Goal: Task Accomplishment & Management: Manage account settings

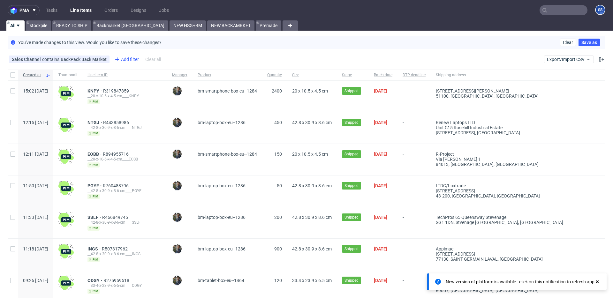
click at [134, 58] on div "Add filter" at bounding box center [126, 59] width 28 height 10
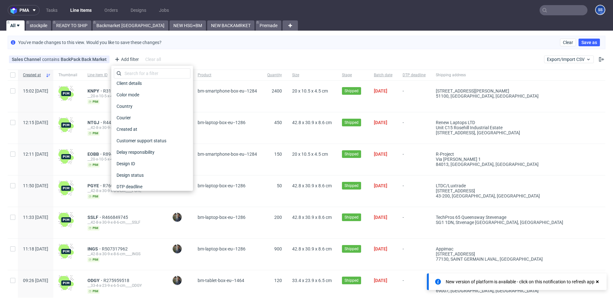
scroll to position [50, 0]
click at [135, 108] on div "Country" at bounding box center [152, 105] width 77 height 9
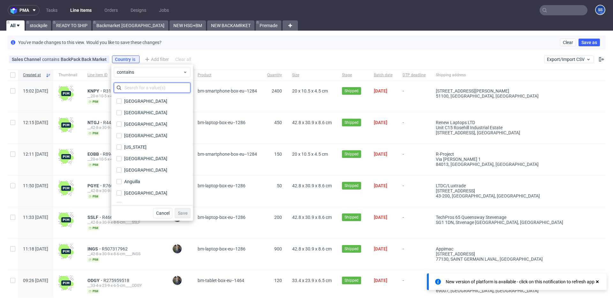
click at [137, 85] on input "text" at bounding box center [152, 88] width 77 height 10
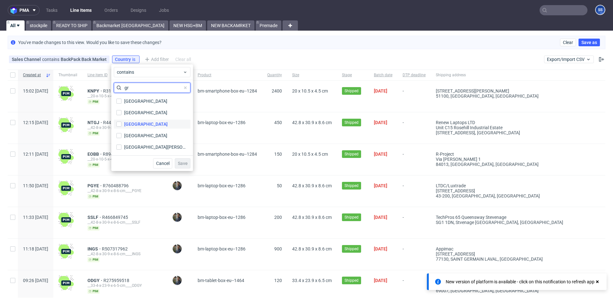
type input "g"
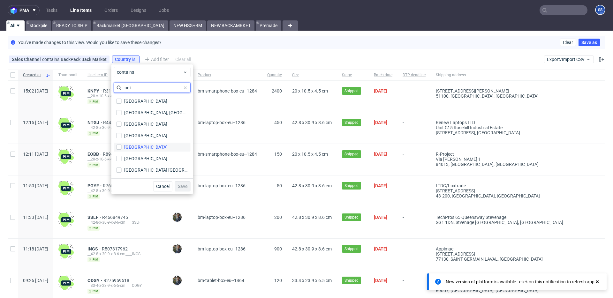
type input "uni"
click at [133, 146] on div "[GEOGRAPHIC_DATA]" at bounding box center [145, 147] width 43 height 6
click at [122, 146] on input "[GEOGRAPHIC_DATA]" at bounding box center [118, 147] width 5 height 5
checkbox input "true"
click at [181, 184] on span "Save" at bounding box center [183, 186] width 10 height 4
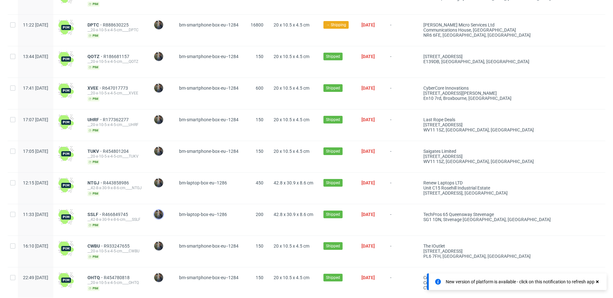
scroll to position [193, 0]
drag, startPoint x: 104, startPoint y: 243, endPoint x: 119, endPoint y: 243, distance: 14.7
click at [119, 243] on div "CWBU R933247655 __20-x-10-5-x-4-5-cm____CWBU pim" at bounding box center [115, 250] width 66 height 31
click at [121, 235] on div "CWBU R933247655 __20-x-10-5-x-4-5-cm____CWBU pim" at bounding box center [115, 250] width 66 height 31
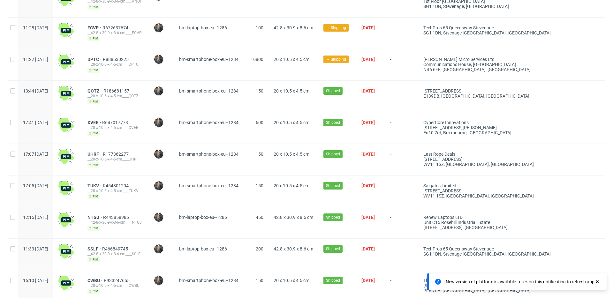
scroll to position [160, 0]
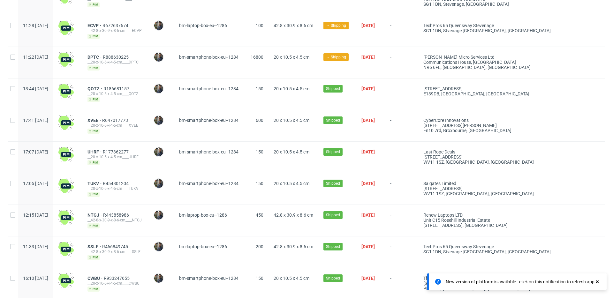
click at [597, 280] on icon at bounding box center [597, 281] width 6 height 5
click at [103, 213] on span "NTGJ" at bounding box center [95, 215] width 16 height 5
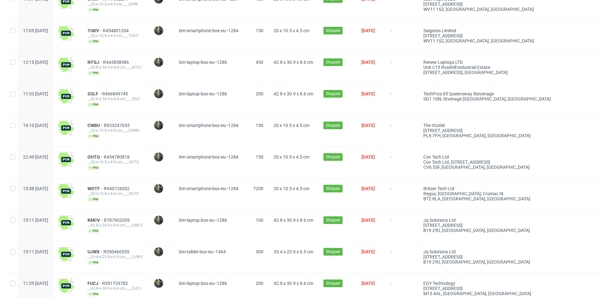
scroll to position [314, 0]
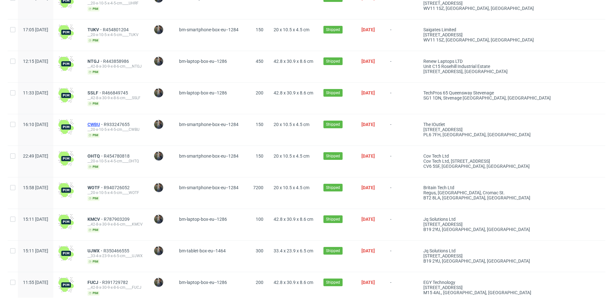
click at [104, 123] on span "CWBU" at bounding box center [95, 124] width 16 height 5
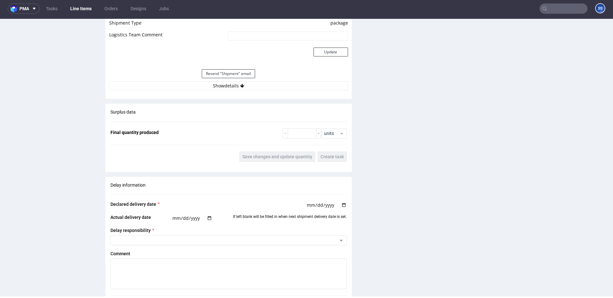
scroll to position [581, 0]
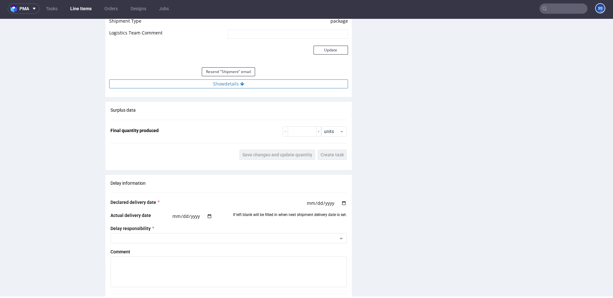
click at [239, 87] on button "Show details" at bounding box center [228, 83] width 239 height 9
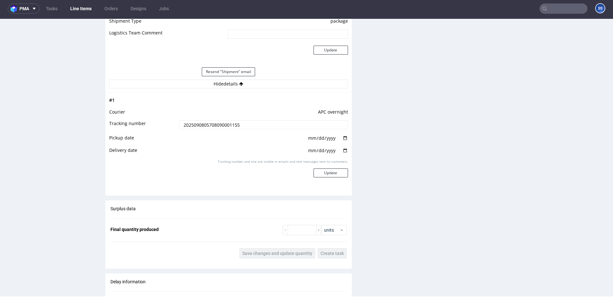
click at [80, 8] on link "Line Items" at bounding box center [80, 9] width 29 height 10
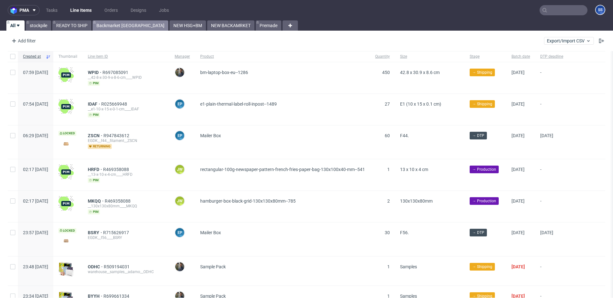
click at [101, 26] on link "Backmarket [GEOGRAPHIC_DATA]" at bounding box center [131, 25] width 76 height 10
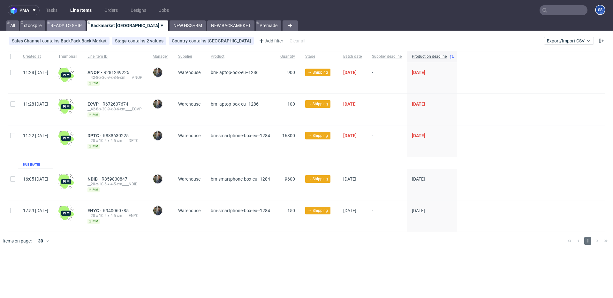
click at [74, 23] on link "READY TO SHIP" at bounding box center [66, 25] width 39 height 10
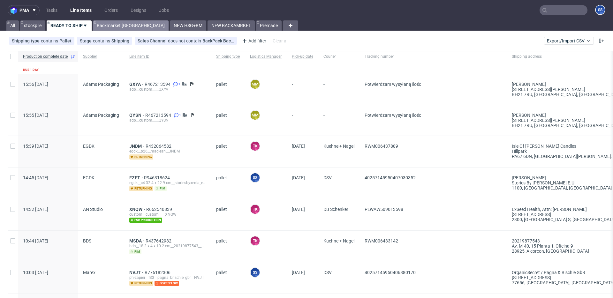
click at [104, 23] on link "Backmarket [GEOGRAPHIC_DATA]" at bounding box center [131, 25] width 76 height 10
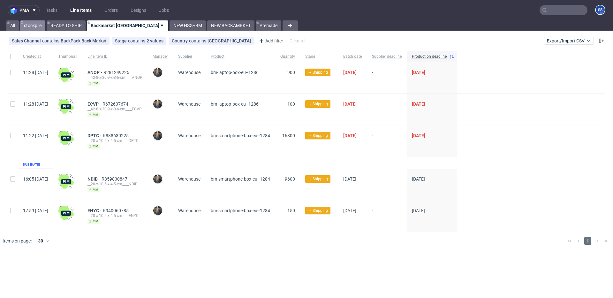
click at [21, 25] on link "stockpile" at bounding box center [32, 25] width 25 height 10
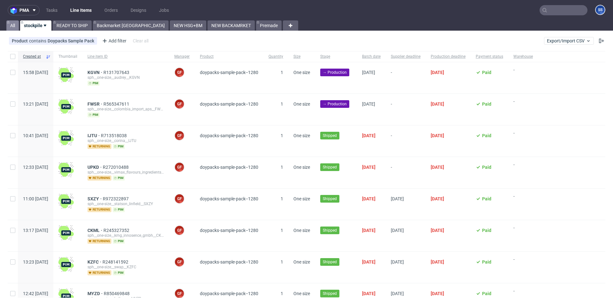
click at [17, 26] on link "All" at bounding box center [12, 25] width 12 height 10
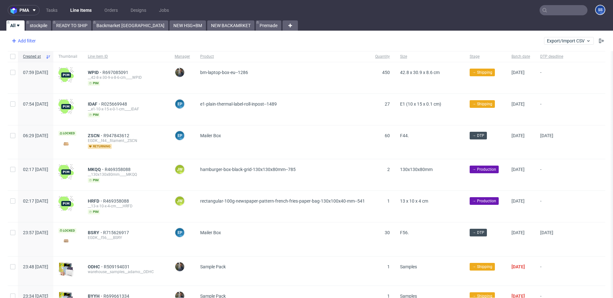
click at [29, 42] on div "Add filter" at bounding box center [23, 41] width 28 height 10
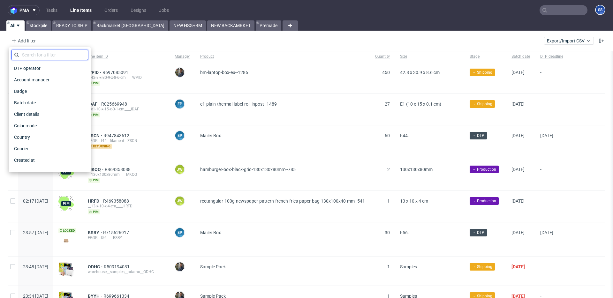
click at [37, 58] on input "text" at bounding box center [49, 55] width 77 height 10
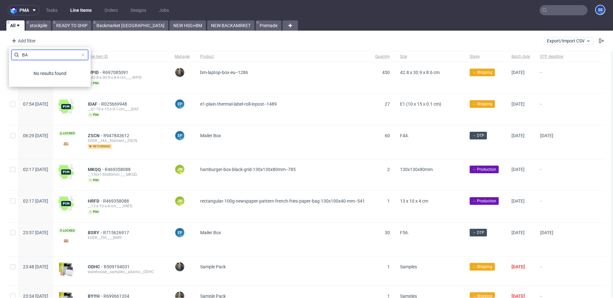
type input "B"
type input "S"
type input "s"
type input "ch"
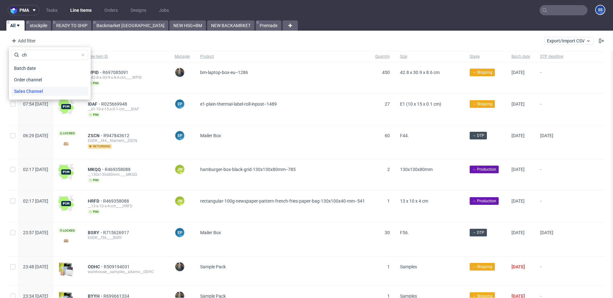
click at [22, 88] on span "Sales Channel" at bounding box center [28, 91] width 34 height 9
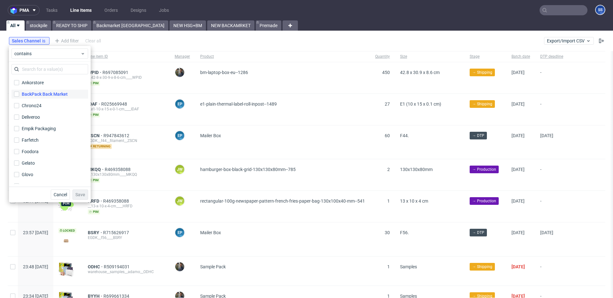
click at [47, 91] on div "BackPack Back Market" at bounding box center [45, 94] width 46 height 6
click at [19, 92] on input "BackPack Back Market" at bounding box center [16, 94] width 5 height 5
checkbox input "true"
click at [78, 192] on span "Save" at bounding box center [80, 194] width 10 height 4
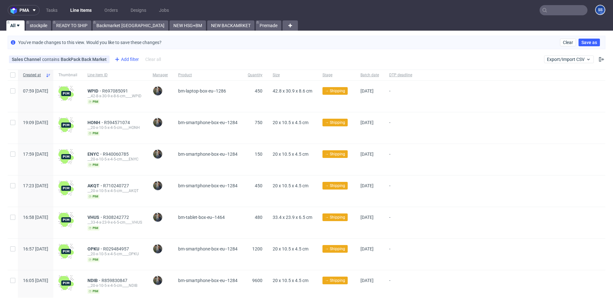
click at [118, 56] on icon at bounding box center [117, 60] width 8 height 8
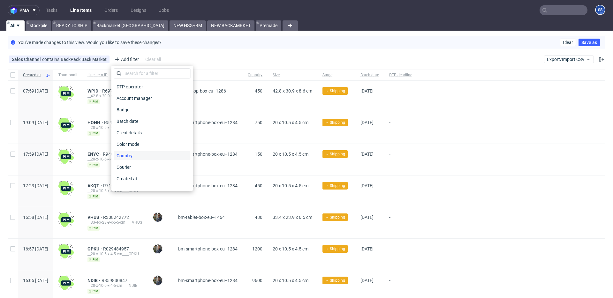
click at [131, 156] on span "Country" at bounding box center [124, 155] width 21 height 9
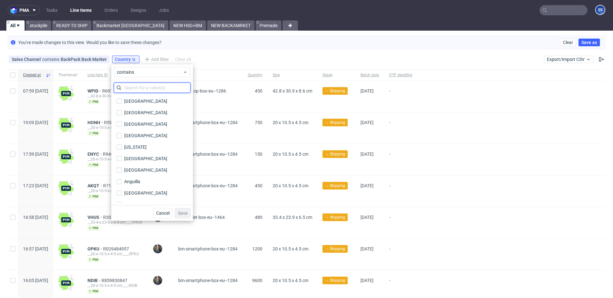
click at [136, 86] on input "text" at bounding box center [152, 88] width 77 height 10
type input "f"
type input "uni"
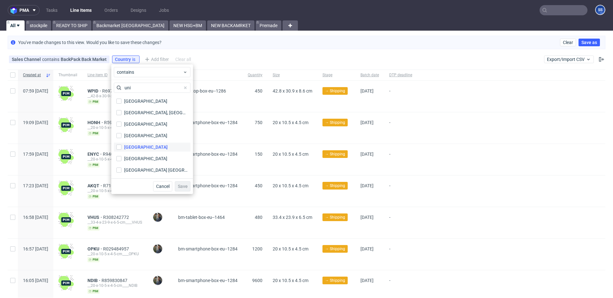
click at [151, 149] on div "[GEOGRAPHIC_DATA]" at bounding box center [145, 147] width 43 height 6
click at [122, 149] on input "[GEOGRAPHIC_DATA]" at bounding box center [118, 147] width 5 height 5
checkbox input "true"
click at [181, 186] on span "Save" at bounding box center [183, 186] width 10 height 4
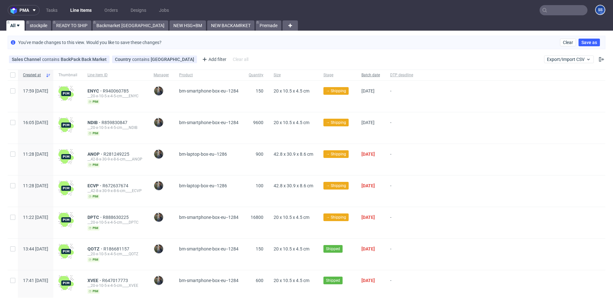
click at [380, 75] on span "Batch date" at bounding box center [370, 74] width 19 height 5
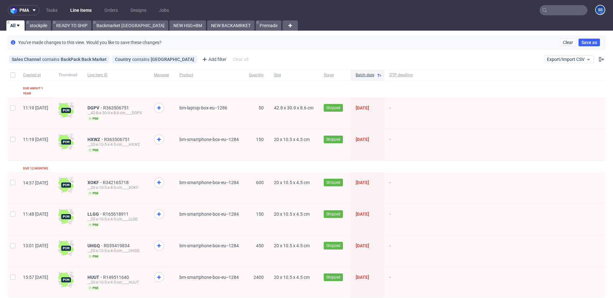
click at [382, 75] on icon at bounding box center [379, 75] width 5 height 5
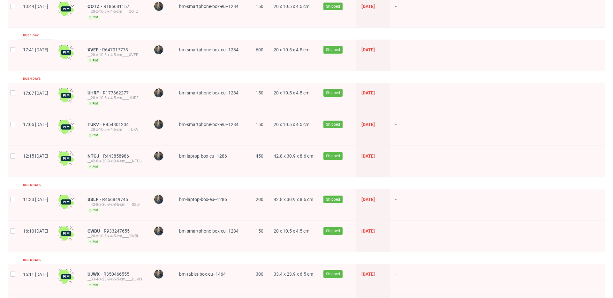
scroll to position [273, 0]
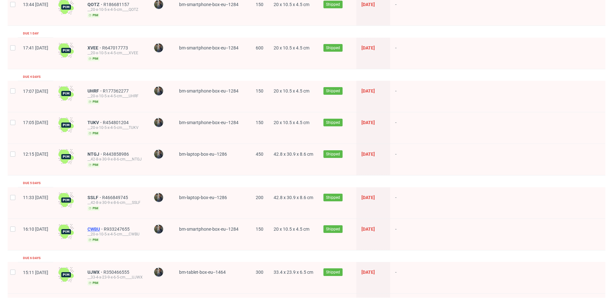
click at [104, 227] on span "CWBU" at bounding box center [95, 229] width 16 height 5
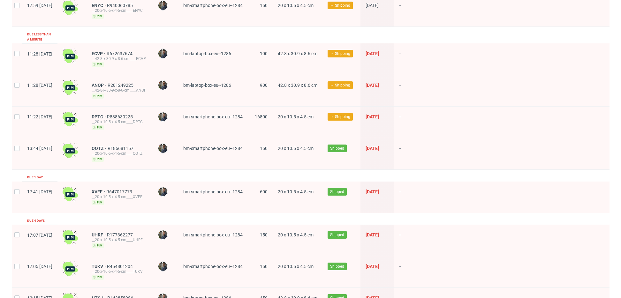
scroll to position [0, 0]
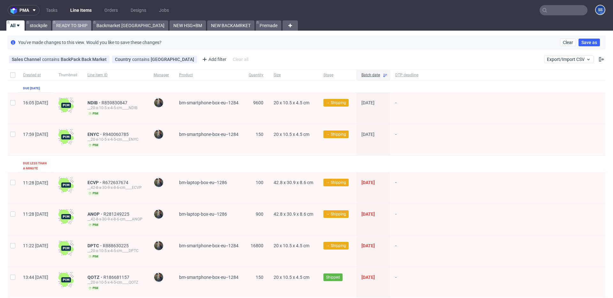
click at [91, 26] on link "READY TO SHIP" at bounding box center [71, 25] width 39 height 10
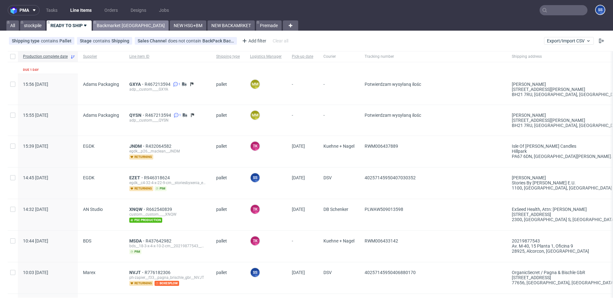
click at [108, 27] on link "Backmarket [GEOGRAPHIC_DATA]" at bounding box center [131, 25] width 76 height 10
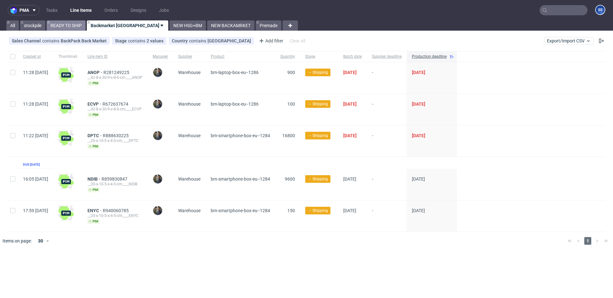
click at [70, 22] on link "READY TO SHIP" at bounding box center [66, 25] width 39 height 10
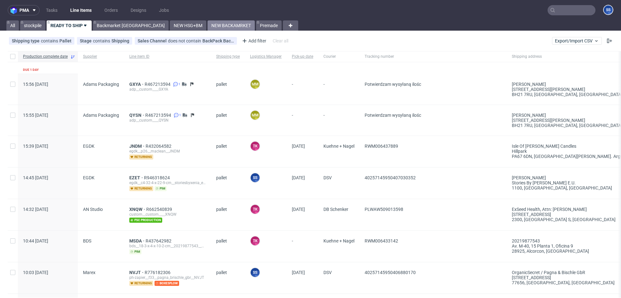
click at [207, 25] on link "NEW BACKAMRKET" at bounding box center [230, 25] width 47 height 10
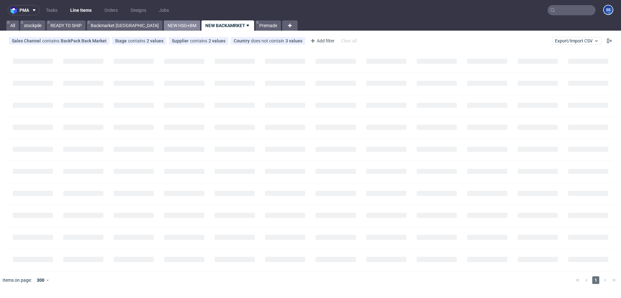
click at [164, 27] on link "NEW HSG+BM" at bounding box center [182, 25] width 36 height 10
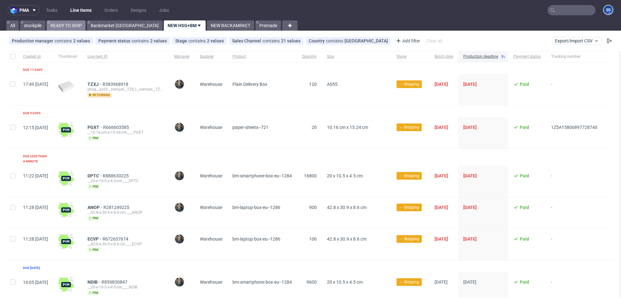
click at [68, 24] on link "READY TO SHIP" at bounding box center [66, 25] width 39 height 10
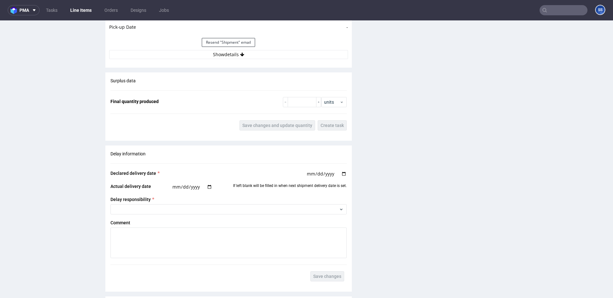
scroll to position [637, 0]
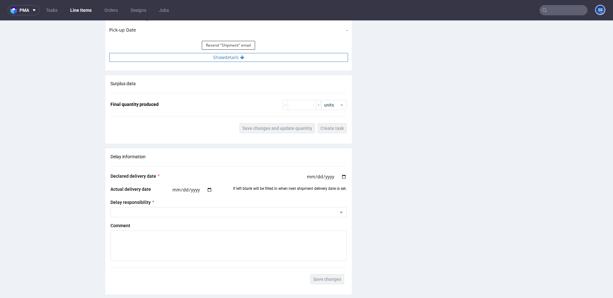
click at [234, 61] on button "Show details" at bounding box center [228, 57] width 239 height 9
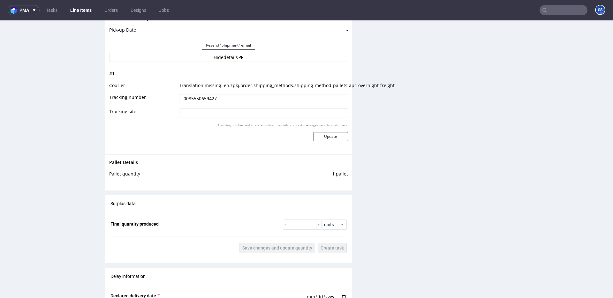
click at [206, 100] on input "0085550659427" at bounding box center [263, 98] width 169 height 9
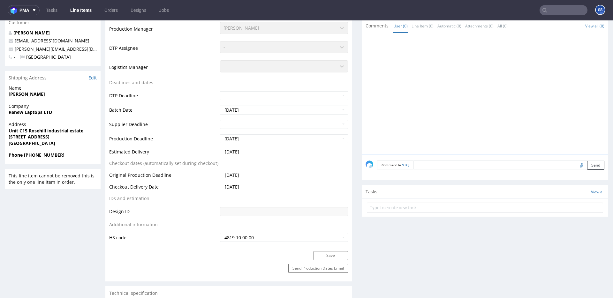
scroll to position [178, 0]
click at [561, 15] on input "text" at bounding box center [563, 10] width 48 height 10
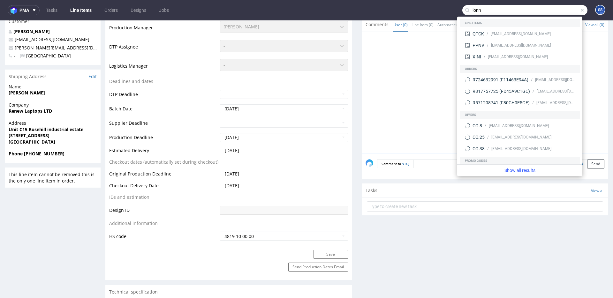
type input "ionn"
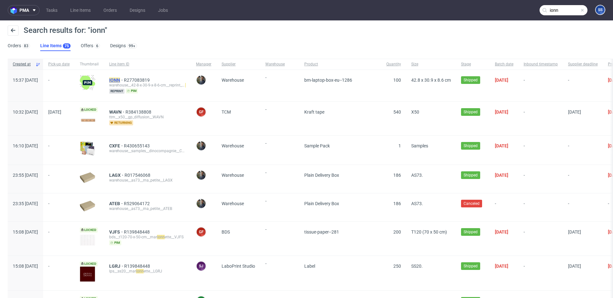
click at [120, 79] on mark "IONN" at bounding box center [114, 80] width 11 height 5
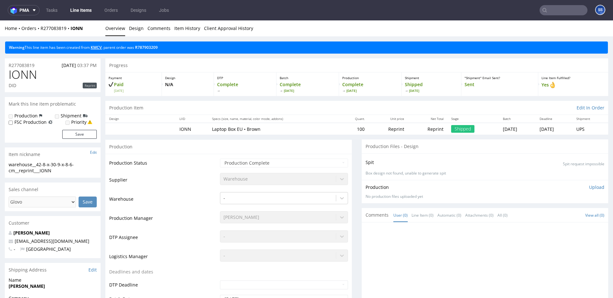
click at [94, 46] on link "KMCV" at bounding box center [96, 47] width 11 height 5
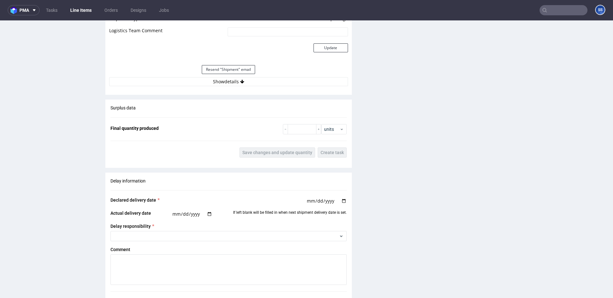
click at [232, 94] on div "Shipment Manage shipments Estimated Shipment Quantity Unknown Estimated Shipmen…" at bounding box center [228, 21] width 246 height 147
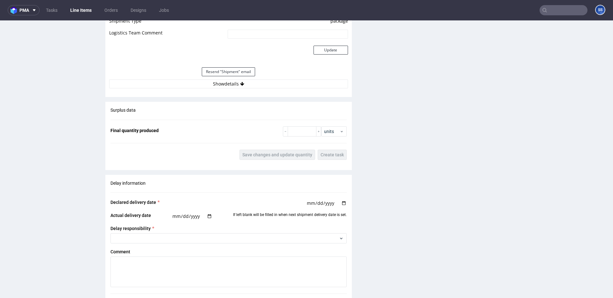
scroll to position [599, 0]
click at [234, 89] on div "Estimated Shipment Quantity Unknown Estimated Shipment Cost Unknown Estimated T…" at bounding box center [228, 29] width 246 height 126
click at [236, 86] on button "Show details" at bounding box center [228, 84] width 239 height 9
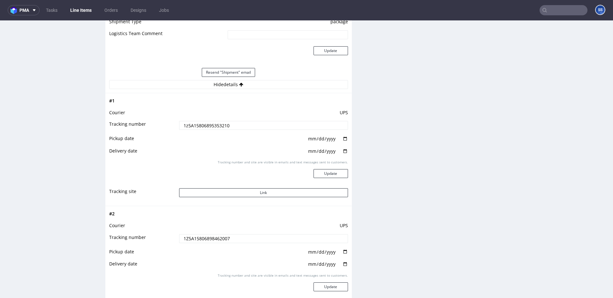
click at [217, 127] on input "1z5A15806895353210" at bounding box center [263, 125] width 169 height 9
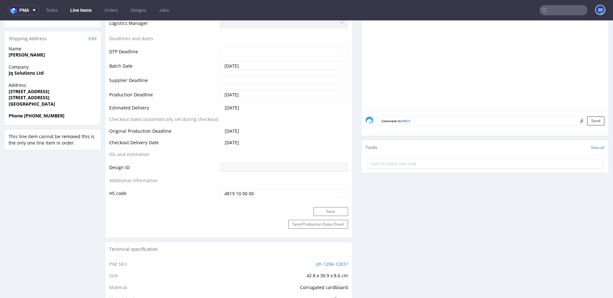
scroll to position [0, 0]
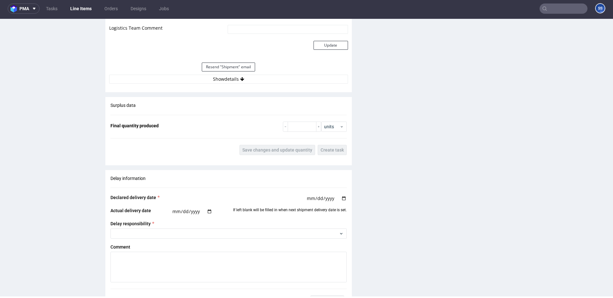
scroll to position [584, 0]
click at [234, 83] on button "Show details" at bounding box center [228, 80] width 239 height 9
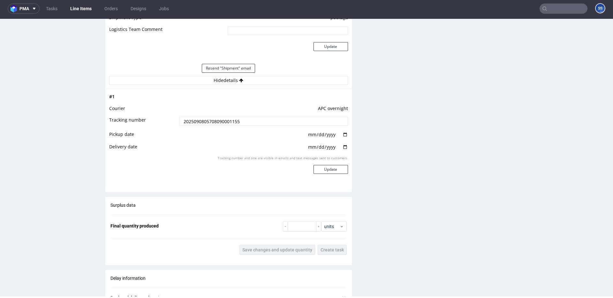
drag, startPoint x: 240, startPoint y: 123, endPoint x: 222, endPoint y: 123, distance: 18.5
click at [222, 123] on input "2025090805708090001155" at bounding box center [263, 121] width 169 height 9
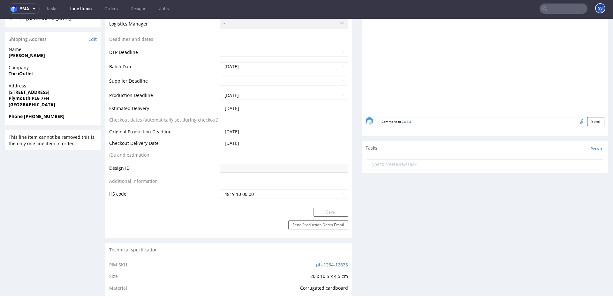
scroll to position [179, 0]
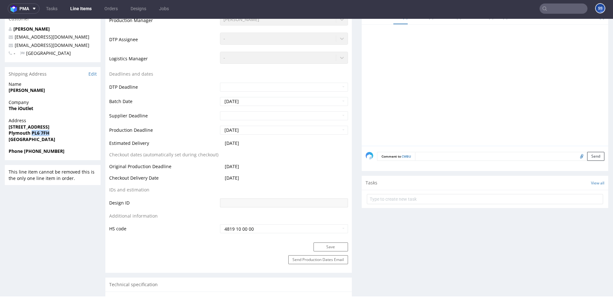
drag, startPoint x: 47, startPoint y: 133, endPoint x: 90, endPoint y: 53, distance: 90.8
click at [32, 133] on span "Plymouth PL6 7FH" at bounding box center [53, 133] width 88 height 6
copy strong "PL6 7FH"
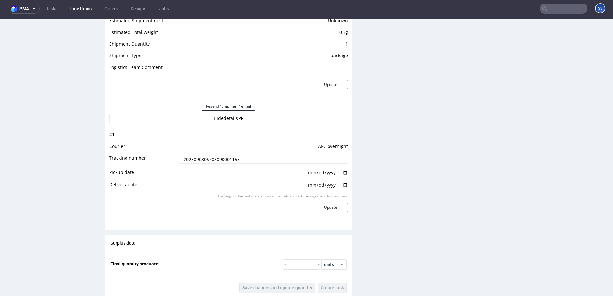
scroll to position [561, 0]
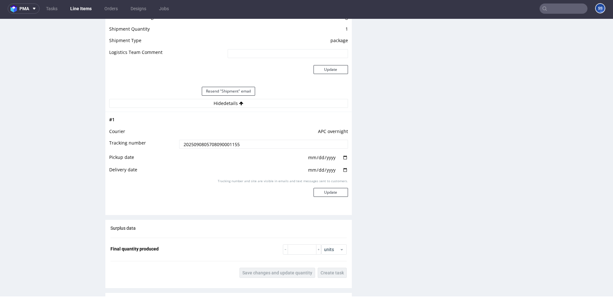
click at [187, 146] on input "2025090805708090001155" at bounding box center [263, 144] width 169 height 9
click at [192, 145] on input "2025090805708090001155" at bounding box center [263, 144] width 169 height 9
click at [229, 140] on input "2025090805708090001155" at bounding box center [263, 144] width 169 height 9
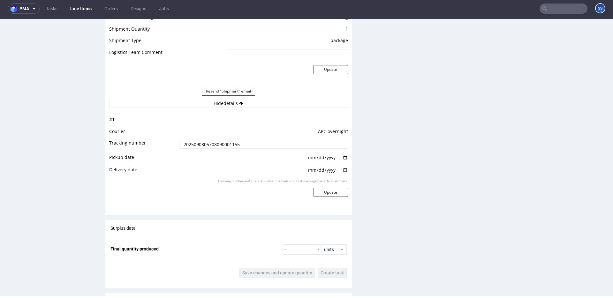
click at [226, 144] on input "2025090805708090001155" at bounding box center [263, 144] width 169 height 9
drag, startPoint x: 215, startPoint y: 145, endPoint x: 255, endPoint y: 145, distance: 39.9
click at [255, 145] on input "2025090805708090001155" at bounding box center [263, 144] width 169 height 9
click at [245, 145] on input "2025090805708090001155" at bounding box center [263, 144] width 169 height 9
drag, startPoint x: 238, startPoint y: 146, endPoint x: 226, endPoint y: 146, distance: 12.1
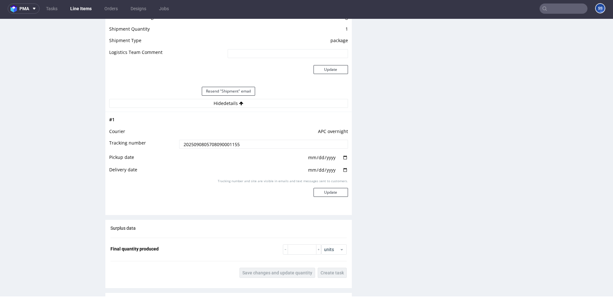
click at [226, 146] on input "2025090805708090001155" at bounding box center [263, 144] width 169 height 9
click at [208, 146] on input "2025090805708090001155" at bounding box center [263, 144] width 169 height 9
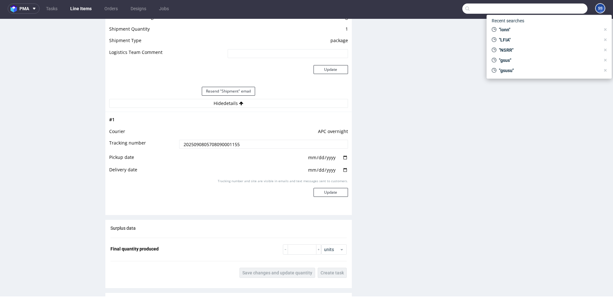
click at [545, 7] on input "text" at bounding box center [524, 9] width 125 height 10
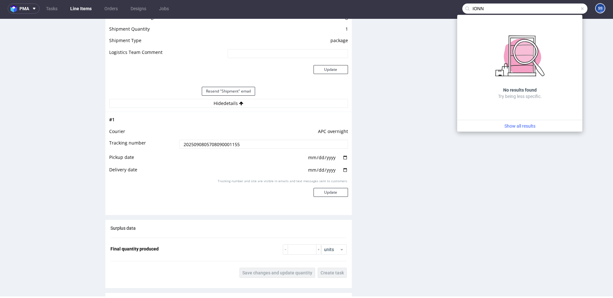
type input "IONN"
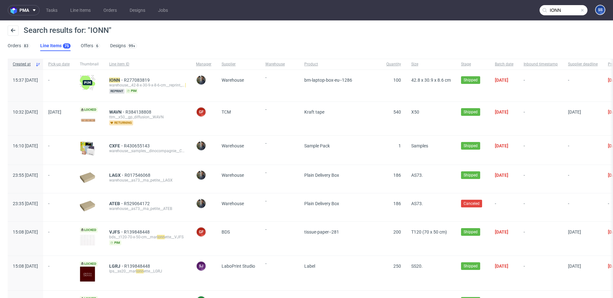
click at [137, 76] on div "IONN R277083819 warehouse__42-8-x-30-9-x-8-6-cm__reprint___ IONN reprint pim" at bounding box center [147, 86] width 87 height 32
click at [120, 78] on mark "IONN" at bounding box center [114, 80] width 11 height 5
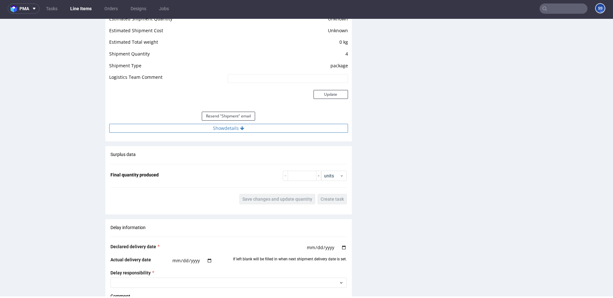
scroll to position [712, 0]
click at [234, 130] on button "Show details" at bounding box center [228, 127] width 239 height 9
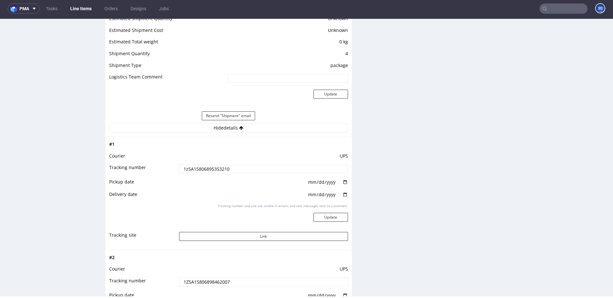
click at [215, 168] on input "1z5A15806895353210" at bounding box center [263, 168] width 169 height 9
click at [85, 9] on link "Line Items" at bounding box center [80, 9] width 29 height 10
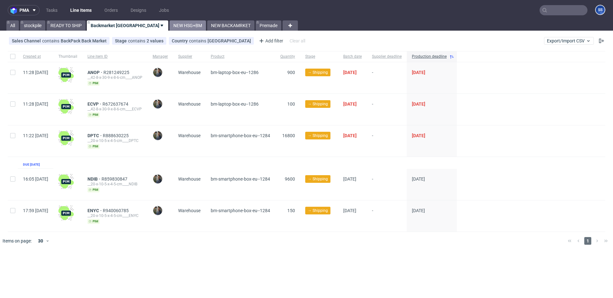
click at [169, 26] on link "NEW HSG+BM" at bounding box center [187, 25] width 36 height 10
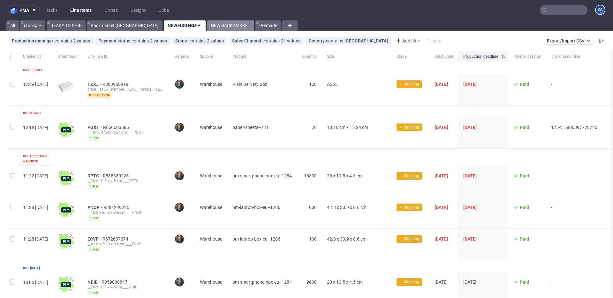
click at [207, 26] on link "NEW BACKAMRKET" at bounding box center [230, 25] width 47 height 10
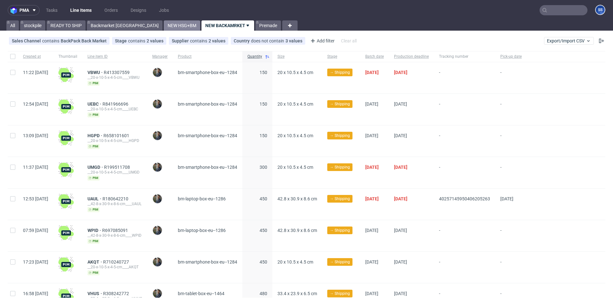
click at [164, 27] on link "NEW HSG+BM" at bounding box center [182, 25] width 36 height 10
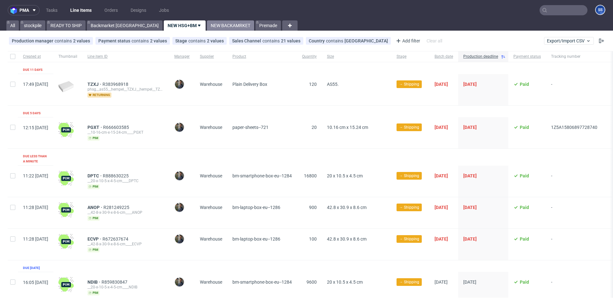
click at [207, 26] on link "NEW BACKAMRKET" at bounding box center [230, 25] width 47 height 10
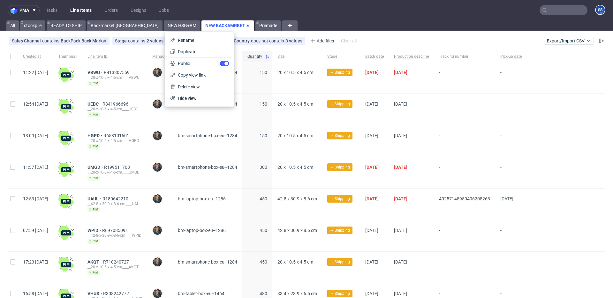
click at [521, 146] on span "-" at bounding box center [510, 141] width 21 height 16
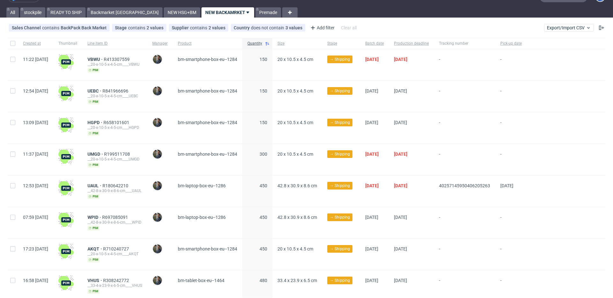
scroll to position [1, 0]
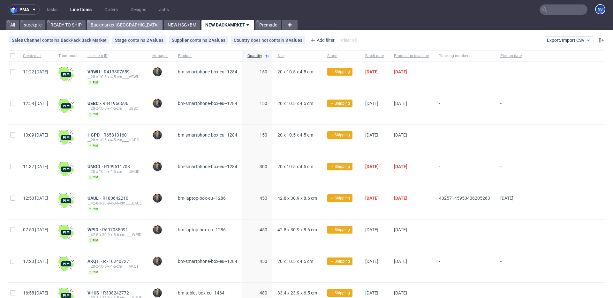
click at [109, 27] on link "Backmarket [GEOGRAPHIC_DATA]" at bounding box center [125, 25] width 76 height 10
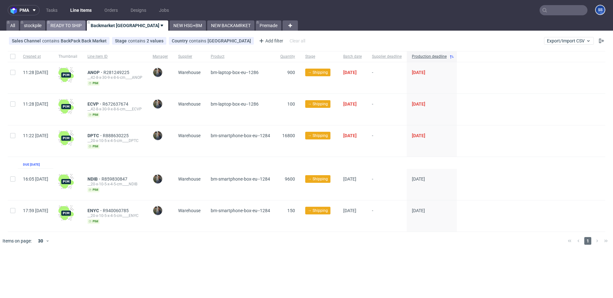
click at [81, 25] on link "READY TO SHIP" at bounding box center [66, 25] width 39 height 10
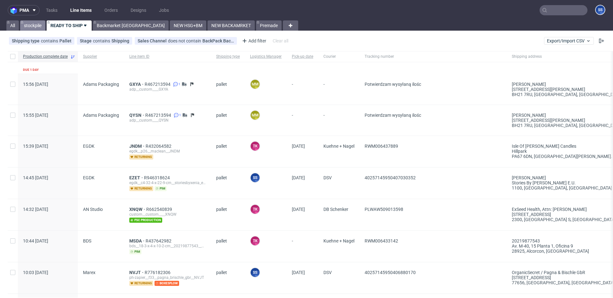
click at [42, 27] on link "stockpile" at bounding box center [32, 25] width 25 height 10
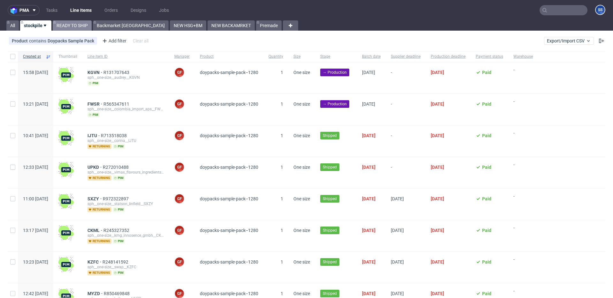
click at [73, 27] on link "READY TO SHIP" at bounding box center [72, 25] width 39 height 10
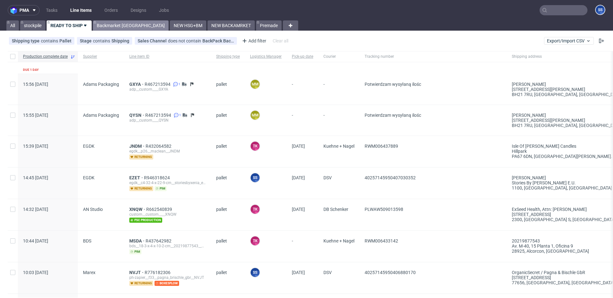
click at [106, 22] on link "Backmarket [GEOGRAPHIC_DATA]" at bounding box center [131, 25] width 76 height 10
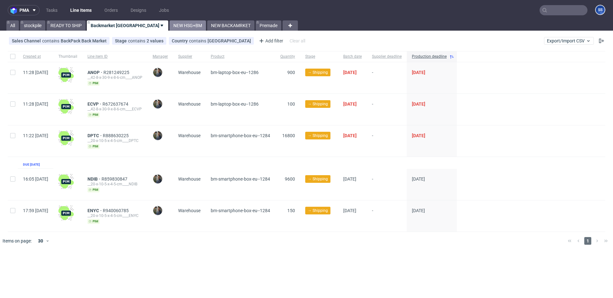
click at [169, 27] on link "NEW HSG+BM" at bounding box center [187, 25] width 36 height 10
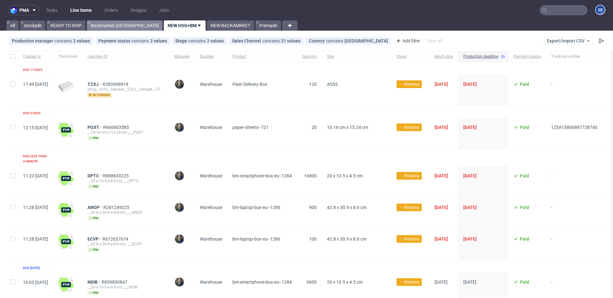
click at [119, 29] on link "Backmarket [GEOGRAPHIC_DATA]" at bounding box center [125, 25] width 76 height 10
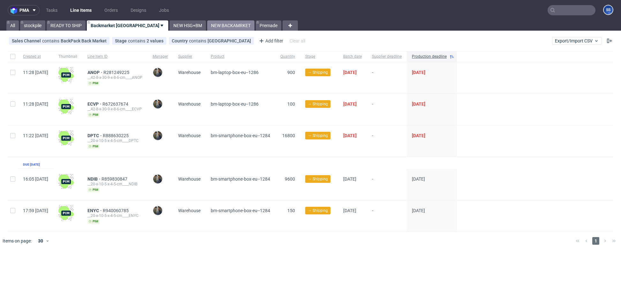
click at [207, 25] on link "NEW BACKAMRKET" at bounding box center [230, 25] width 47 height 10
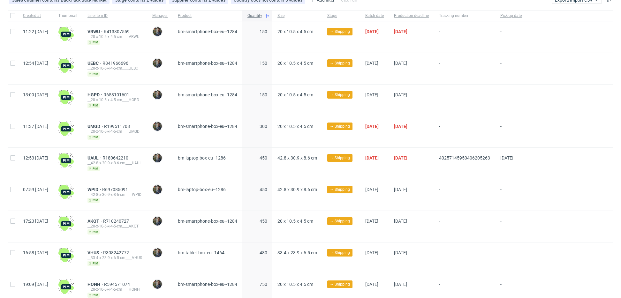
scroll to position [42, 0]
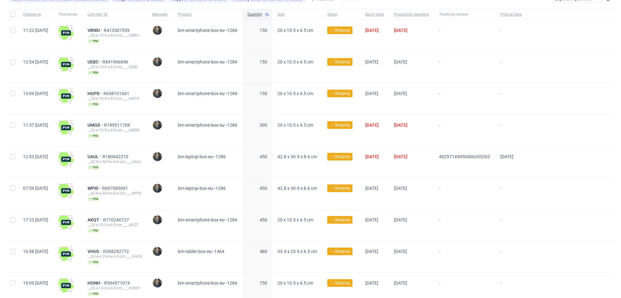
drag, startPoint x: 455, startPoint y: 159, endPoint x: 512, endPoint y: 157, distance: 56.8
click at [512, 157] on div "12:53 [DATE] UAUL R180642210 __42-8-x-30-9-x-8-6-cm____UAUL [PERSON_NAME] [PERS…" at bounding box center [310, 162] width 605 height 32
copy div "40257145950406205263"
click at [102, 154] on span "UAUL" at bounding box center [94, 156] width 15 height 5
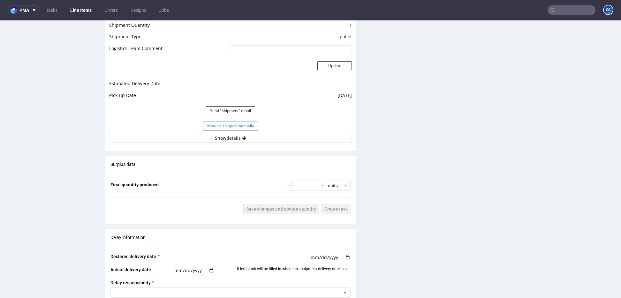
scroll to position [566, 0]
click at [220, 126] on button "Mark as shipped manually" at bounding box center [230, 127] width 55 height 9
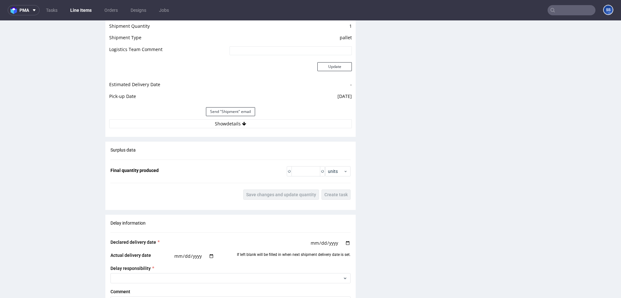
click at [87, 11] on link "Line Items" at bounding box center [80, 10] width 29 height 10
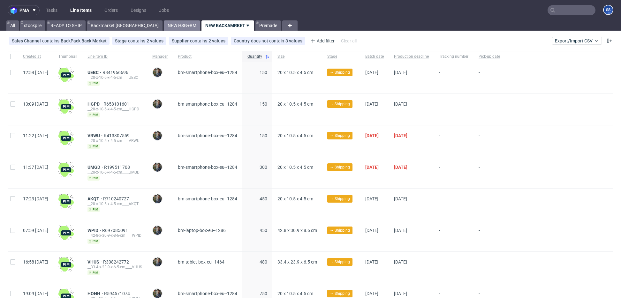
click at [164, 26] on link "NEW HSG+BM" at bounding box center [182, 25] width 36 height 10
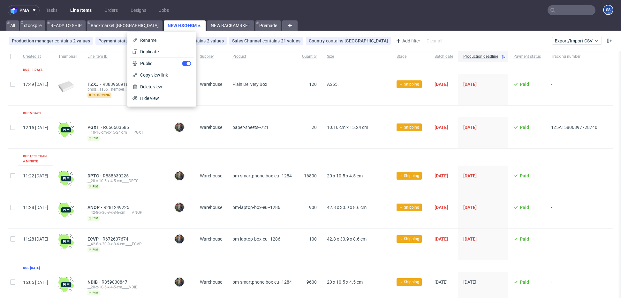
click at [297, 146] on div "paper-sheets--721" at bounding box center [262, 132] width 70 height 31
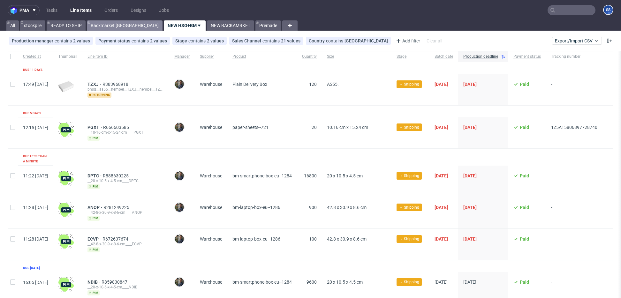
drag, startPoint x: 107, startPoint y: 26, endPoint x: 70, endPoint y: 25, distance: 37.0
click at [107, 26] on link "Backmarket [GEOGRAPHIC_DATA]" at bounding box center [125, 25] width 76 height 10
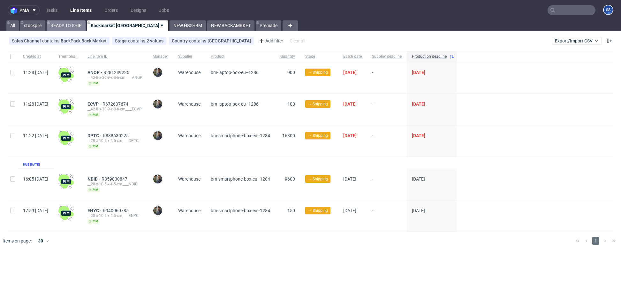
click at [71, 25] on link "READY TO SHIP" at bounding box center [66, 25] width 39 height 10
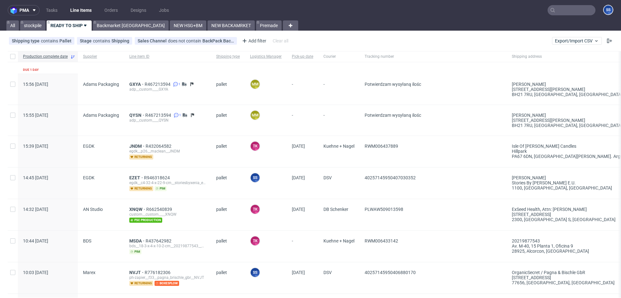
click at [559, 7] on input "text" at bounding box center [571, 10] width 48 height 10
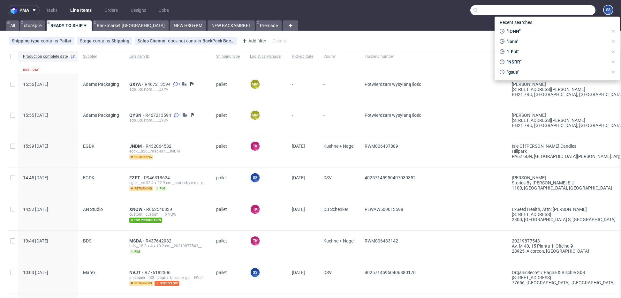
paste input "R684182158"
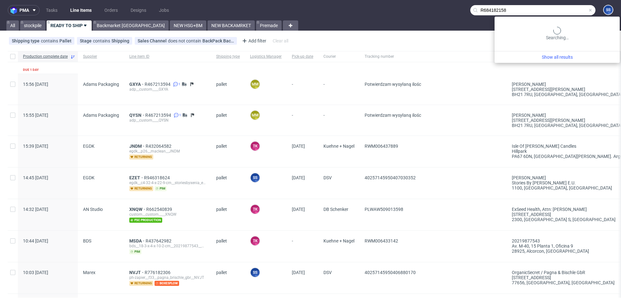
type input "R684182158"
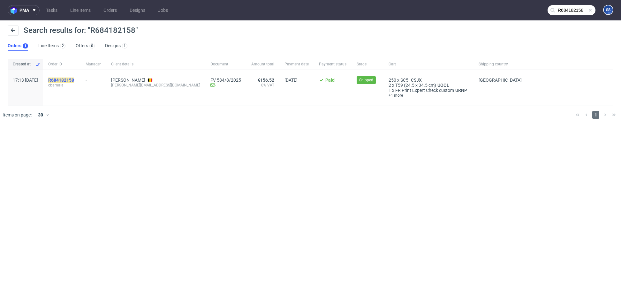
click at [75, 79] on link "R684182158" at bounding box center [61, 80] width 27 height 5
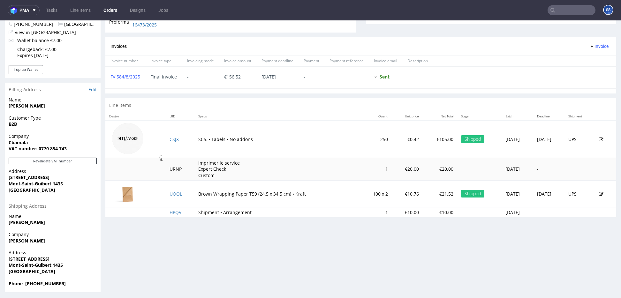
scroll to position [259, 0]
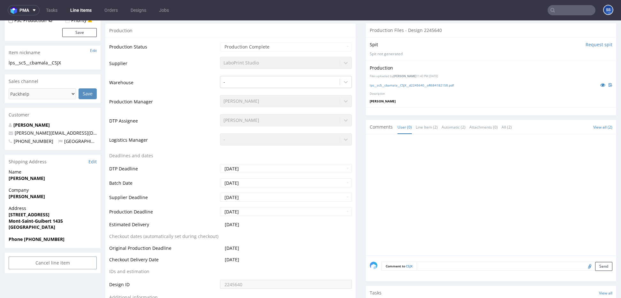
scroll to position [147, 0]
click at [43, 194] on strong "[PERSON_NAME]" at bounding box center [27, 195] width 36 height 6
copy strong "[PERSON_NAME]"
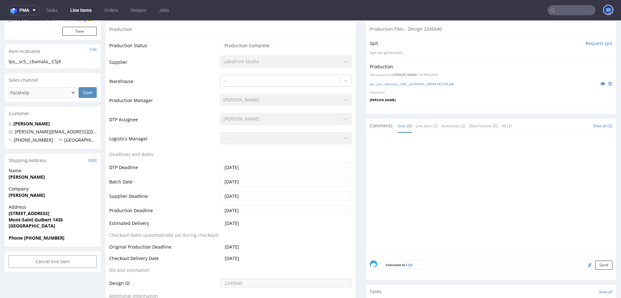
click at [34, 214] on strong "[STREET_ADDRESS]" at bounding box center [29, 213] width 41 height 6
copy strong "[STREET_ADDRESS]"
click at [17, 229] on span "[GEOGRAPHIC_DATA]" at bounding box center [53, 226] width 88 height 6
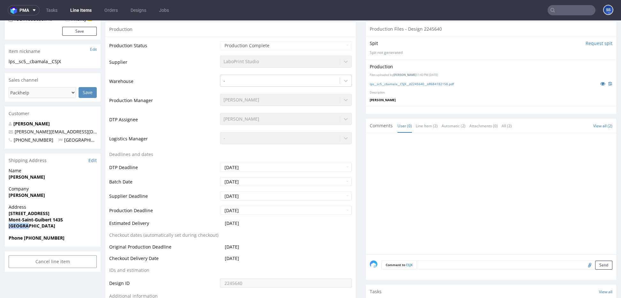
click at [17, 229] on span "[GEOGRAPHIC_DATA]" at bounding box center [53, 226] width 88 height 6
copy strong "[GEOGRAPHIC_DATA]"
drag, startPoint x: 9, startPoint y: 219, endPoint x: 87, endPoint y: 203, distance: 79.2
click at [51, 220] on strong "Mont-Saint-Guibert 1435" at bounding box center [36, 220] width 54 height 6
copy strong "[GEOGRAPHIC_DATA]"
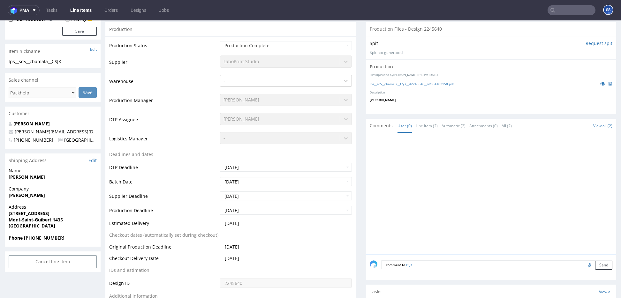
click at [56, 220] on strong "Mont-Saint-Guibert 1435" at bounding box center [36, 220] width 54 height 6
copy strong "1435"
drag, startPoint x: 61, startPoint y: 242, endPoint x: 108, endPoint y: 174, distance: 82.1
click at [24, 241] on div "Phone [PHONE_NUMBER]" at bounding box center [53, 241] width 96 height 12
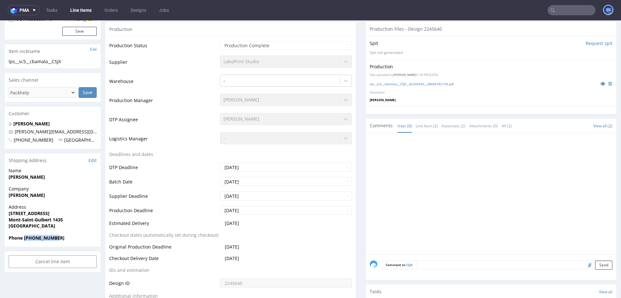
copy strong "[PHONE_NUMBER]"
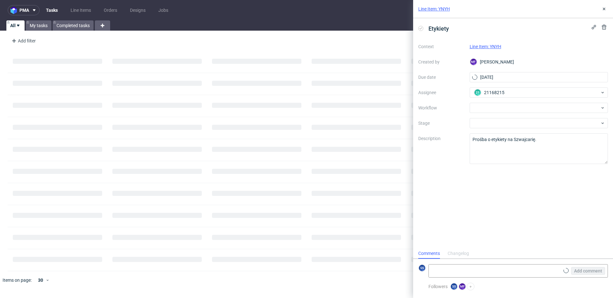
scroll to position [5, 0]
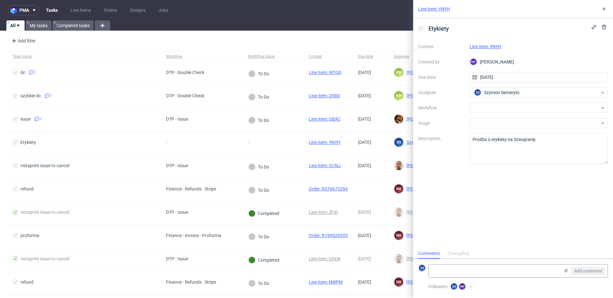
click at [497, 48] on link "Line Item: YNYH" at bounding box center [485, 46] width 32 height 5
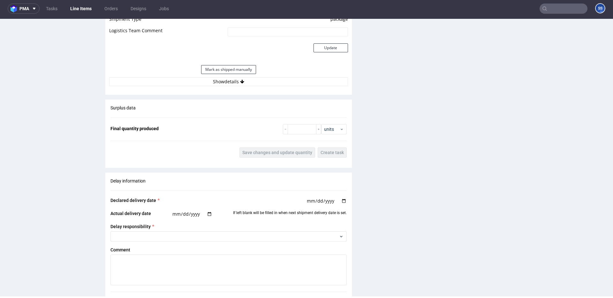
scroll to position [628, 0]
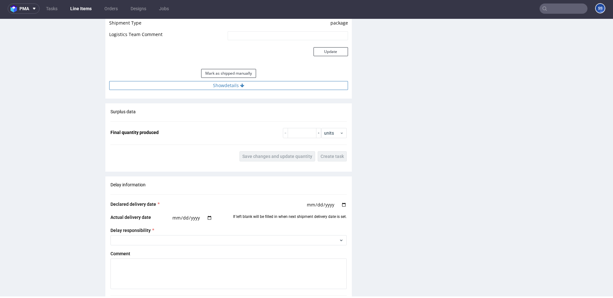
click at [269, 87] on button "Show details" at bounding box center [228, 85] width 239 height 9
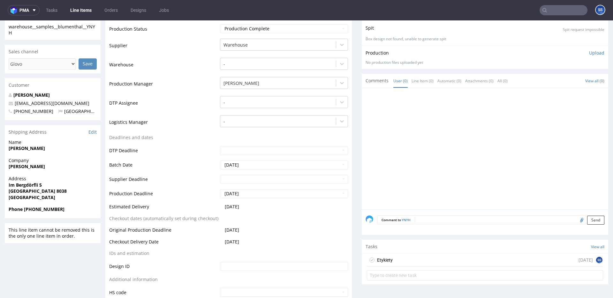
scroll to position [0, 0]
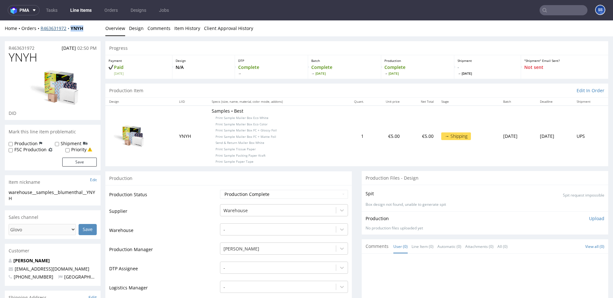
drag, startPoint x: 86, startPoint y: 30, endPoint x: 71, endPoint y: 30, distance: 15.3
click at [71, 30] on div "Home Orders R463631972 YNYH" at bounding box center [53, 28] width 96 height 6
copy strong "YNYH"
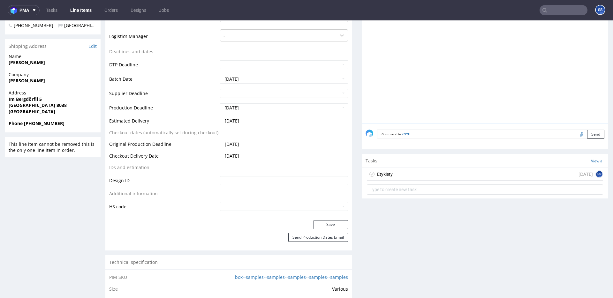
scroll to position [261, 0]
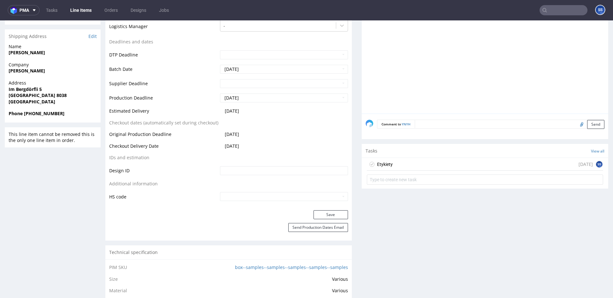
click at [450, 128] on textarea at bounding box center [510, 124] width 190 height 9
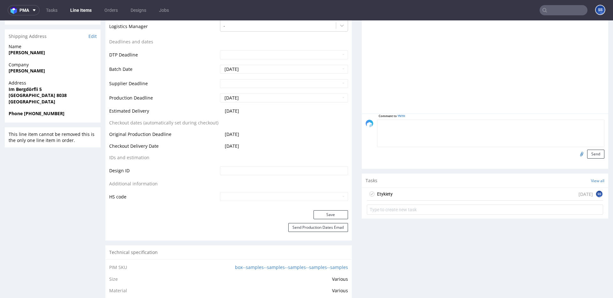
click at [577, 155] on input "file" at bounding box center [580, 154] width 9 height 8
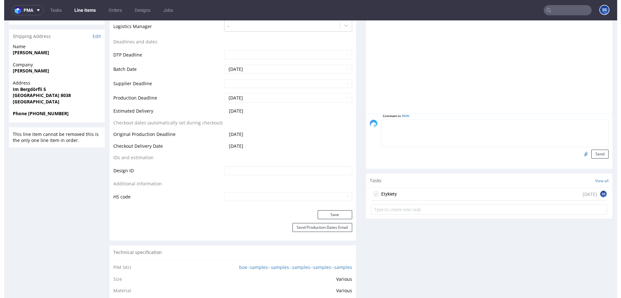
scroll to position [0, 0]
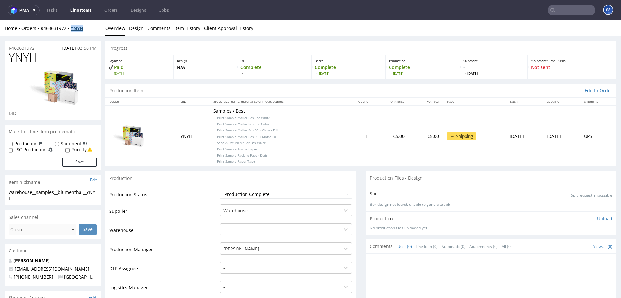
drag, startPoint x: 93, startPoint y: 27, endPoint x: 76, endPoint y: 26, distance: 17.2
click at [73, 27] on div "Home Orders R463631972 YNYH" at bounding box center [53, 28] width 96 height 6
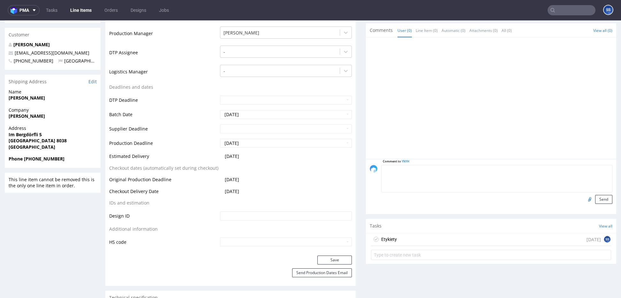
scroll to position [218, 0]
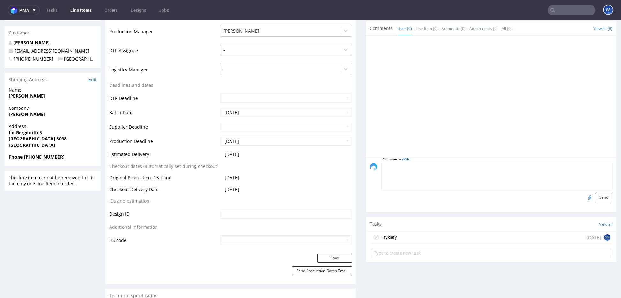
click at [42, 115] on strong "Benjamin Blumenthal" at bounding box center [27, 114] width 36 height 6
copy strong "Benjamin Blumenthal"
drag, startPoint x: 31, startPoint y: 135, endPoint x: 1, endPoint y: 133, distance: 30.4
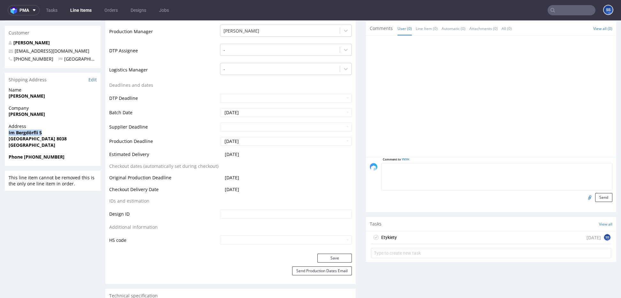
copy strong "Im Bergdörfli 5"
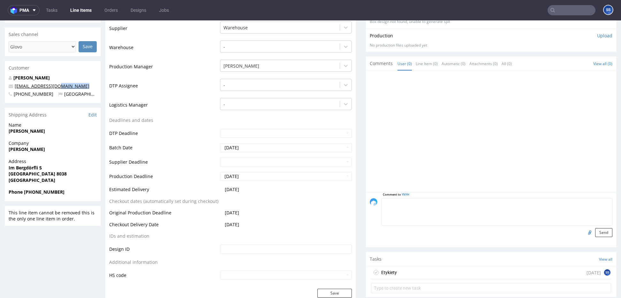
scroll to position [183, 0]
drag, startPoint x: 68, startPoint y: 89, endPoint x: 16, endPoint y: 89, distance: 52.3
click at [16, 89] on div "Beni Blumenthal beniblu@icloud.com +41765591103 Switzerland" at bounding box center [53, 88] width 96 height 28
copy link
drag, startPoint x: 64, startPoint y: 84, endPoint x: 15, endPoint y: 85, distance: 48.5
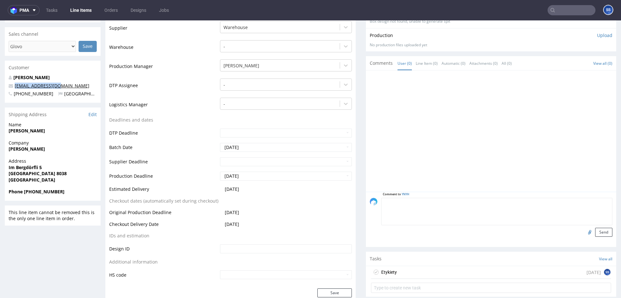
click at [15, 85] on p "beniblu@icloud.com" at bounding box center [53, 86] width 88 height 6
copy link "beniblu@icloud.com"
drag, startPoint x: 57, startPoint y: 175, endPoint x: 60, endPoint y: 175, distance: 3.2
click at [57, 175] on span "Zürich 8038" at bounding box center [53, 173] width 88 height 6
click at [48, 193] on div "Phone +41765591103" at bounding box center [53, 195] width 96 height 12
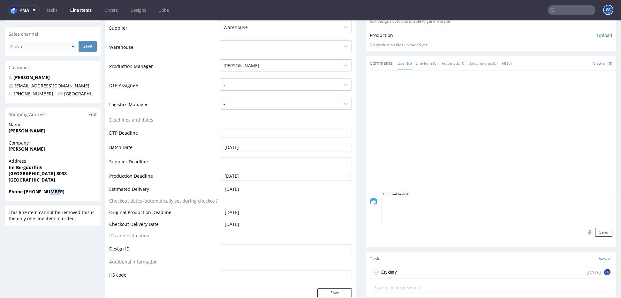
click at [48, 192] on strong "Phone +41765591103" at bounding box center [37, 192] width 56 height 6
drag, startPoint x: 24, startPoint y: 191, endPoint x: 31, endPoint y: 190, distance: 7.4
click at [31, 190] on strong "Phone +41765591103" at bounding box center [37, 192] width 56 height 6
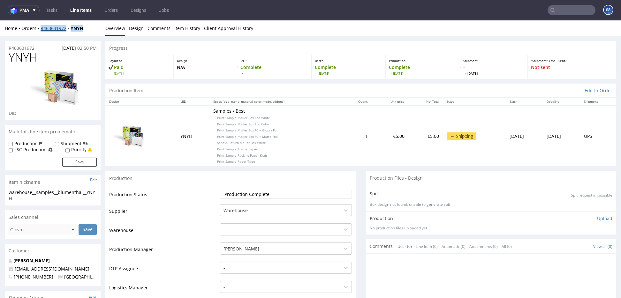
drag, startPoint x: 93, startPoint y: 27, endPoint x: 40, endPoint y: 30, distance: 52.7
click at [40, 30] on div "Home Orders R463631972 YNYH" at bounding box center [53, 28] width 96 height 6
copy div "R463631972 YNYH"
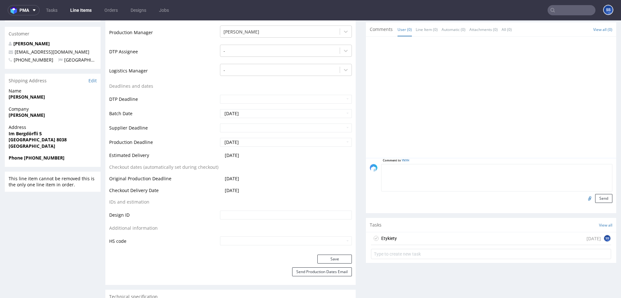
scroll to position [304, 0]
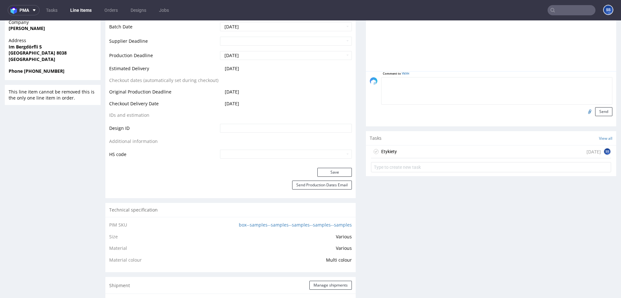
click at [474, 151] on div "Etykiety 1 day ago SS" at bounding box center [491, 152] width 240 height 13
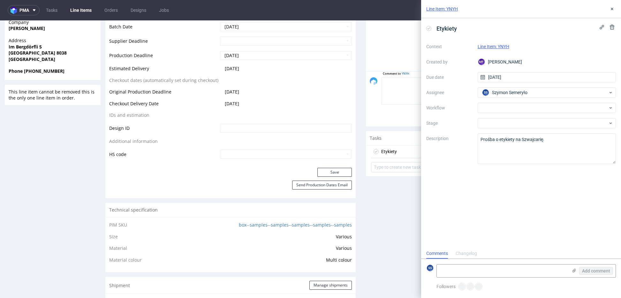
scroll to position [5, 0]
click at [568, 269] on div "Add comment" at bounding box center [591, 271] width 48 height 13
click at [552, 270] on textarea at bounding box center [502, 271] width 131 height 13
paste textarea "R463631972YNYH"
click at [467, 270] on textarea "R463631972YNYH" at bounding box center [502, 271] width 131 height 13
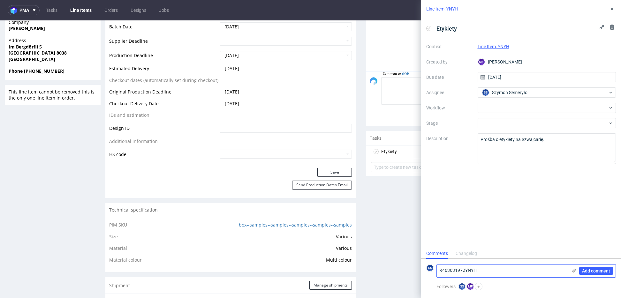
click at [465, 271] on textarea "R463631972YNYH" at bounding box center [502, 271] width 131 height 13
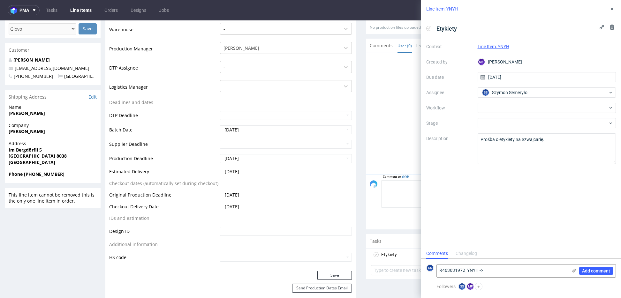
scroll to position [0, 0]
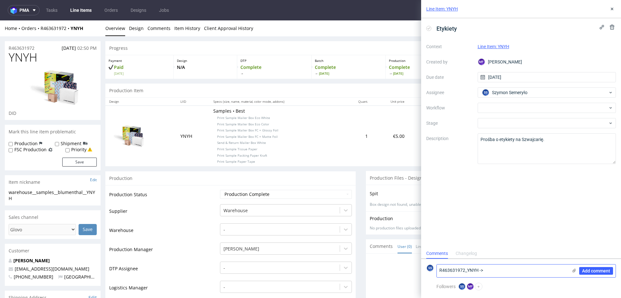
paste textarea "1Z5A15800497558115"
type textarea "R463631972_YNYH -> 1Z5A15800497558115"
click at [572, 269] on icon at bounding box center [573, 270] width 5 height 5
click at [0, 0] on input "file" at bounding box center [0, 0] width 0 height 0
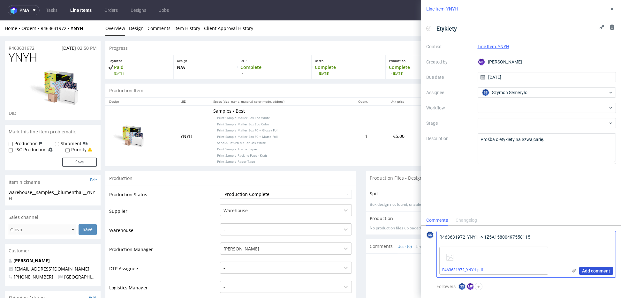
click at [596, 268] on button "Add comment" at bounding box center [596, 271] width 34 height 8
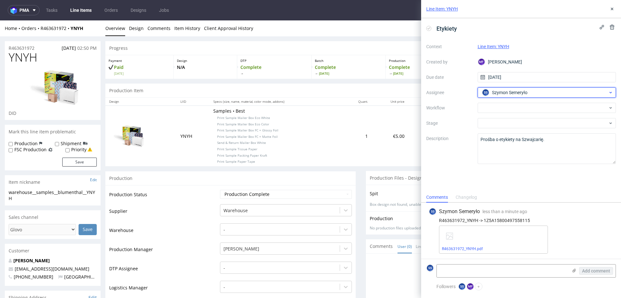
click at [496, 91] on span "Szymon Semeryło" at bounding box center [509, 92] width 35 height 6
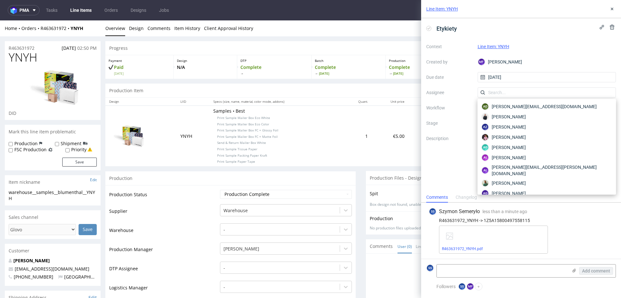
scroll to position [1604, 0]
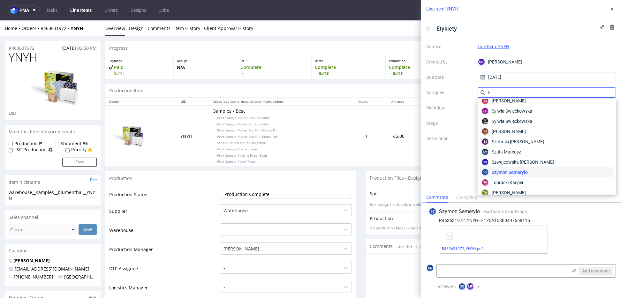
type input "FE"
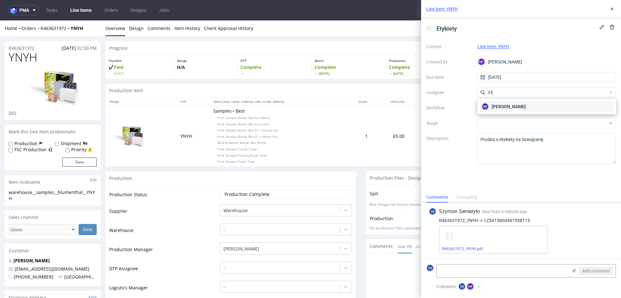
click at [502, 105] on span "[PERSON_NAME]" at bounding box center [508, 106] width 34 height 6
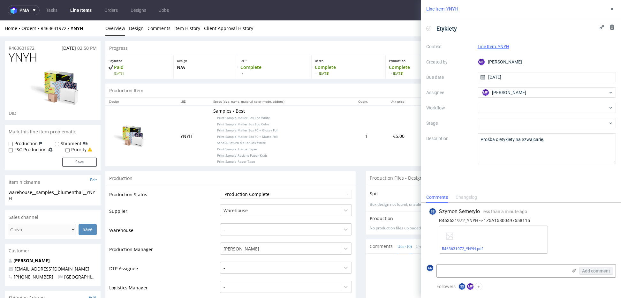
click at [371, 160] on td "€5.00" at bounding box center [389, 136] width 37 height 60
click at [78, 9] on link "Line Items" at bounding box center [80, 10] width 29 height 10
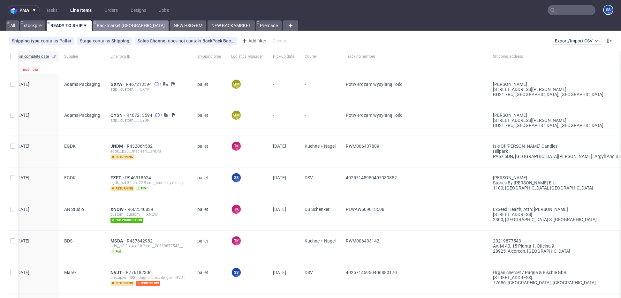
click at [111, 26] on link "Backmarket [GEOGRAPHIC_DATA]" at bounding box center [131, 25] width 76 height 10
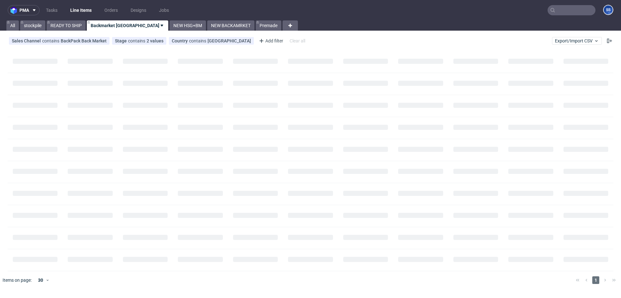
click at [111, 26] on link "Backmarket [GEOGRAPHIC_DATA]" at bounding box center [127, 25] width 81 height 10
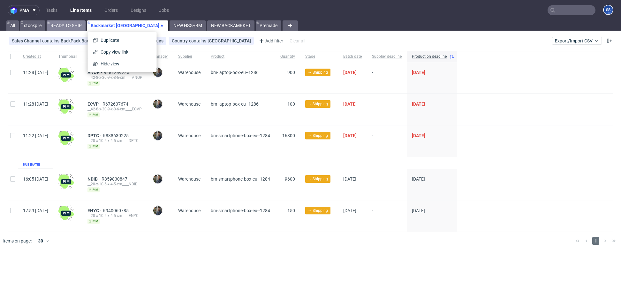
click at [76, 26] on link "READY TO SHIP" at bounding box center [66, 25] width 39 height 10
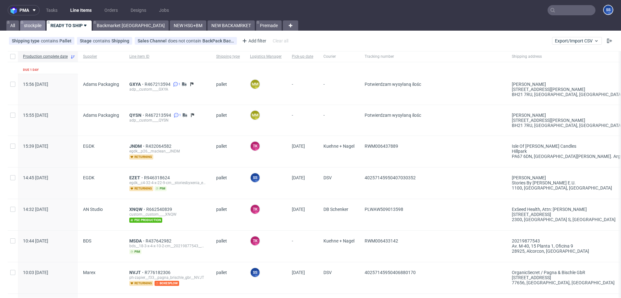
click at [45, 27] on link "stockpile" at bounding box center [32, 25] width 25 height 10
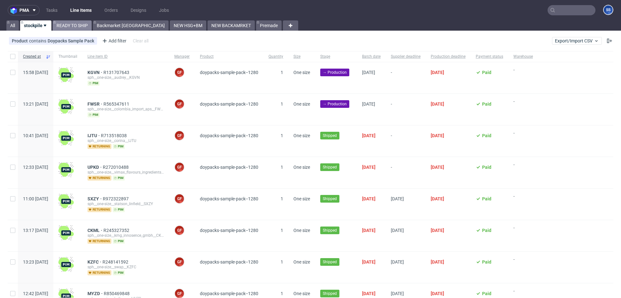
click at [85, 28] on link "READY TO SHIP" at bounding box center [72, 25] width 39 height 10
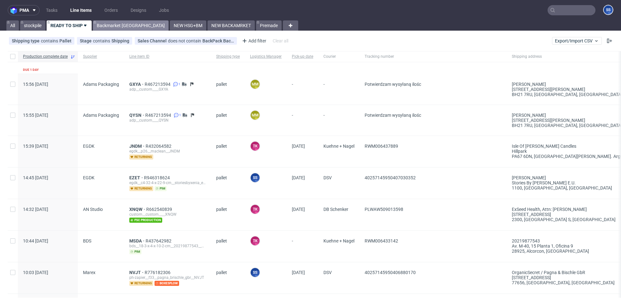
click at [109, 26] on link "Backmarket [GEOGRAPHIC_DATA]" at bounding box center [131, 25] width 76 height 10
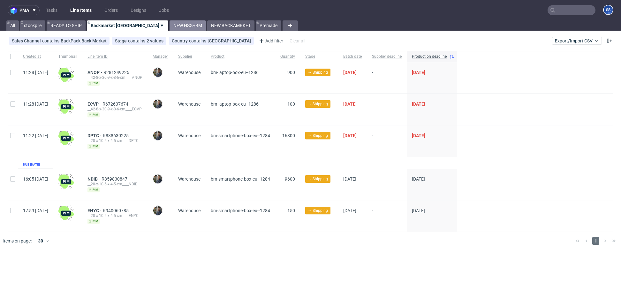
click at [169, 26] on link "NEW HSG+BM" at bounding box center [187, 25] width 36 height 10
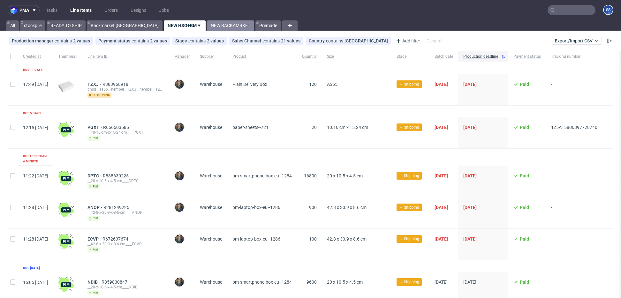
click at [207, 25] on link "NEW BACKAMRKET" at bounding box center [230, 25] width 47 height 10
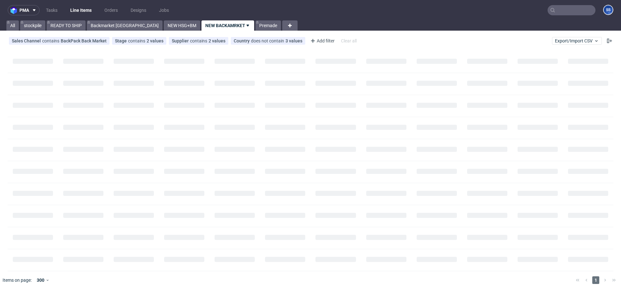
click at [201, 25] on link "NEW BACKAMRKET" at bounding box center [227, 25] width 53 height 10
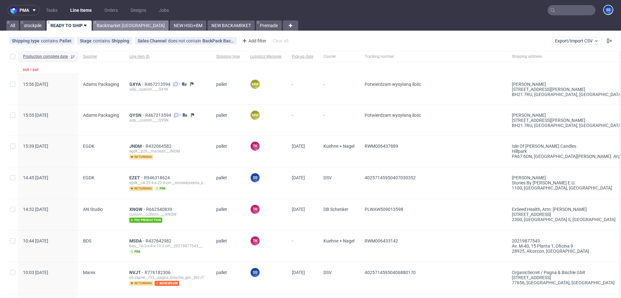
click at [113, 24] on link "Backmarket [GEOGRAPHIC_DATA]" at bounding box center [131, 25] width 76 height 10
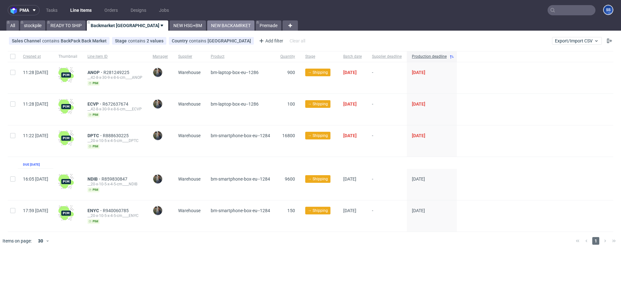
click at [207, 27] on link "NEW BACKAMRKET" at bounding box center [230, 25] width 47 height 10
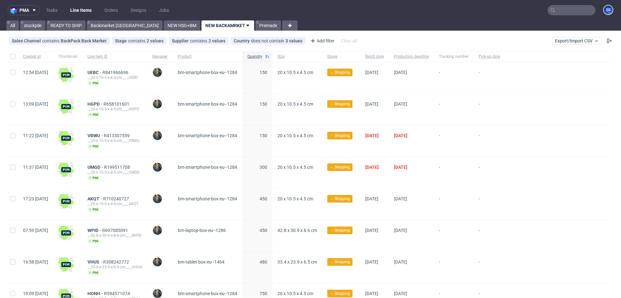
click at [558, 12] on input "text" at bounding box center [571, 10] width 48 height 10
paste input "000002421"
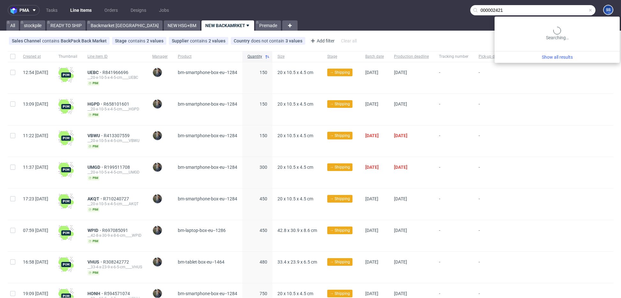
type input "000002421"
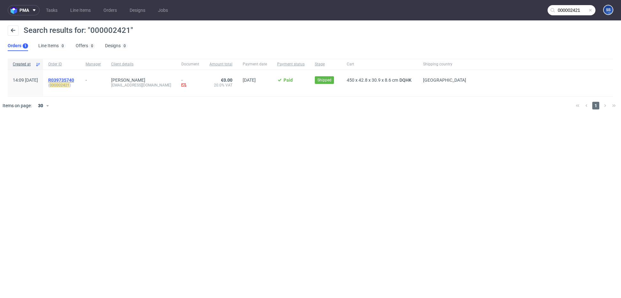
click at [74, 79] on span "R039735740" at bounding box center [61, 80] width 26 height 5
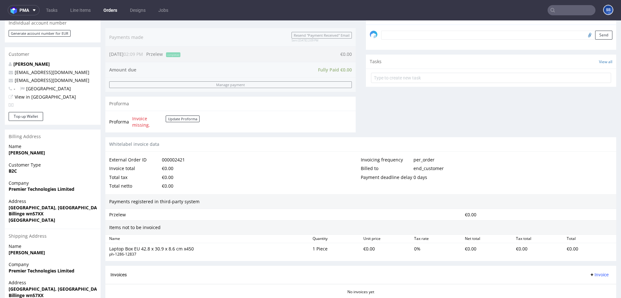
scroll to position [248, 0]
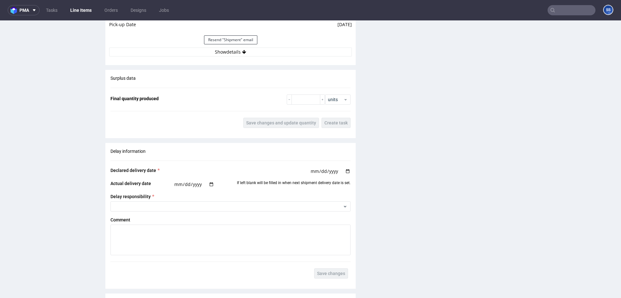
scroll to position [644, 0]
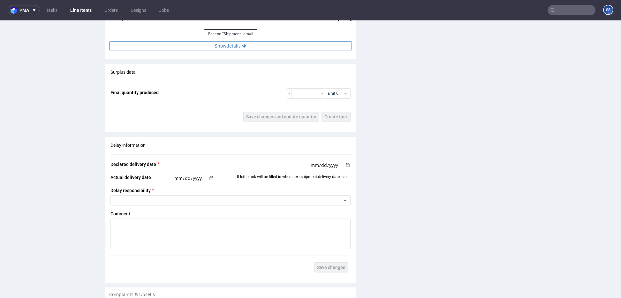
click at [237, 48] on button "Show details" at bounding box center [230, 45] width 243 height 9
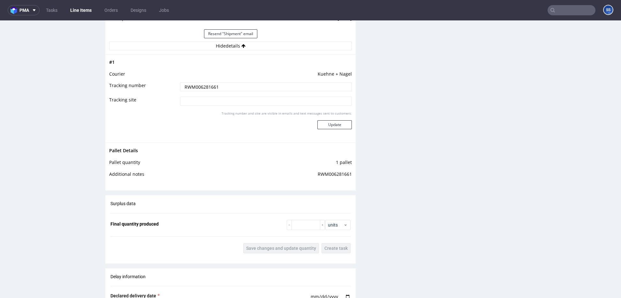
click at [202, 88] on input "RWM006281661" at bounding box center [266, 86] width 172 height 9
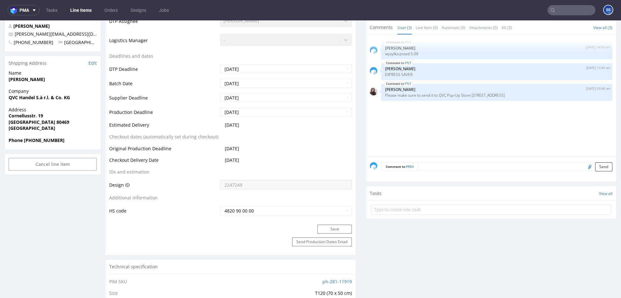
scroll to position [233, 0]
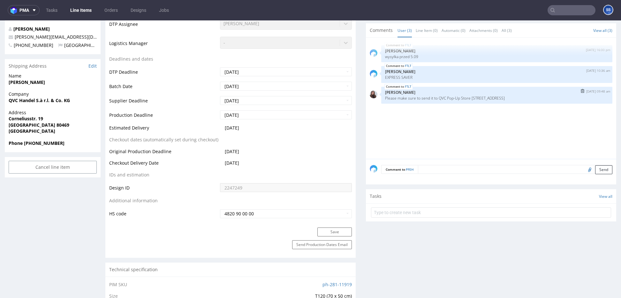
drag, startPoint x: 548, startPoint y: 98, endPoint x: 392, endPoint y: 98, distance: 156.0
click at [392, 98] on p "Please make sure to send it to QVC Pop-Up Store Corneliusstr. 19 80469 München" at bounding box center [496, 98] width 223 height 5
click at [463, 120] on div "FTLT 28th Aug 25 | 16:00 pm Ewa Prus wysyłka przed 5.09 FTLT 8th Sep 25 | 10:36…" at bounding box center [493, 99] width 246 height 117
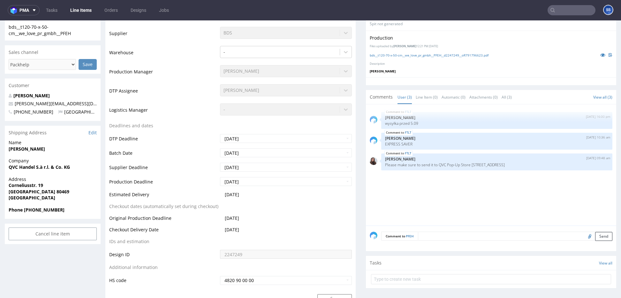
scroll to position [169, 0]
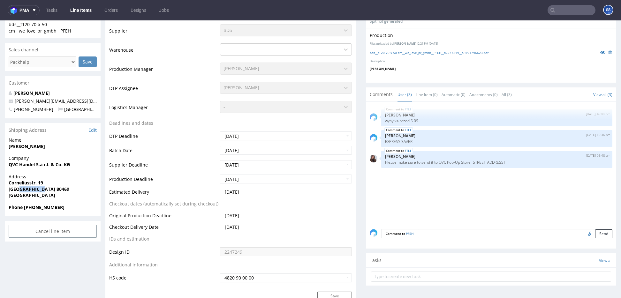
drag, startPoint x: 52, startPoint y: 190, endPoint x: 137, endPoint y: 193, distance: 85.3
click at [21, 186] on span "München 80469" at bounding box center [53, 189] width 88 height 6
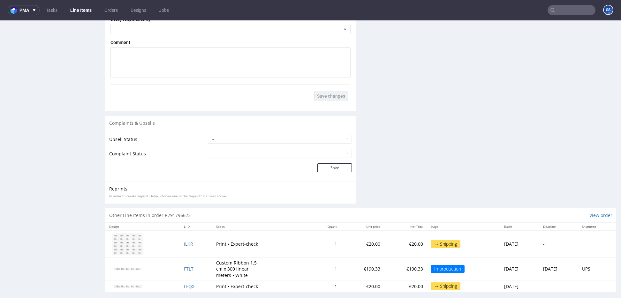
scroll to position [872, 0]
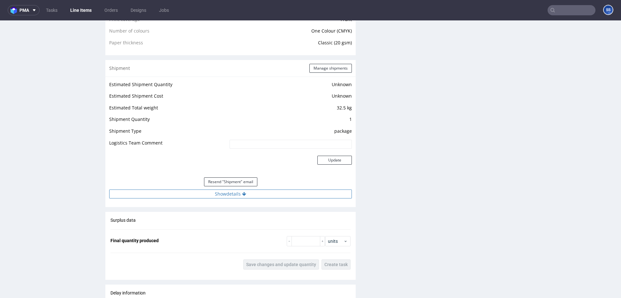
click at [265, 194] on button "Show details" at bounding box center [230, 194] width 243 height 9
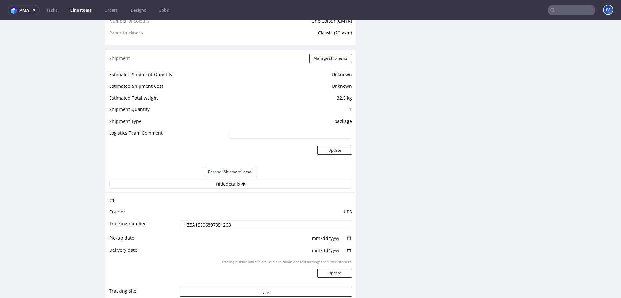
scroll to position [559, 0]
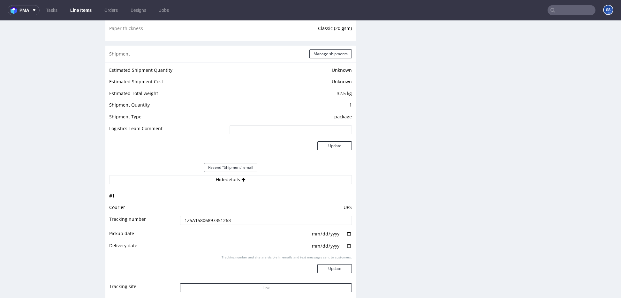
click at [255, 281] on td "Tracking number and site are visible in emails and text messages sent to custom…" at bounding box center [264, 268] width 173 height 28
click at [254, 283] on button "Link" at bounding box center [266, 287] width 172 height 9
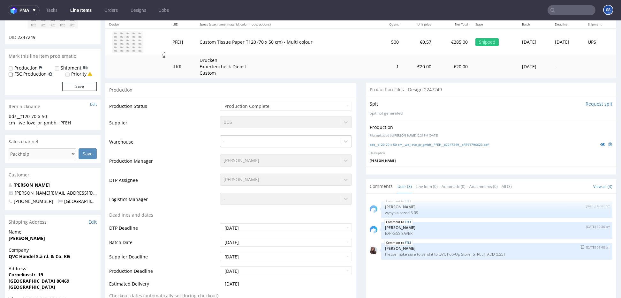
scroll to position [79, 0]
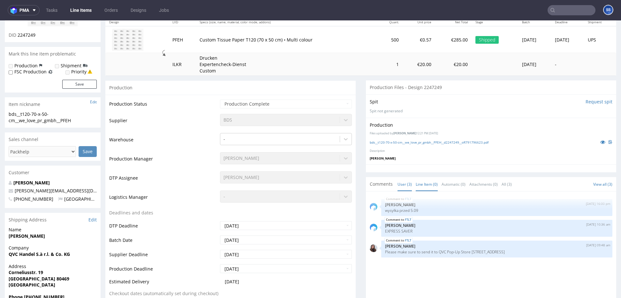
click at [428, 188] on link "Line Item (0)" at bounding box center [426, 184] width 22 height 14
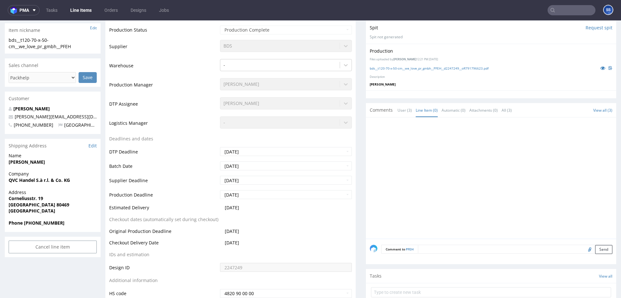
scroll to position [153, 0]
click at [92, 145] on link "Edit" at bounding box center [92, 146] width 8 height 6
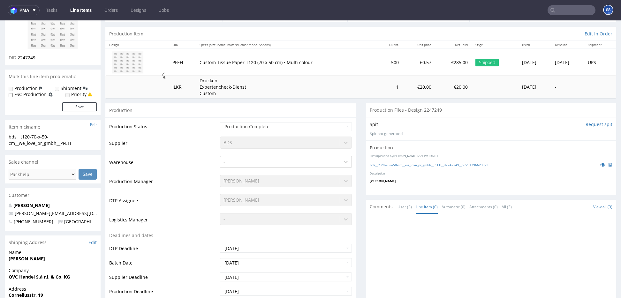
scroll to position [0, 0]
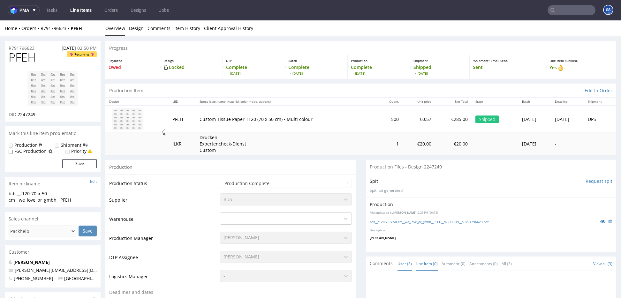
click at [407, 264] on link "User (3)" at bounding box center [404, 264] width 14 height 14
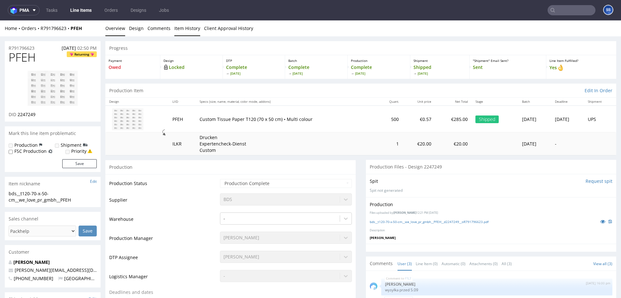
click at [192, 29] on link "Item History" at bounding box center [187, 28] width 26 height 16
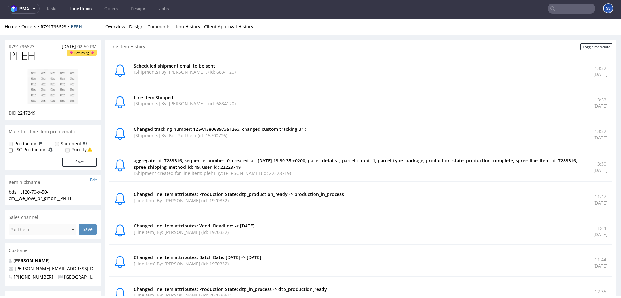
click at [73, 26] on strong "PFEH" at bounding box center [76, 27] width 11 height 6
click at [78, 28] on strong "PFEH" at bounding box center [76, 27] width 11 height 6
click at [54, 22] on div "Home Orders R791796623 PFEH Overview Design Comments Item History Client Approv…" at bounding box center [310, 27] width 621 height 16
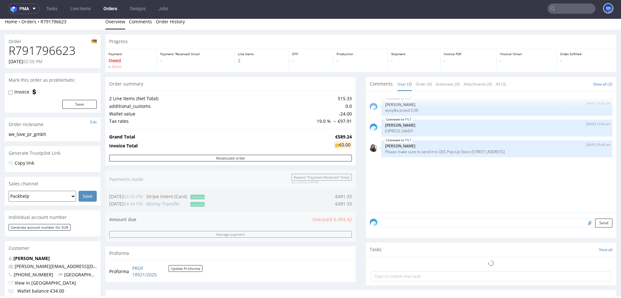
scroll to position [253, 0]
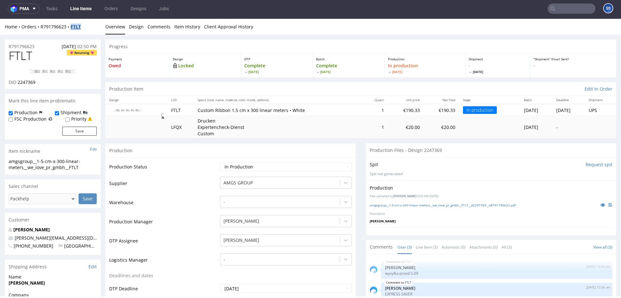
drag, startPoint x: 86, startPoint y: 27, endPoint x: 72, endPoint y: 28, distance: 13.8
click at [72, 28] on div "Home Orders R791796623 FTLT" at bounding box center [53, 27] width 96 height 6
copy strong "FTLT"
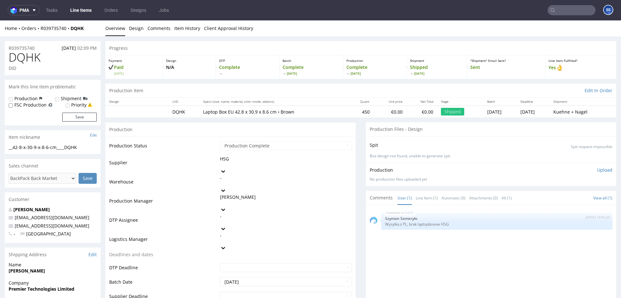
click at [86, 11] on link "Line Items" at bounding box center [80, 10] width 29 height 10
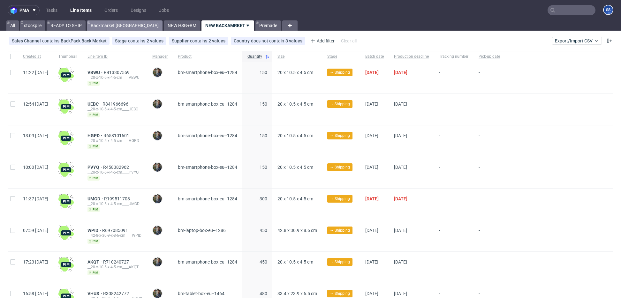
click at [105, 26] on link "Backmarket [GEOGRAPHIC_DATA]" at bounding box center [125, 25] width 76 height 10
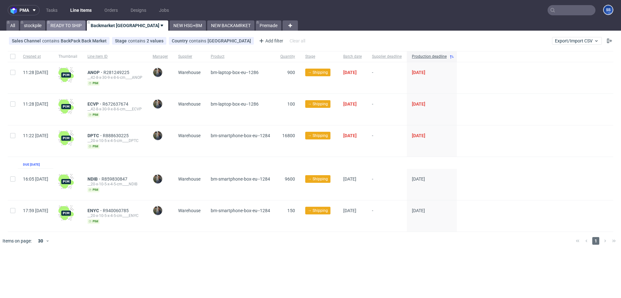
click at [78, 27] on link "READY TO SHIP" at bounding box center [66, 25] width 39 height 10
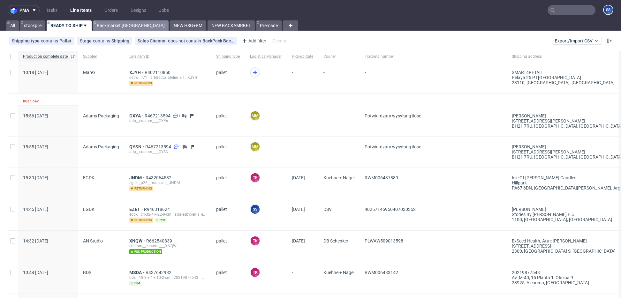
click at [112, 26] on link "Backmarket [GEOGRAPHIC_DATA]" at bounding box center [131, 25] width 76 height 10
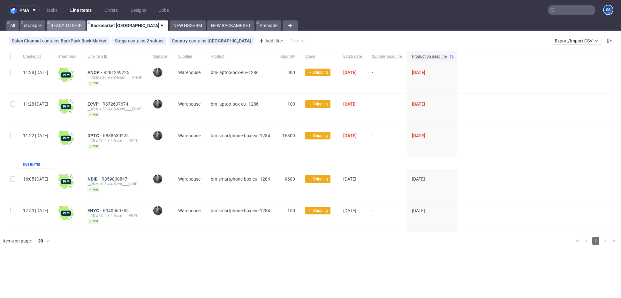
click at [70, 26] on link "READY TO SHIP" at bounding box center [66, 25] width 39 height 10
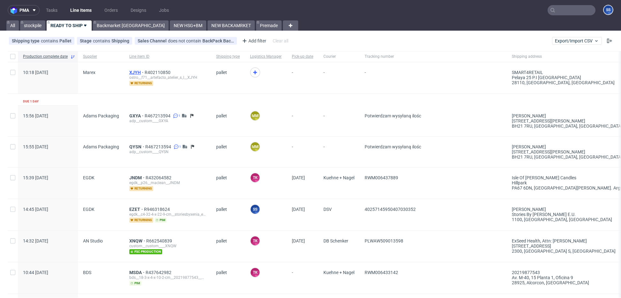
click at [134, 72] on span "XJYH" at bounding box center [136, 72] width 15 height 5
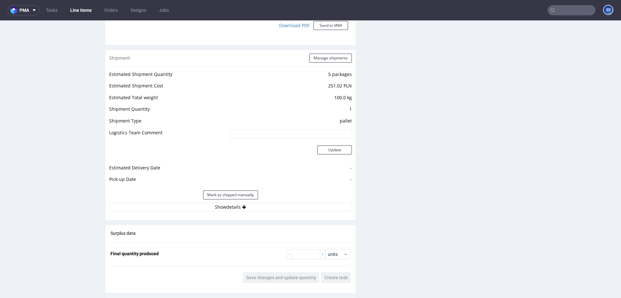
scroll to position [604, 0]
click at [264, 211] on div "Estimated Shipment Quantity 5 packages Estimated Shipment Cost 251.02 PLN Estim…" at bounding box center [230, 140] width 250 height 149
click at [265, 207] on button "Show details" at bounding box center [230, 206] width 243 height 9
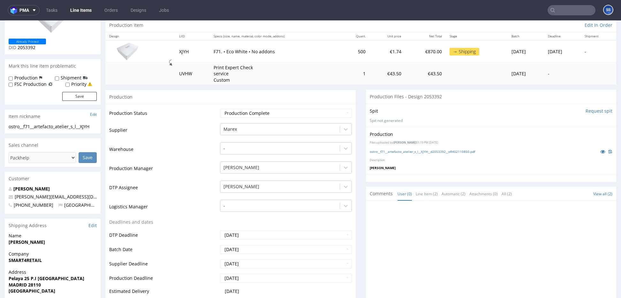
scroll to position [75, 0]
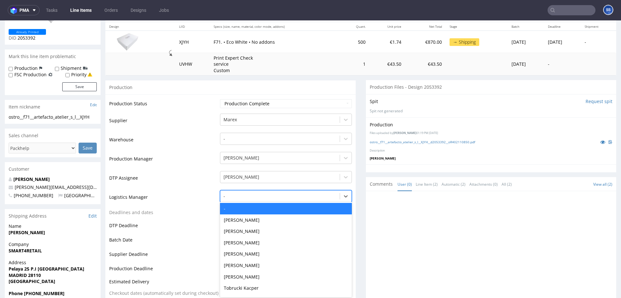
click at [295, 200] on div "-" at bounding box center [279, 196] width 119 height 10
type input "sz"
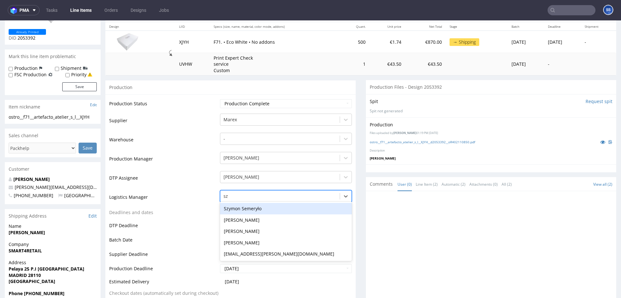
click at [279, 208] on div "Szymon Semeryło" at bounding box center [286, 208] width 132 height 11
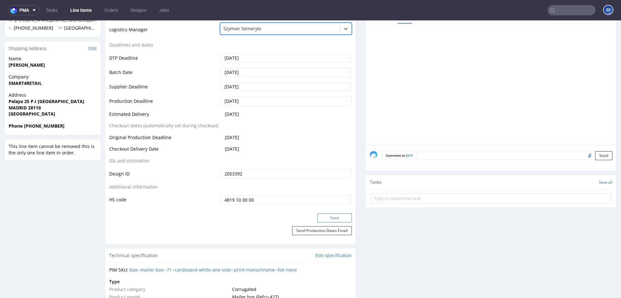
scroll to position [245, 0]
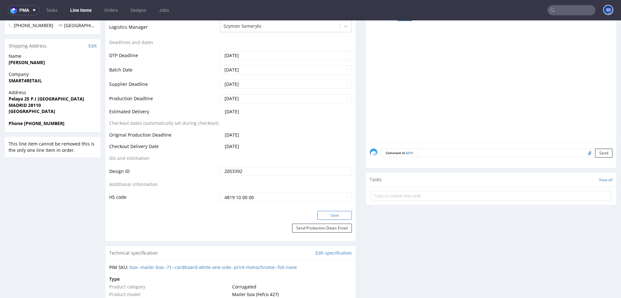
click at [333, 219] on button "Save" at bounding box center [334, 215] width 34 height 9
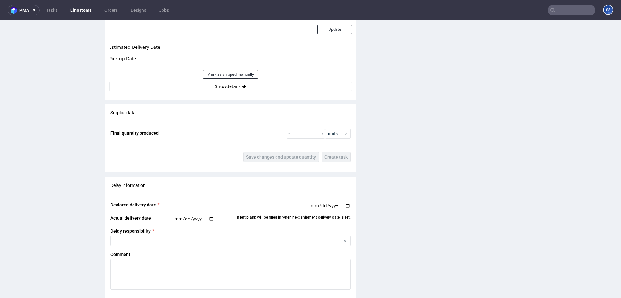
scroll to position [724, 0]
click at [231, 86] on button "Show details" at bounding box center [230, 87] width 243 height 9
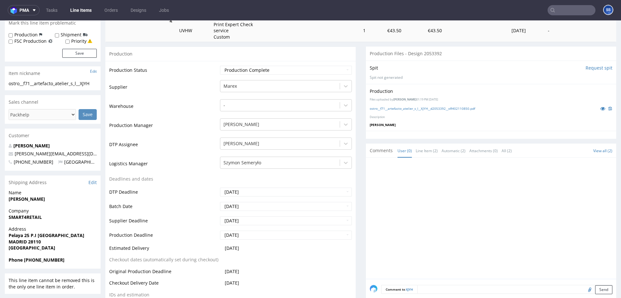
scroll to position [116, 0]
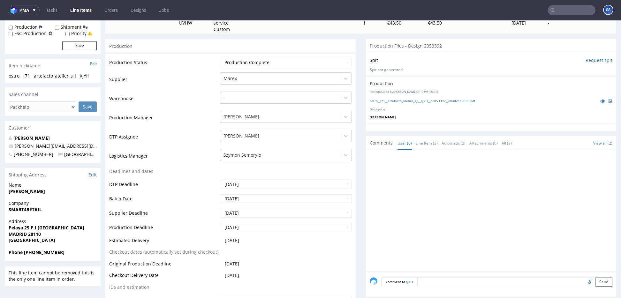
click at [30, 207] on strong "SMART4RETAIL" at bounding box center [25, 209] width 33 height 6
copy strong "SMART4RETAIL"
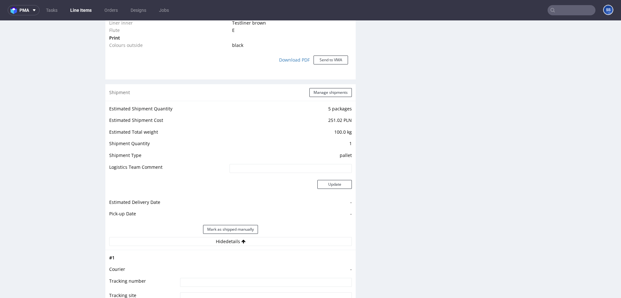
scroll to position [0, 0]
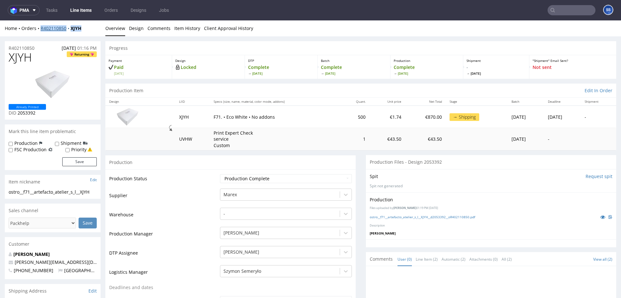
drag, startPoint x: 88, startPoint y: 28, endPoint x: 41, endPoint y: 30, distance: 46.9
click at [41, 30] on div "Home Orders R402110850 XJYH" at bounding box center [53, 28] width 96 height 6
copy div "R402110850 XJYH"
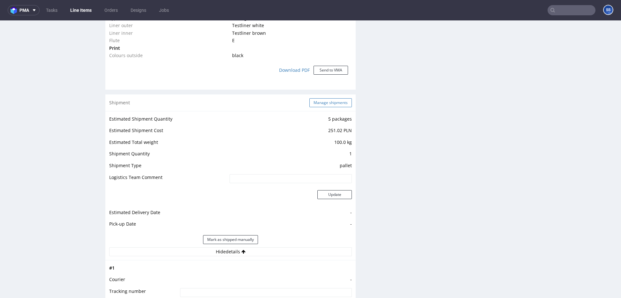
scroll to position [557, 0]
click at [337, 102] on button "Manage shipments" at bounding box center [330, 104] width 42 height 9
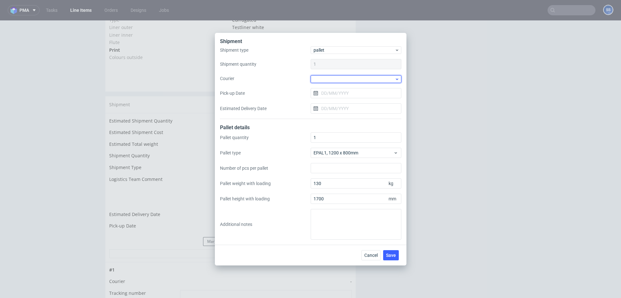
click at [325, 79] on div at bounding box center [355, 79] width 91 height 8
click at [332, 114] on div "DSV" at bounding box center [356, 116] width 86 height 11
click at [335, 95] on input "Pick-up Date" at bounding box center [355, 92] width 91 height 10
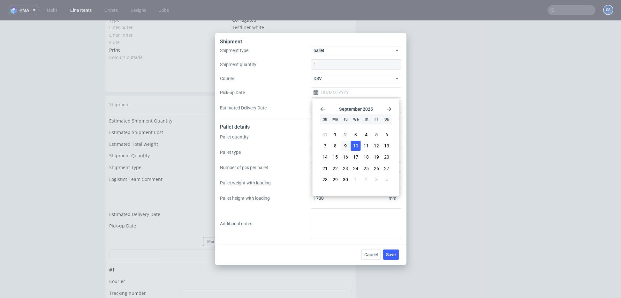
click at [358, 144] on span "10" at bounding box center [355, 146] width 5 height 6
type input "[DATE]"
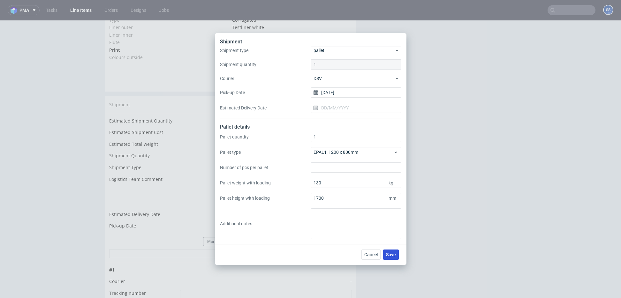
click at [393, 256] on span "Save" at bounding box center [391, 254] width 10 height 4
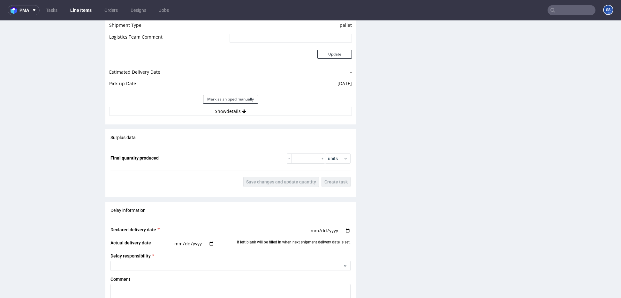
scroll to position [700, 0]
click at [248, 114] on button "Show details" at bounding box center [230, 111] width 243 height 9
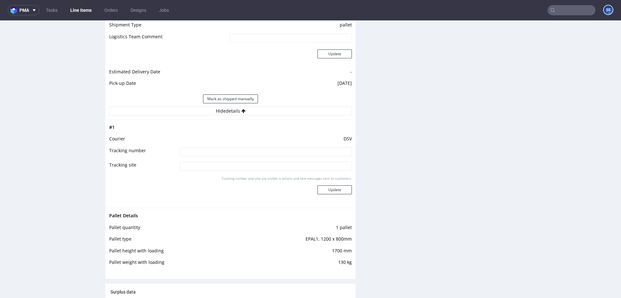
click at [229, 154] on input at bounding box center [266, 151] width 172 height 9
paste input "40257145950407273773"
type input "40257145950407273773"
click at [325, 188] on button "Update" at bounding box center [334, 189] width 34 height 9
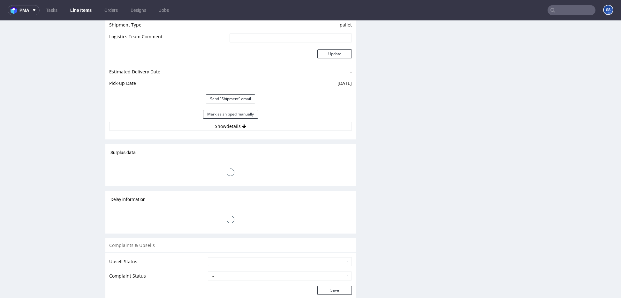
click at [82, 8] on link "Line Items" at bounding box center [80, 10] width 29 height 10
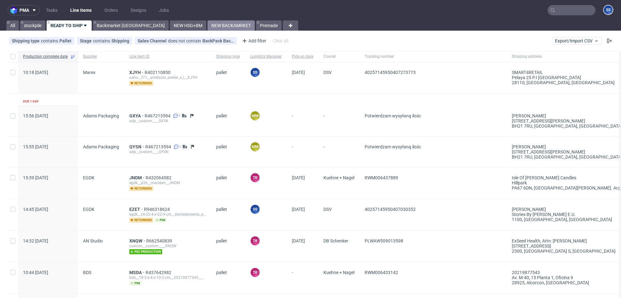
click at [207, 26] on link "NEW BACKAMRKET" at bounding box center [230, 25] width 47 height 10
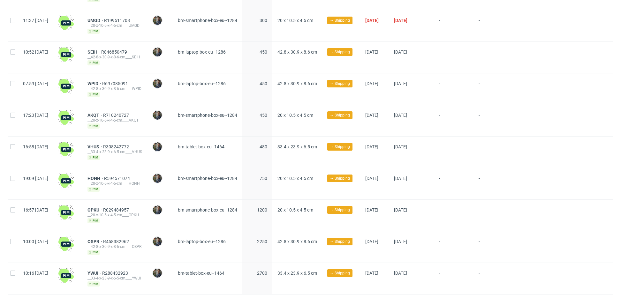
scroll to position [193, 0]
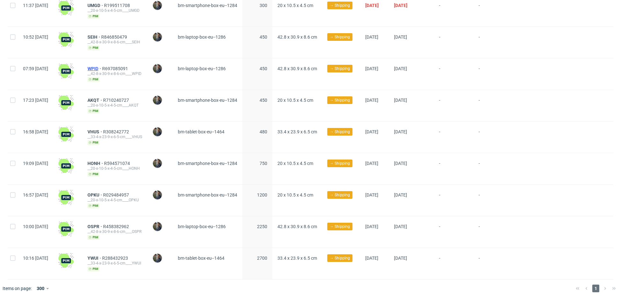
click at [102, 67] on span "WPID" at bounding box center [94, 68] width 15 height 5
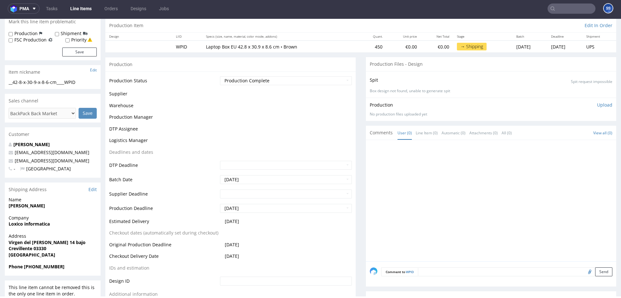
scroll to position [69, 0]
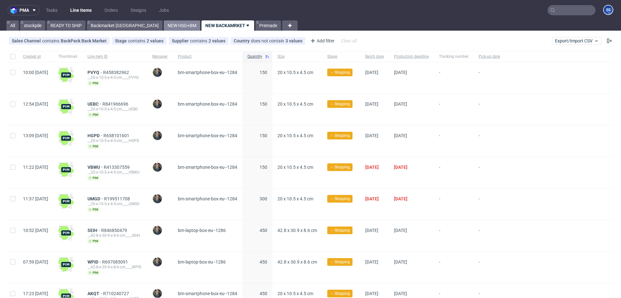
click at [164, 25] on link "NEW HSG+BM" at bounding box center [182, 25] width 36 height 10
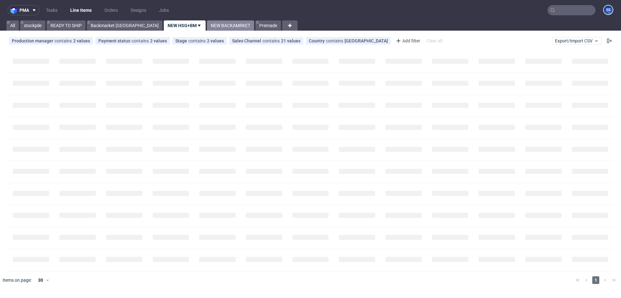
click at [207, 25] on link "NEW BACKAMRKET" at bounding box center [230, 25] width 47 height 10
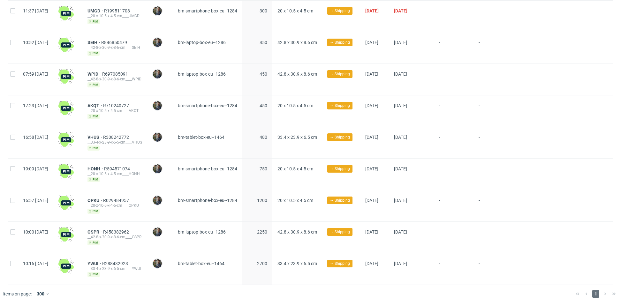
scroll to position [184, 0]
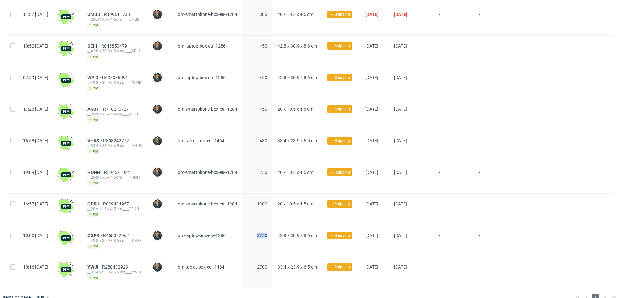
drag, startPoint x: 268, startPoint y: 234, endPoint x: 288, endPoint y: 233, distance: 20.5
click at [272, 233] on div "2250" at bounding box center [257, 240] width 30 height 31
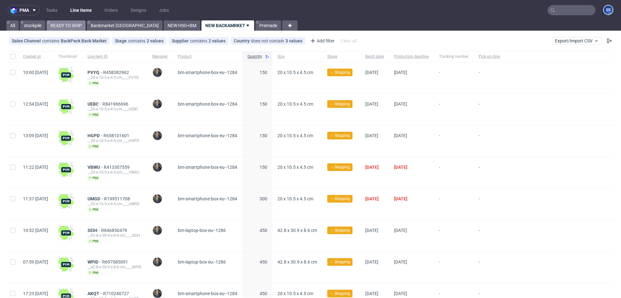
click at [52, 23] on link "READY TO SHIP" at bounding box center [66, 25] width 39 height 10
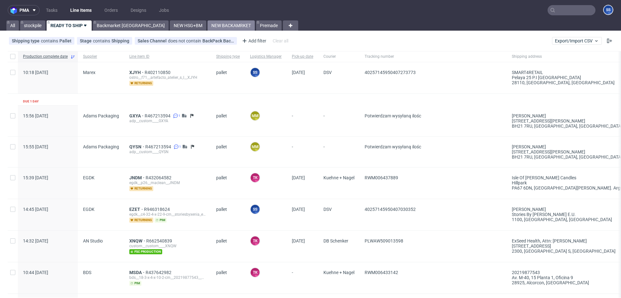
click at [207, 27] on link "NEW BACKAMRKET" at bounding box center [230, 25] width 47 height 10
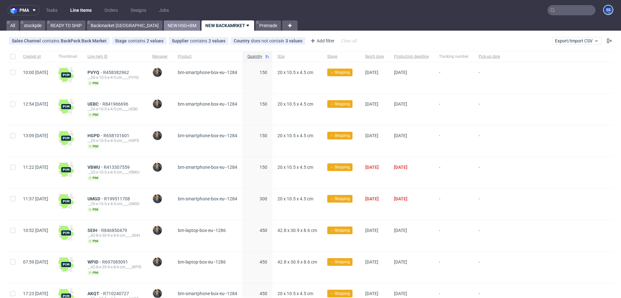
click at [164, 26] on link "NEW HSG+BM" at bounding box center [182, 25] width 36 height 10
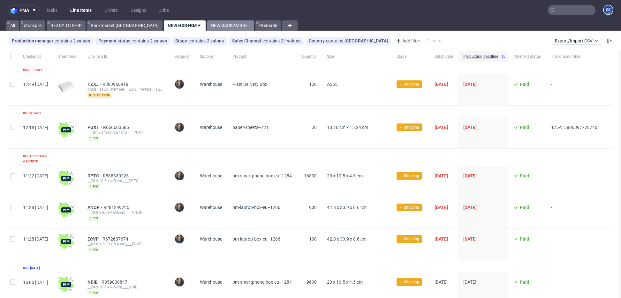
click at [207, 22] on link "NEW BACKAMRKET" at bounding box center [230, 25] width 47 height 10
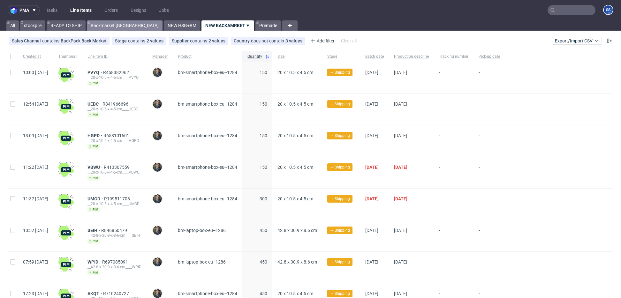
click at [112, 26] on link "Backmarket [GEOGRAPHIC_DATA]" at bounding box center [125, 25] width 76 height 10
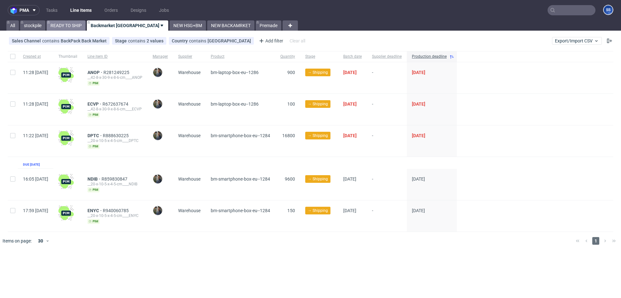
click at [66, 26] on link "READY TO SHIP" at bounding box center [66, 25] width 39 height 10
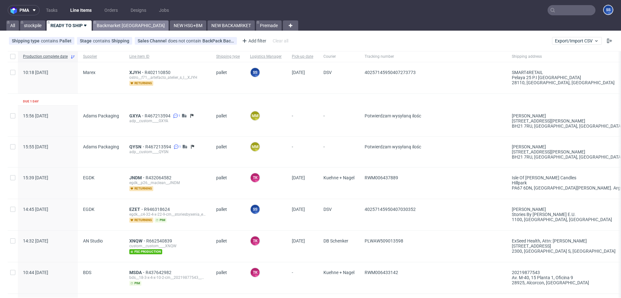
click at [114, 24] on link "Backmarket [GEOGRAPHIC_DATA]" at bounding box center [131, 25] width 76 height 10
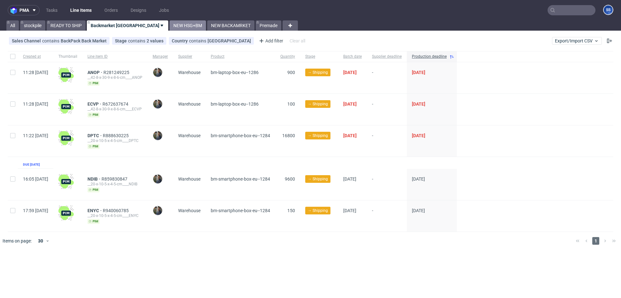
click at [169, 25] on link "NEW HSG+BM" at bounding box center [187, 25] width 36 height 10
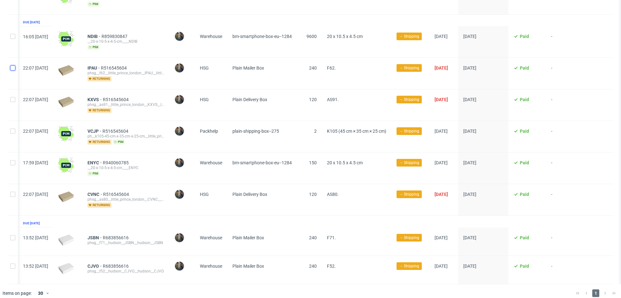
scroll to position [0, 5]
drag, startPoint x: 14, startPoint y: 60, endPoint x: 21, endPoint y: 92, distance: 32.0
click at [16, 62] on div at bounding box center [13, 73] width 10 height 31
checkbox input "true"
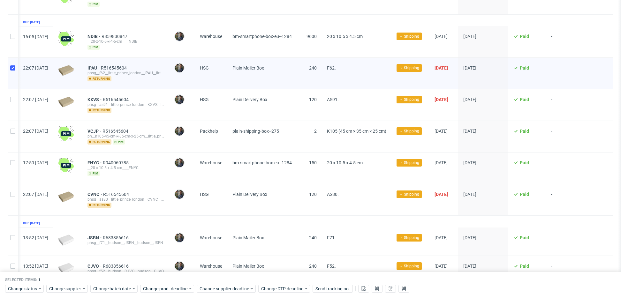
click at [15, 94] on div at bounding box center [13, 104] width 10 height 31
checkbox input "true"
click at [11, 184] on div at bounding box center [13, 199] width 10 height 31
checkbox input "true"
click at [65, 286] on span "Change supplier" at bounding box center [65, 289] width 33 height 6
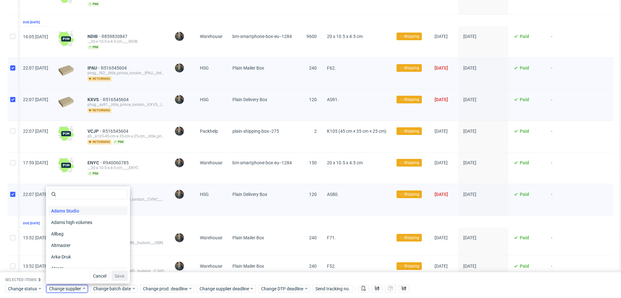
scroll to position [51, 0]
click at [74, 190] on input "text" at bounding box center [88, 194] width 79 height 10
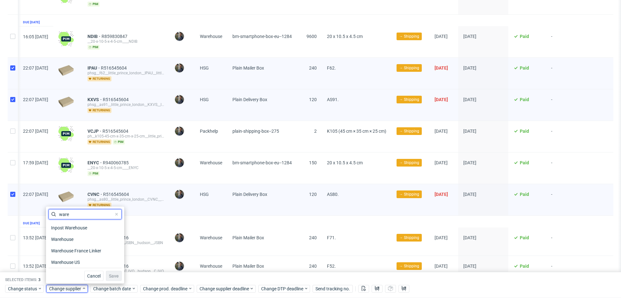
scroll to position [0, 0]
type input "ware"
drag, startPoint x: 75, startPoint y: 236, endPoint x: 84, endPoint y: 245, distance: 12.2
click at [75, 236] on span "Warehouse" at bounding box center [62, 239] width 27 height 9
click at [107, 273] on button "Save" at bounding box center [114, 276] width 16 height 10
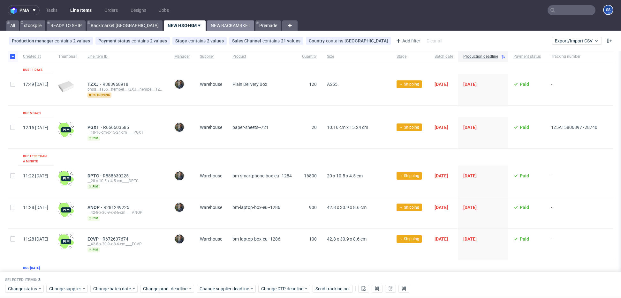
click at [207, 26] on link "NEW BACKAMRKET" at bounding box center [230, 25] width 47 height 10
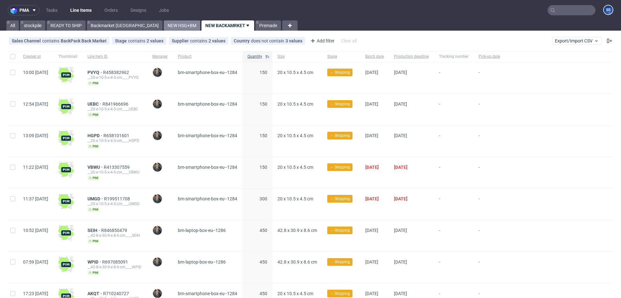
click at [164, 25] on link "NEW HSG+BM" at bounding box center [182, 25] width 36 height 10
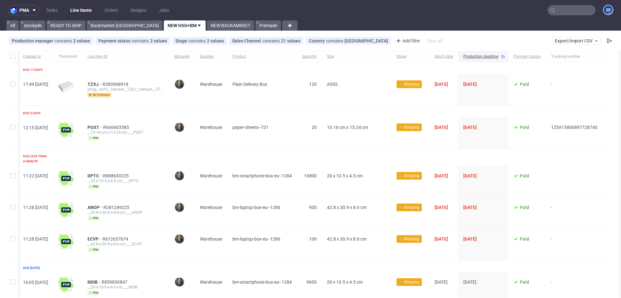
scroll to position [0, 2]
click at [66, 20] on nav "pma Tasks Line Items Orders Designs Jobs SS" at bounding box center [310, 10] width 621 height 20
click at [65, 22] on link "READY TO SHIP" at bounding box center [66, 25] width 39 height 10
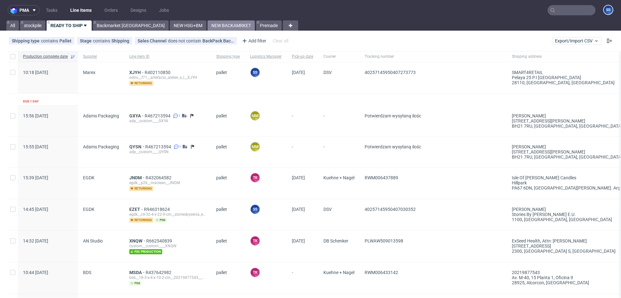
click at [207, 25] on link "NEW BACKAMRKET" at bounding box center [230, 25] width 47 height 10
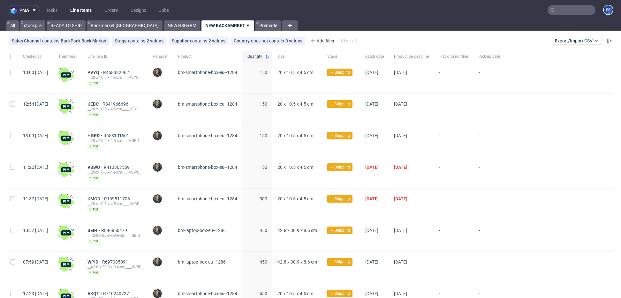
scroll to position [193, 0]
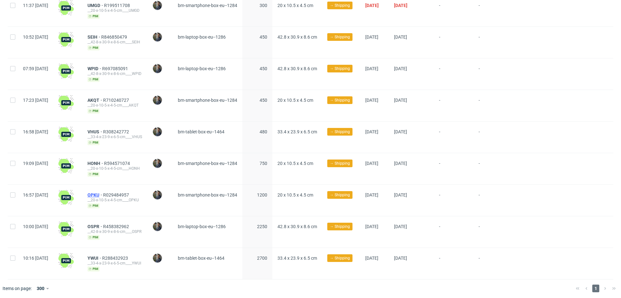
click at [103, 192] on span "OPKU" at bounding box center [95, 194] width 16 height 5
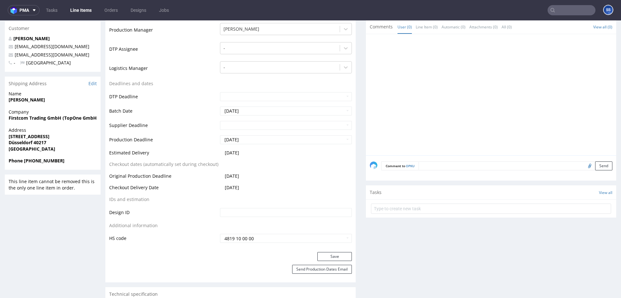
scroll to position [176, 0]
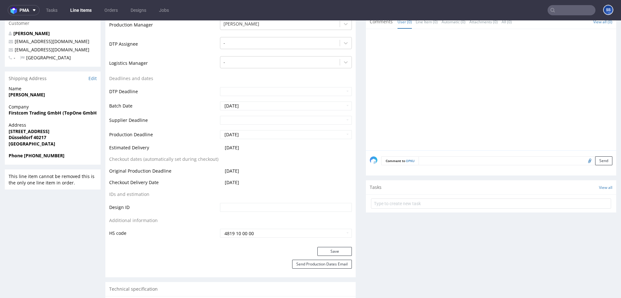
click at [36, 114] on strong "Firstcom Trading GmbH (TopOne GmbH)" at bounding box center [54, 113] width 90 height 6
copy strong "Firstcom Trading GmbH (TopOne GmbH)"
click at [36, 96] on strong "[PERSON_NAME]" at bounding box center [27, 95] width 36 height 6
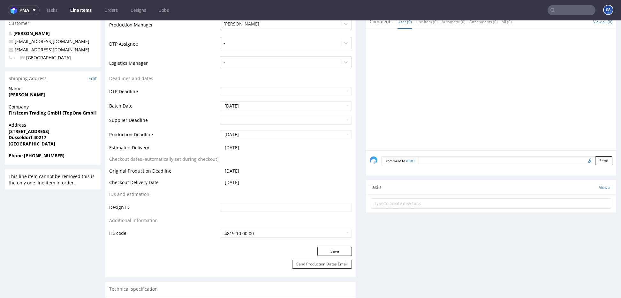
click at [36, 96] on strong "[PERSON_NAME]" at bounding box center [27, 95] width 36 height 6
click at [34, 131] on strong "[STREET_ADDRESS]" at bounding box center [29, 131] width 41 height 6
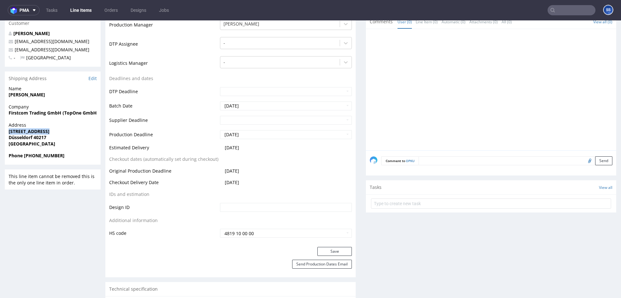
copy strong "[STREET_ADDRESS]"
click at [43, 140] on span "Düsseldorf 40217" at bounding box center [53, 137] width 88 height 6
copy strong "40217"
click at [70, 132] on span "[STREET_ADDRESS]" at bounding box center [53, 131] width 88 height 6
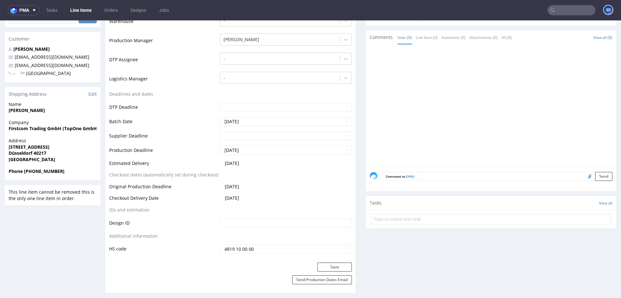
scroll to position [154, 0]
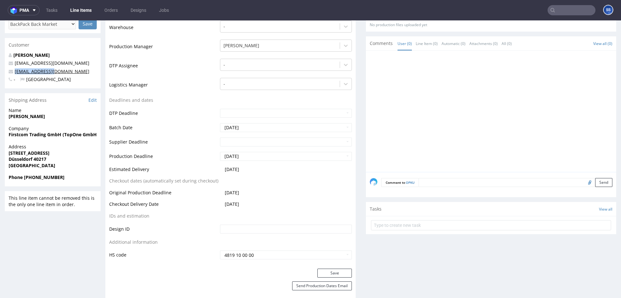
drag, startPoint x: 64, startPoint y: 72, endPoint x: 28, endPoint y: 67, distance: 36.7
click at [15, 72] on p "[EMAIL_ADDRESS][DOMAIN_NAME]" at bounding box center [53, 71] width 88 height 6
copy link "[EMAIL_ADDRESS][DOMAIN_NAME]"
drag, startPoint x: 68, startPoint y: 178, endPoint x: 27, endPoint y: 179, distance: 40.9
click at [27, 179] on span "Phone [PHONE_NUMBER]" at bounding box center [53, 177] width 88 height 6
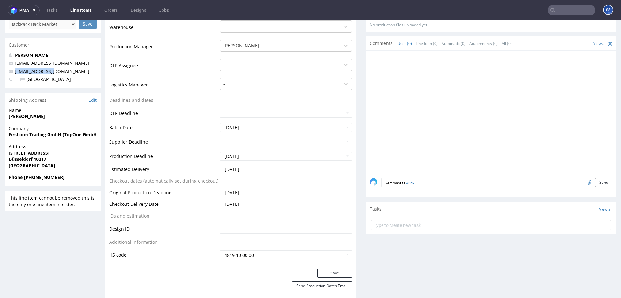
copy strong "49 176 34444888"
click at [93, 11] on link "Line Items" at bounding box center [80, 10] width 29 height 10
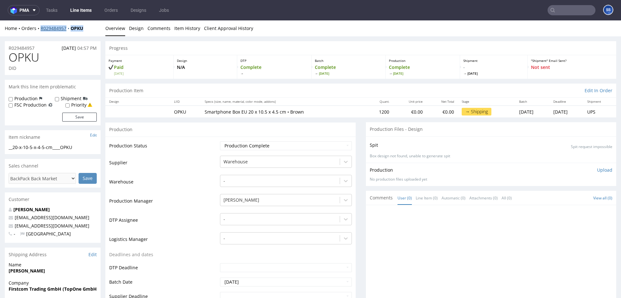
drag, startPoint x: 91, startPoint y: 31, endPoint x: 41, endPoint y: 31, distance: 50.7
click at [41, 31] on div "Home Orders R029484957 OPKU" at bounding box center [53, 28] width 96 height 6
copy div "R029484957 OPKU"
click at [84, 11] on link "Line Items" at bounding box center [80, 10] width 29 height 10
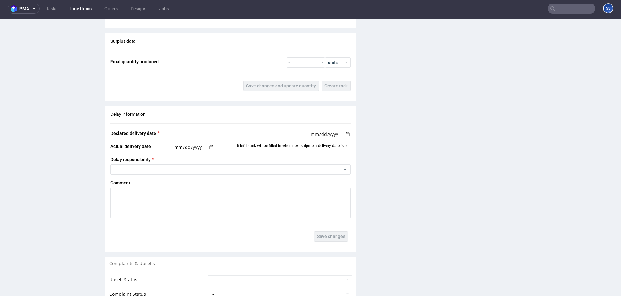
scroll to position [529, 0]
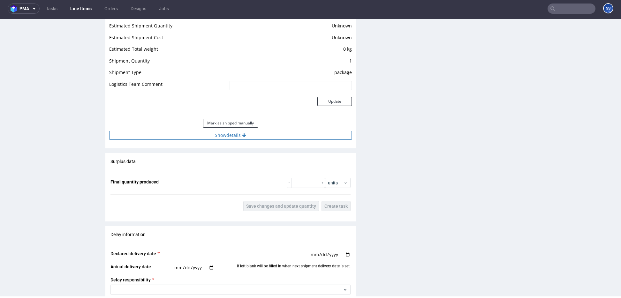
click at [227, 138] on button "Show details" at bounding box center [230, 135] width 243 height 9
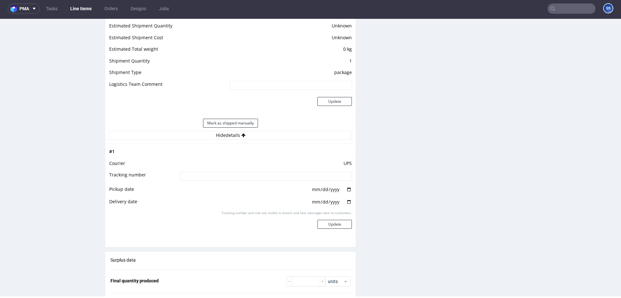
click at [231, 180] on td at bounding box center [264, 178] width 173 height 14
click at [229, 177] on input at bounding box center [266, 176] width 172 height 9
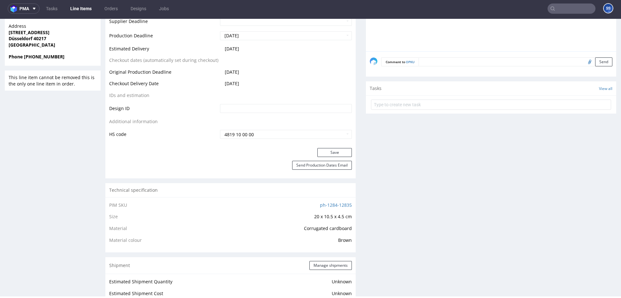
scroll to position [289, 0]
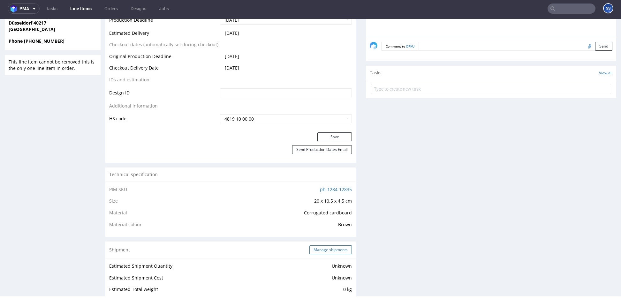
click at [318, 249] on button "Manage shipments" at bounding box center [330, 249] width 42 height 9
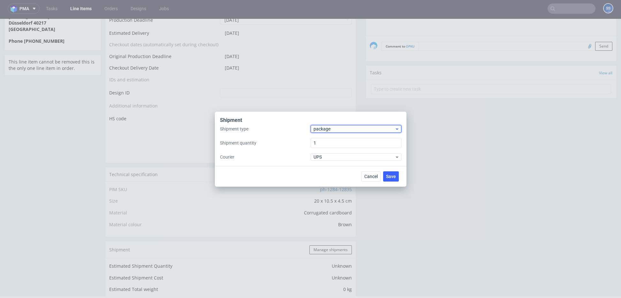
click at [328, 130] on span "package" at bounding box center [353, 129] width 81 height 6
click at [328, 140] on div "pallet" at bounding box center [356, 142] width 86 height 11
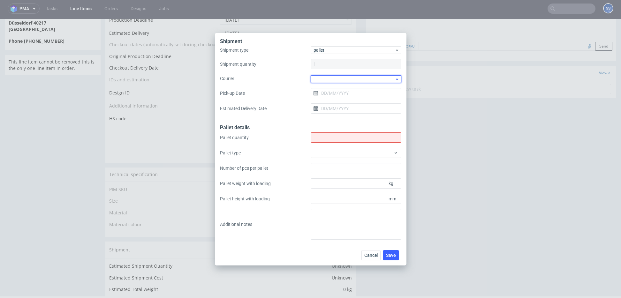
click at [322, 80] on div at bounding box center [355, 79] width 91 height 8
click at [337, 90] on div "DB Schenker" at bounding box center [356, 88] width 86 height 11
click at [333, 93] on input "Pick-up Date" at bounding box center [355, 92] width 91 height 10
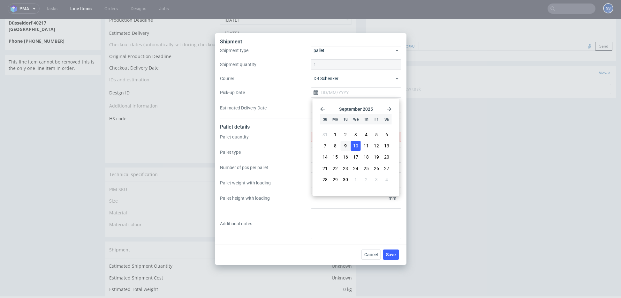
click at [355, 146] on span "10" at bounding box center [355, 146] width 5 height 6
type input "[DATE]"
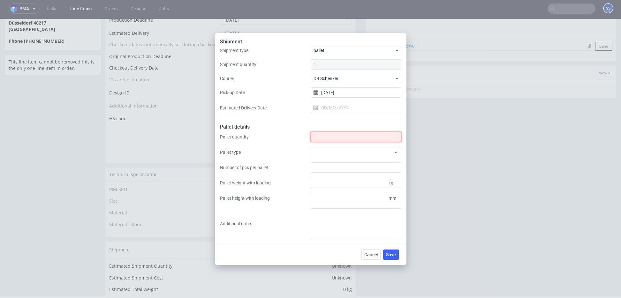
click at [332, 134] on input "Shipment type" at bounding box center [355, 137] width 91 height 10
type input "1"
click at [391, 254] on span "Save" at bounding box center [391, 254] width 10 height 4
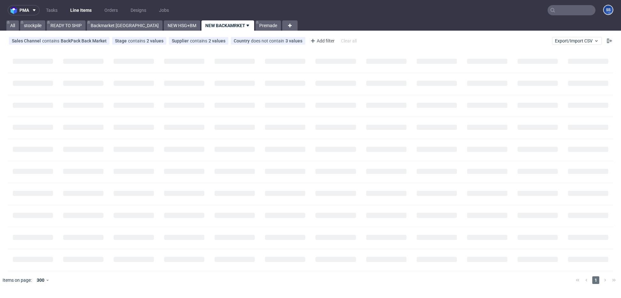
click at [562, 13] on input "text" at bounding box center [571, 10] width 48 height 10
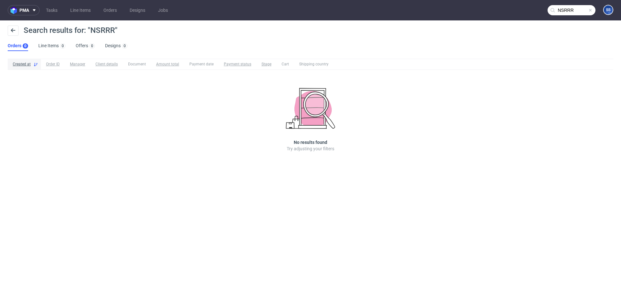
click at [574, 5] on input "NSRRR" at bounding box center [571, 10] width 48 height 10
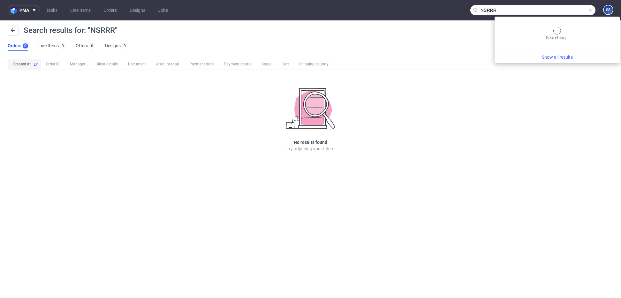
click at [566, 11] on input "NSRRR" at bounding box center [532, 10] width 125 height 10
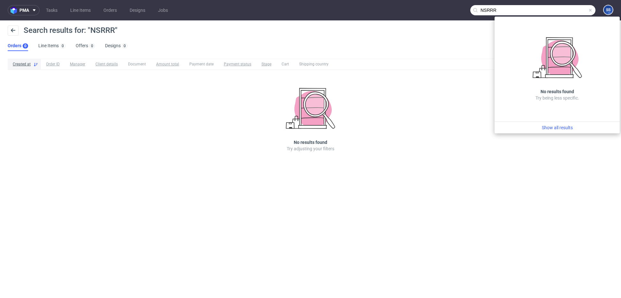
type input "NSRR"
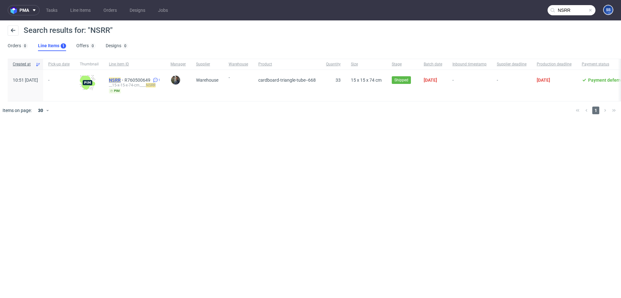
click at [121, 78] on mark "NSRR" at bounding box center [115, 80] width 12 height 5
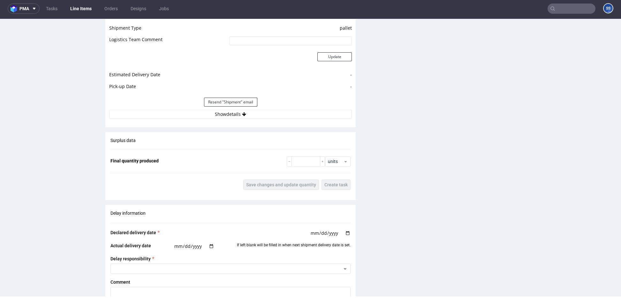
scroll to position [592, 0]
click at [229, 117] on button "Show details" at bounding box center [230, 115] width 243 height 9
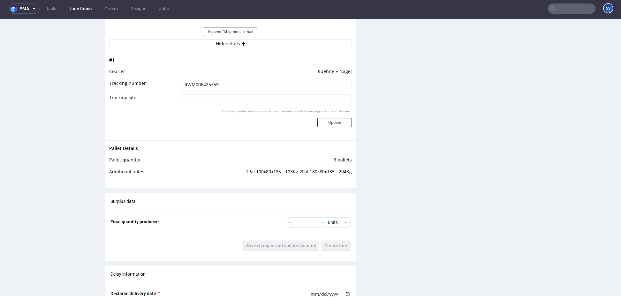
scroll to position [665, 0]
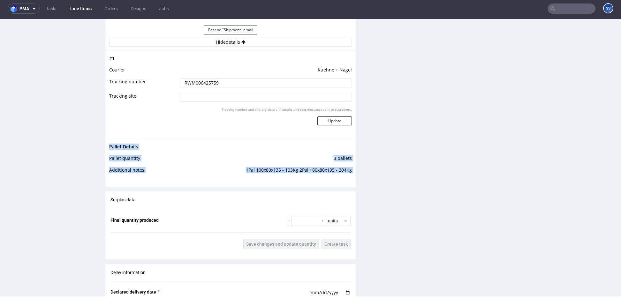
drag, startPoint x: 241, startPoint y: 174, endPoint x: 341, endPoint y: 172, distance: 100.5
drag, startPoint x: 244, startPoint y: 172, endPoint x: 350, endPoint y: 176, distance: 106.0
click at [350, 176] on div "Pallet Details Pallet quantity 3 pallets Additional notes 1Pal 100x80x135 - 103…" at bounding box center [230, 160] width 250 height 43
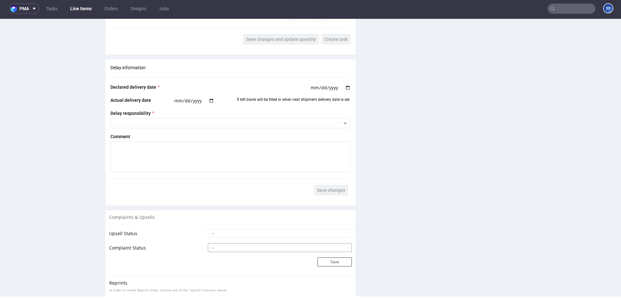
scroll to position [942, 0]
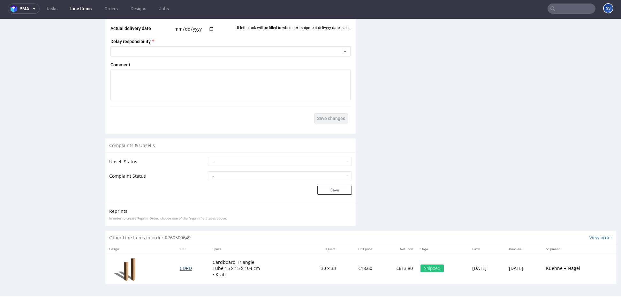
click at [184, 268] on span "CDRD" at bounding box center [186, 268] width 12 height 6
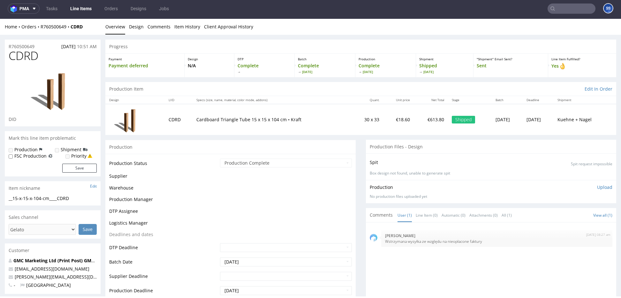
drag, startPoint x: 180, startPoint y: 288, endPoint x: 181, endPoint y: 269, distance: 18.5
click at [181, 269] on tbody "Production Status Waiting for Artwork Waiting for Diecut Waiting for Mockup Wai…" at bounding box center [230, 276] width 243 height 236
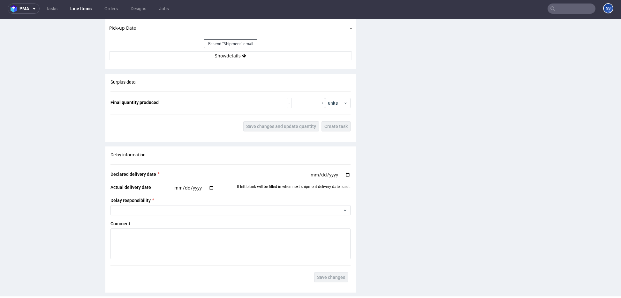
scroll to position [643, 0]
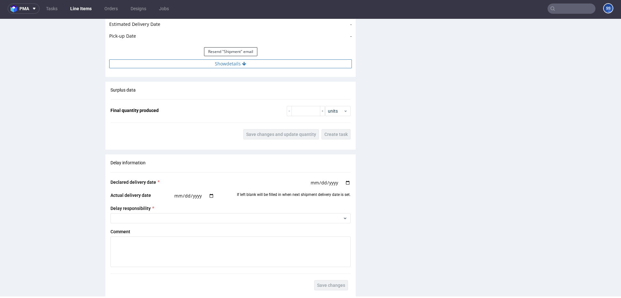
click at [235, 64] on button "Show details" at bounding box center [230, 63] width 243 height 9
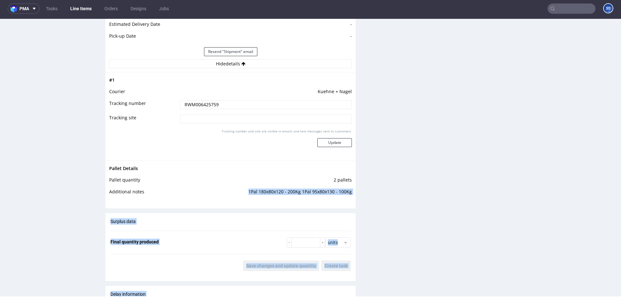
drag, startPoint x: 246, startPoint y: 194, endPoint x: 388, endPoint y: 200, distance: 142.8
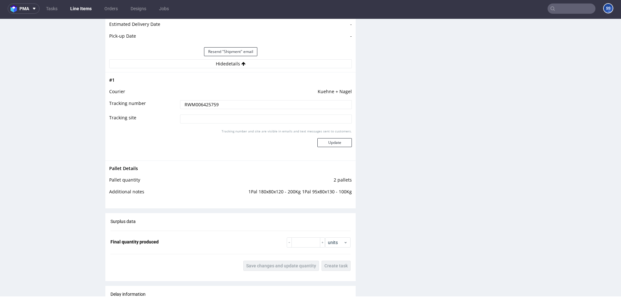
click at [369, 200] on div "Production Files - Design Spit Spit request impossible Box design not found, un…" at bounding box center [491, 12] width 250 height 1033
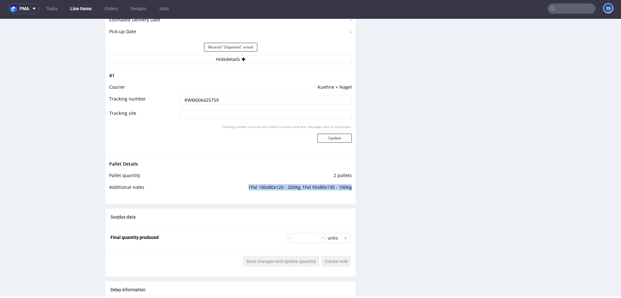
drag, startPoint x: 238, startPoint y: 188, endPoint x: 347, endPoint y: 193, distance: 108.6
click at [347, 193] on td "1Pal 180x80x120 - 200Kg 1Pal 95x80x130 - 100Kg" at bounding box center [263, 189] width 175 height 12
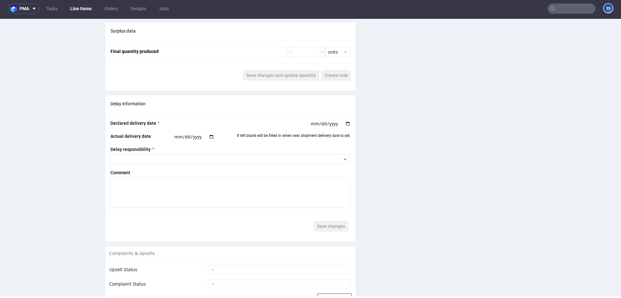
scroll to position [942, 0]
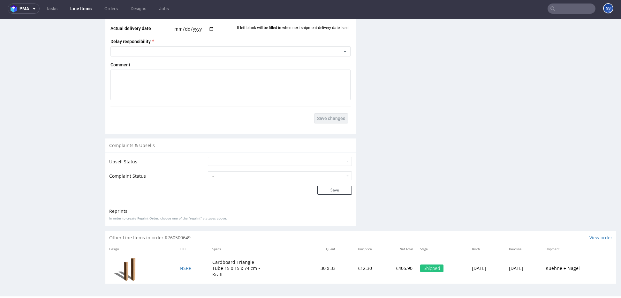
click at [187, 271] on td "NSRR" at bounding box center [192, 268] width 33 height 31
click at [184, 270] on span "NSRR" at bounding box center [186, 268] width 12 height 6
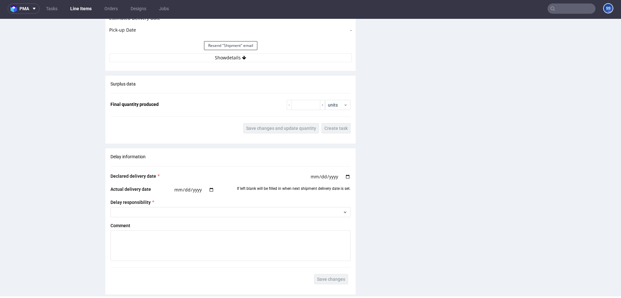
scroll to position [646, 0]
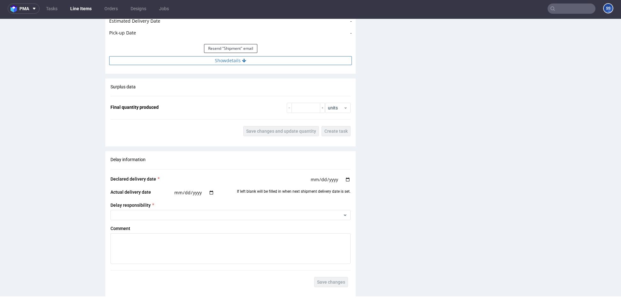
click at [231, 62] on button "Show details" at bounding box center [230, 60] width 243 height 9
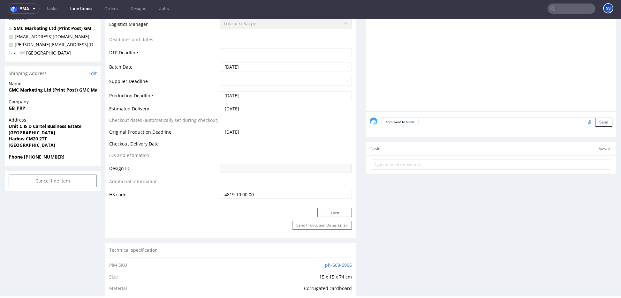
scroll to position [0, 0]
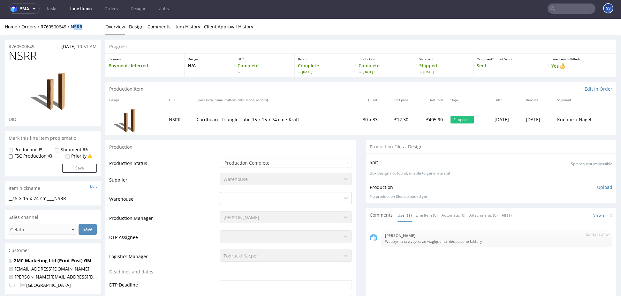
drag, startPoint x: 88, startPoint y: 29, endPoint x: 75, endPoint y: 29, distance: 13.1
click at [75, 29] on div "Home Orders R760500649 NSRR" at bounding box center [53, 27] width 96 height 6
click at [97, 28] on div "Home Orders R760500649 NSRR" at bounding box center [53, 27] width 96 height 6
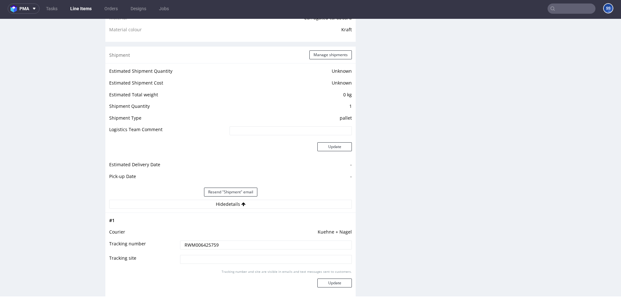
scroll to position [515, 0]
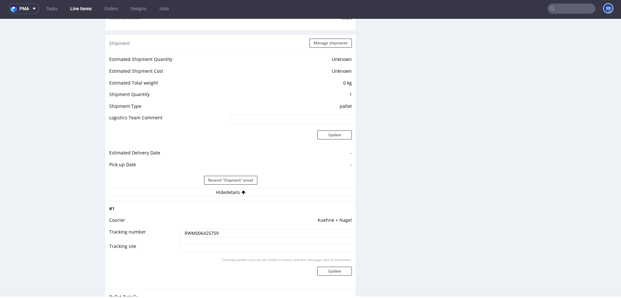
click at [203, 236] on td "RWM006425759" at bounding box center [264, 235] width 173 height 14
click at [203, 235] on input "RWM006425759" at bounding box center [266, 233] width 172 height 9
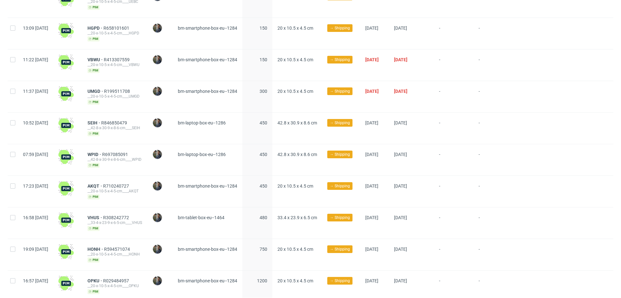
scroll to position [193, 0]
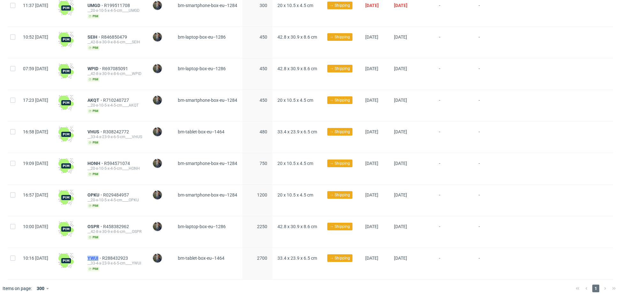
drag, startPoint x: 101, startPoint y: 254, endPoint x: 120, endPoint y: 255, distance: 18.2
click at [118, 256] on div "YWUI R288432923 __33-4-x-23-9-x-6-5-cm____YWUI pim" at bounding box center [114, 263] width 65 height 31
copy span "YWUI"
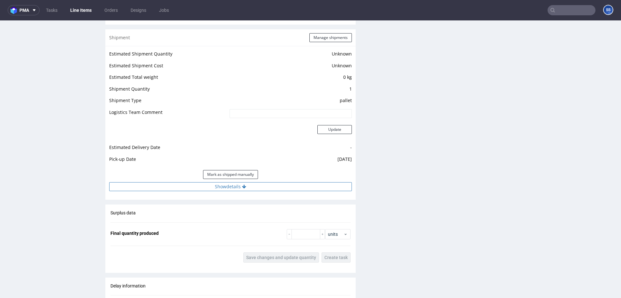
drag, startPoint x: 212, startPoint y: 193, endPoint x: 215, endPoint y: 189, distance: 5.4
click at [212, 193] on div "Estimated Shipment Quantity Unknown Estimated Shipment Cost Unknown Estimated T…" at bounding box center [230, 120] width 250 height 149
click at [215, 189] on button "Show details" at bounding box center [230, 186] width 243 height 9
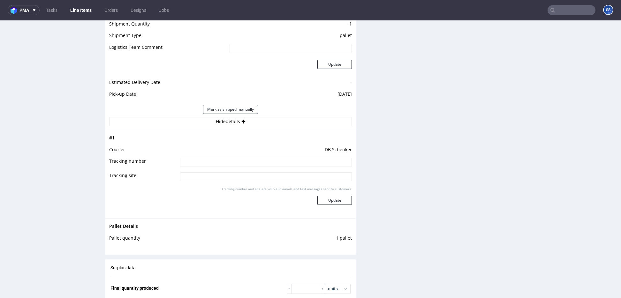
scroll to position [569, 0]
click at [210, 162] on input at bounding box center [266, 161] width 172 height 9
paste input "PLWAW509015194"
type input "PLWAW509015194"
click at [330, 198] on button "Update" at bounding box center [334, 199] width 34 height 9
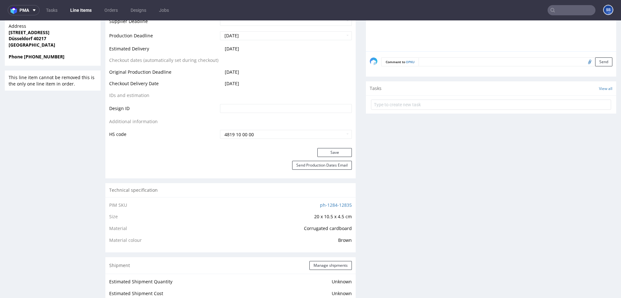
scroll to position [168, 0]
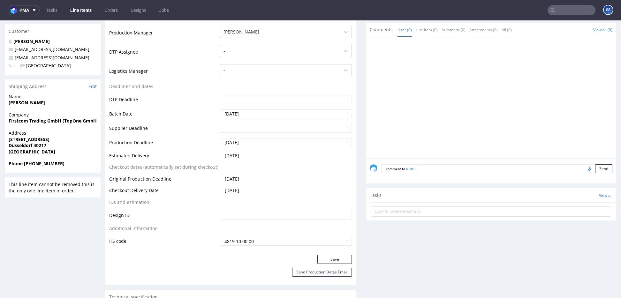
click at [76, 12] on link "Line Items" at bounding box center [80, 10] width 29 height 10
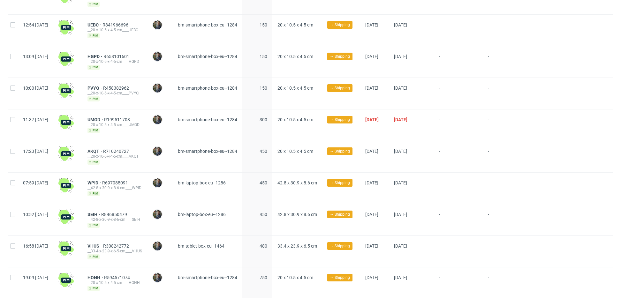
scroll to position [193, 0]
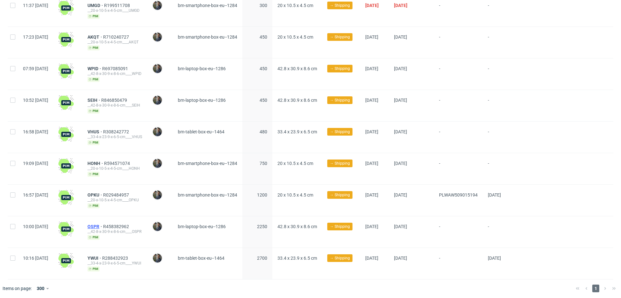
click at [103, 224] on span "OSPR" at bounding box center [95, 226] width 16 height 5
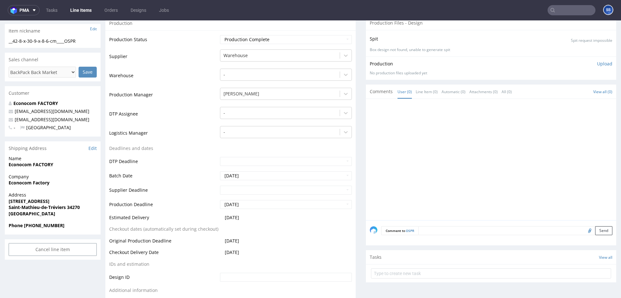
scroll to position [112, 0]
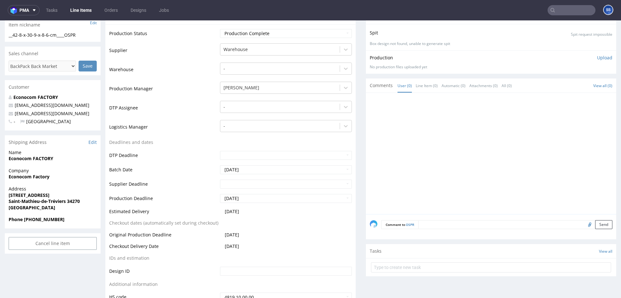
click at [44, 176] on strong "Econocom Factory" at bounding box center [29, 177] width 41 height 6
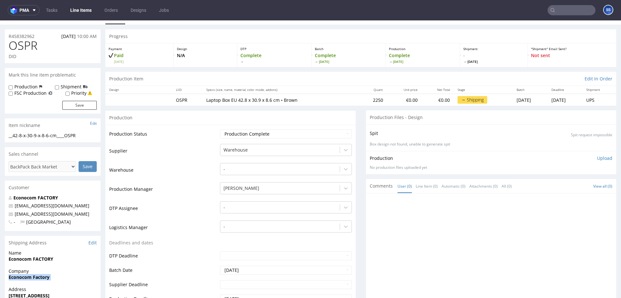
scroll to position [6, 0]
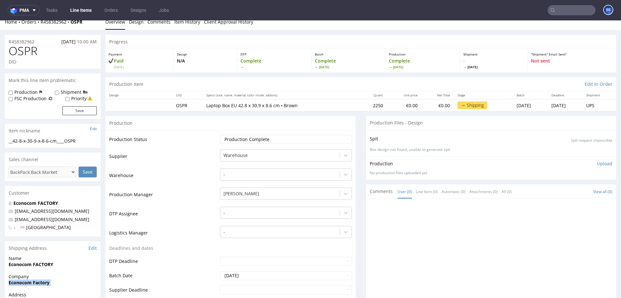
copy strong "Econocom Factory"
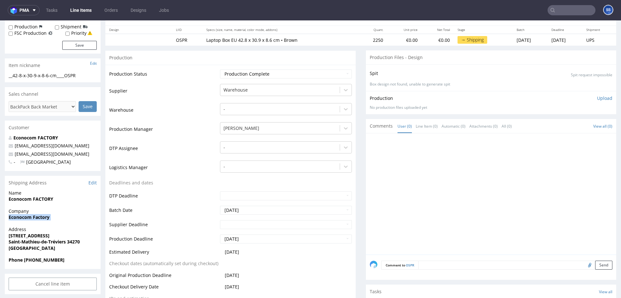
scroll to position [75, 0]
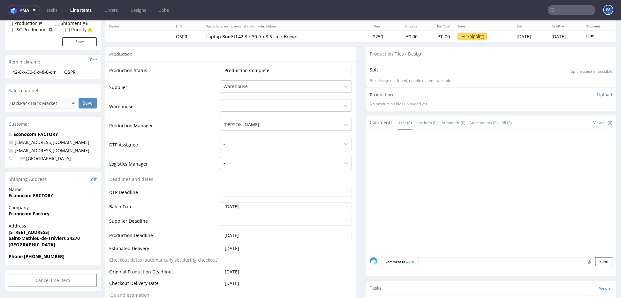
click at [28, 231] on strong "[STREET_ADDRESS]" at bounding box center [29, 232] width 41 height 6
copy strong "[STREET_ADDRESS]"
click at [71, 237] on strong "Saint-Mathieu-de-Tréviers 34270" at bounding box center [44, 238] width 71 height 6
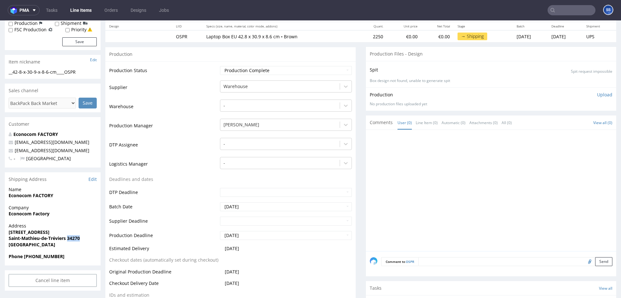
click at [71, 237] on strong "Saint-Mathieu-de-Tréviers 34270" at bounding box center [44, 238] width 71 height 6
copy strong "34270"
drag, startPoint x: 19, startPoint y: 237, endPoint x: 122, endPoint y: 199, distance: 109.8
click at [67, 238] on div "Address [STREET_ADDRESS]" at bounding box center [53, 238] width 96 height 31
copy strong "Saint-Mathieu-de-Tréviers"
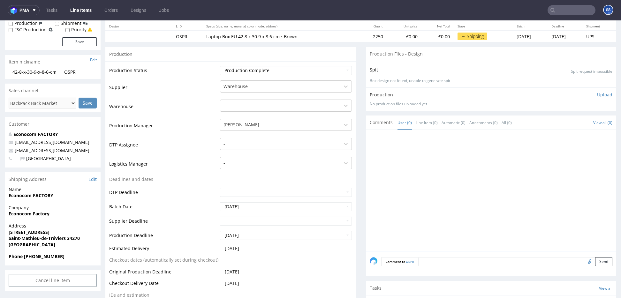
click at [78, 238] on strong "Saint-Mathieu-de-Tréviers 34270" at bounding box center [44, 238] width 71 height 6
copy strong "34270"
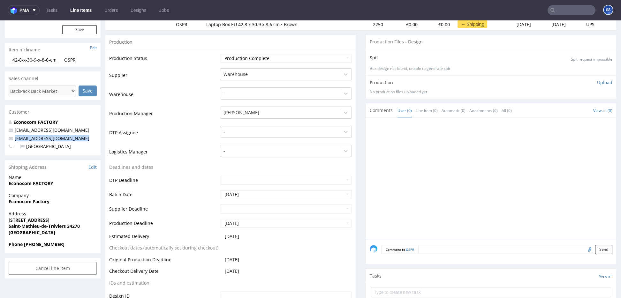
drag, startPoint x: 98, startPoint y: 142, endPoint x: 0, endPoint y: 138, distance: 97.4
copy span "[EMAIL_ADDRESS][DOMAIN_NAME]"
drag, startPoint x: 69, startPoint y: 246, endPoint x: 26, endPoint y: 245, distance: 42.8
click at [26, 246] on span "Phone [PHONE_NUMBER]" at bounding box center [53, 244] width 88 height 6
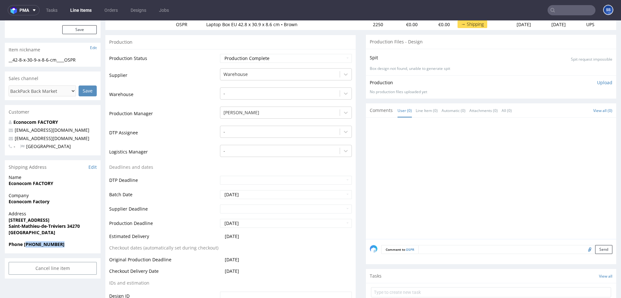
copy strong "33 0650770078"
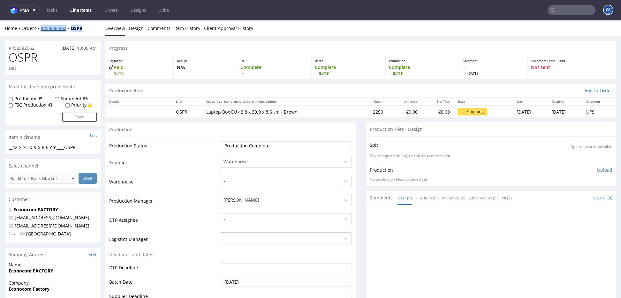
drag, startPoint x: 87, startPoint y: 26, endPoint x: 41, endPoint y: 27, distance: 46.3
click at [41, 27] on div "Home Orders R458382962 OSPR" at bounding box center [53, 28] width 96 height 6
copy div "R458382962 OSPR"
click at [77, 10] on link "Line Items" at bounding box center [80, 10] width 29 height 10
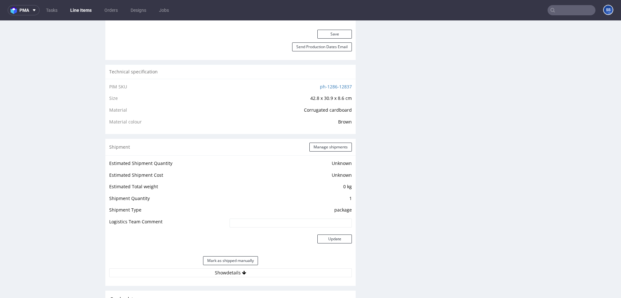
scroll to position [467, 0]
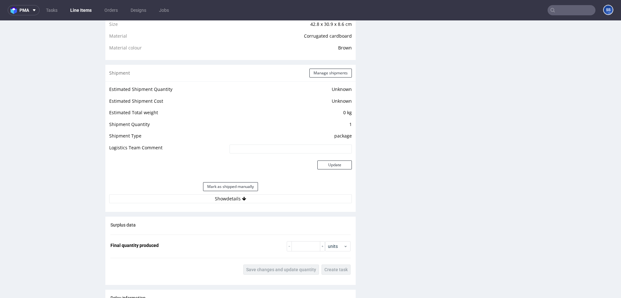
click at [83, 10] on link "Line Items" at bounding box center [80, 10] width 29 height 10
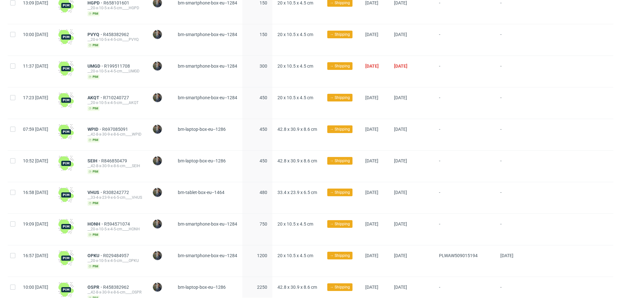
scroll to position [193, 0]
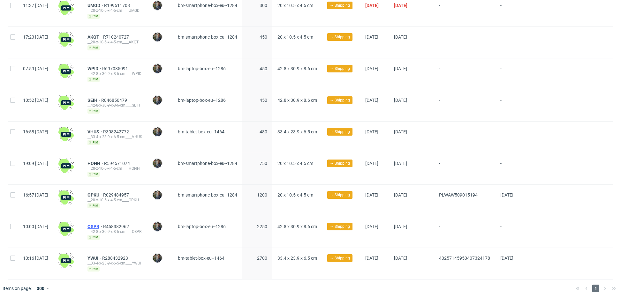
click at [103, 224] on span "OSPR" at bounding box center [95, 226] width 16 height 5
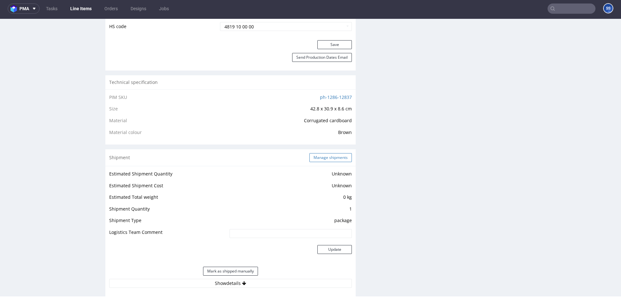
scroll to position [392, 0]
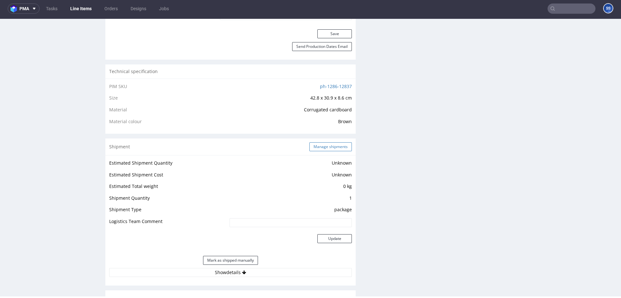
click at [325, 150] on button "Manage shipments" at bounding box center [330, 146] width 42 height 9
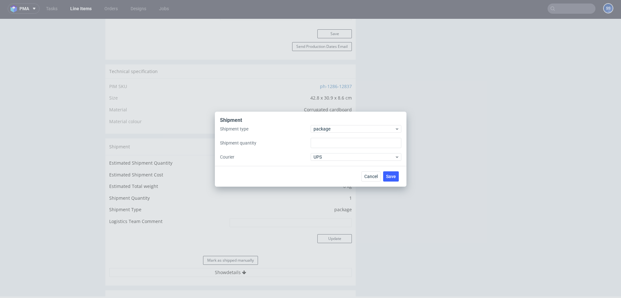
type input "1"
click at [327, 126] on span "package" at bounding box center [353, 129] width 81 height 6
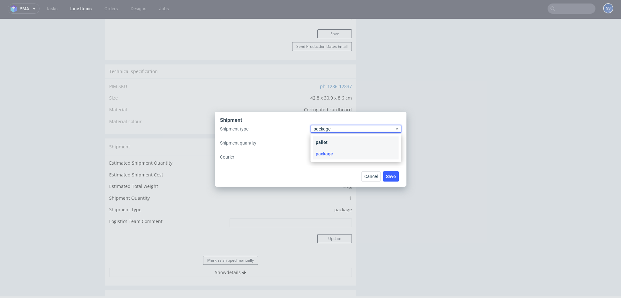
click at [334, 139] on div "pallet" at bounding box center [356, 142] width 86 height 11
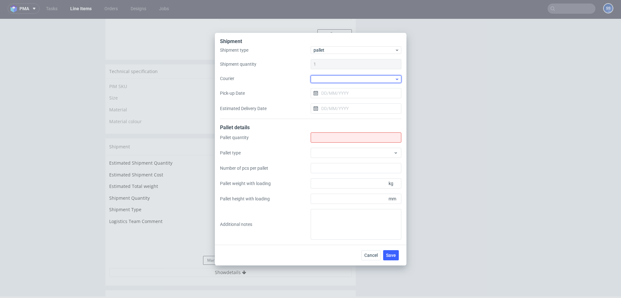
click at [328, 79] on div at bounding box center [355, 79] width 91 height 8
click at [339, 114] on div "DB Schenker" at bounding box center [356, 115] width 86 height 11
click at [334, 93] on input "Pick-up Date" at bounding box center [355, 92] width 91 height 10
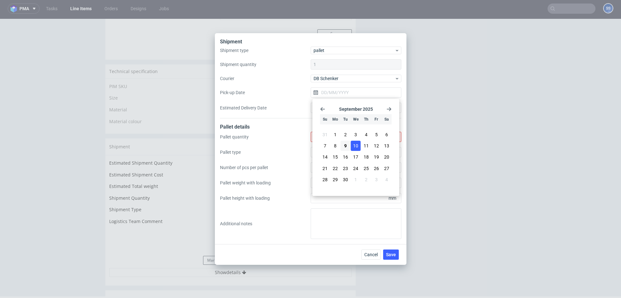
click at [355, 145] on span "10" at bounding box center [355, 146] width 5 height 6
type input "[DATE]"
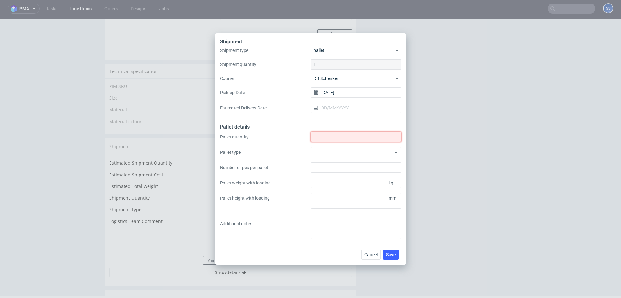
click at [333, 138] on input "Shipment type" at bounding box center [355, 137] width 91 height 10
type input "5"
drag, startPoint x: 389, startPoint y: 253, endPoint x: 248, endPoint y: 211, distance: 146.8
click at [389, 253] on span "Save" at bounding box center [391, 254] width 10 height 4
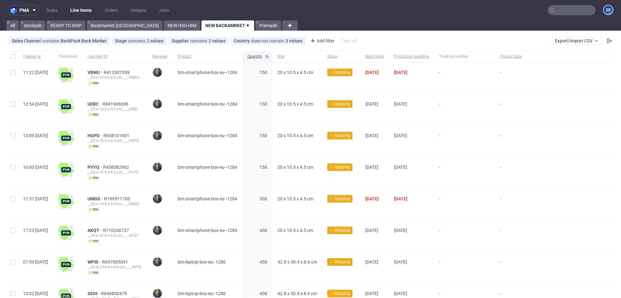
scroll to position [193, 0]
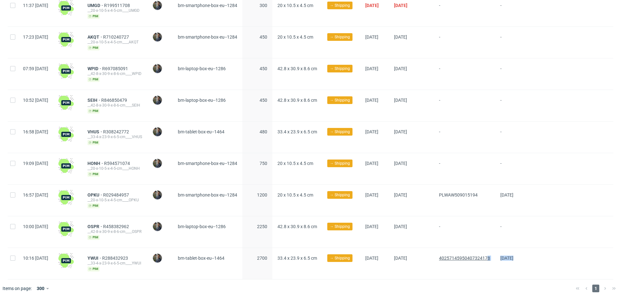
drag, startPoint x: 563, startPoint y: 257, endPoint x: 510, endPoint y: 257, distance: 52.7
click at [510, 257] on div "10:16 [DATE] YWUI R288432923 __33-4-x-23-9-x-6-5-cm____YWUI [PERSON_NAME] [PERS…" at bounding box center [310, 264] width 605 height 32
drag, startPoint x: 525, startPoint y: 223, endPoint x: 550, endPoint y: 222, distance: 25.2
click at [550, 222] on div "10:00 [DATE] OSPR R458382962 __42-8-x-30-9-x-8-6-cm____OSPR [PERSON_NAME] [PERS…" at bounding box center [310, 232] width 605 height 32
drag, startPoint x: 460, startPoint y: 162, endPoint x: 561, endPoint y: 160, distance: 100.9
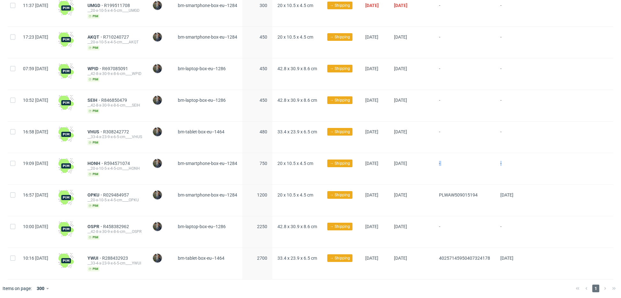
click at [561, 160] on div "19:09 [DATE] HONH R594571074 __20-x-10-5-x-4-5-cm____HONH [PERSON_NAME] [PERSON…" at bounding box center [310, 169] width 605 height 32
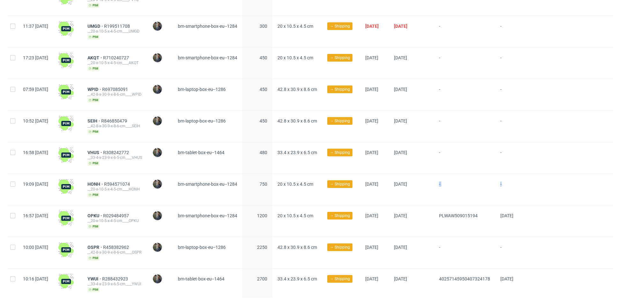
scroll to position [172, 0]
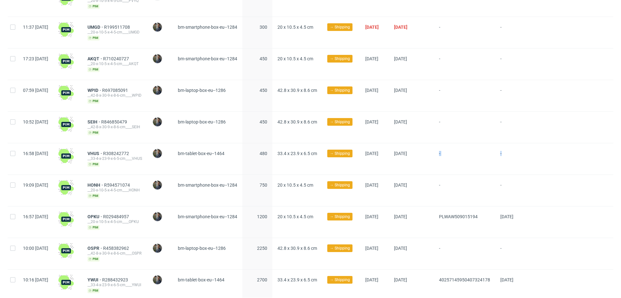
drag, startPoint x: 499, startPoint y: 152, endPoint x: 553, endPoint y: 155, distance: 54.7
click at [553, 155] on div "16:58 [DATE] VHUS R308242772 __33-4-x-23-9-x-6-5-cm____VHUS [PERSON_NAME] [PERS…" at bounding box center [310, 159] width 605 height 32
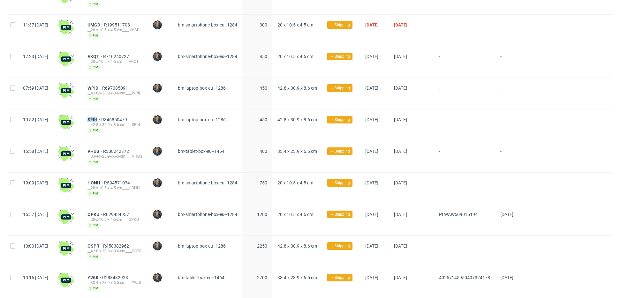
drag, startPoint x: 103, startPoint y: 117, endPoint x: 231, endPoint y: 69, distance: 137.1
click at [118, 117] on div "SEIH R846850479 __42-8-x-30-9-x-8-6-cm____SEIH pim" at bounding box center [114, 124] width 65 height 31
copy span "SEIH"
click at [102, 86] on span "WPID" at bounding box center [94, 88] width 15 height 5
click at [101, 117] on span "SEIH" at bounding box center [94, 119] width 14 height 5
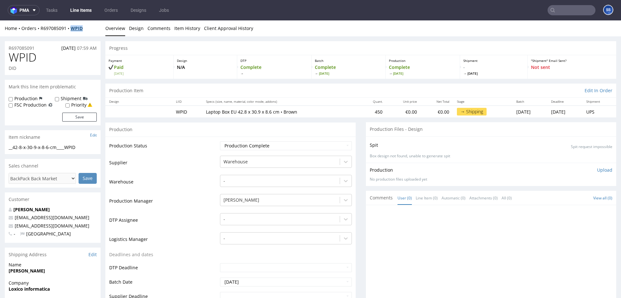
drag, startPoint x: 91, startPoint y: 29, endPoint x: 72, endPoint y: 30, distance: 19.2
click at [72, 30] on div "Home Orders R697085091 WPID" at bounding box center [53, 28] width 96 height 6
copy strong "WPID"
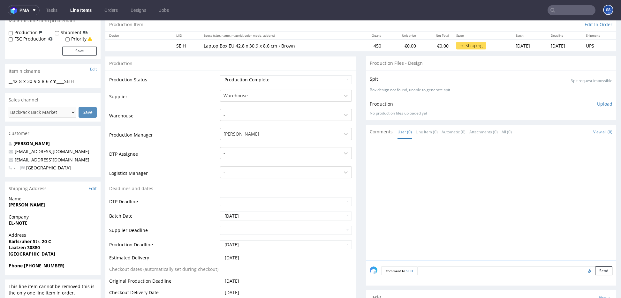
scroll to position [83, 0]
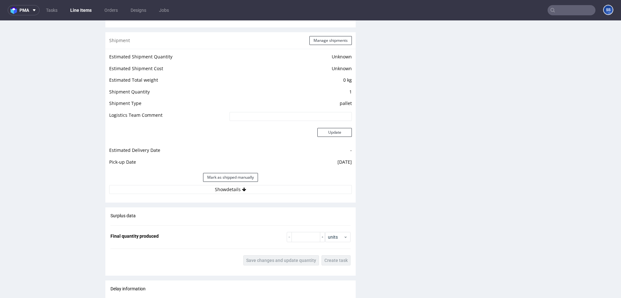
scroll to position [490, 0]
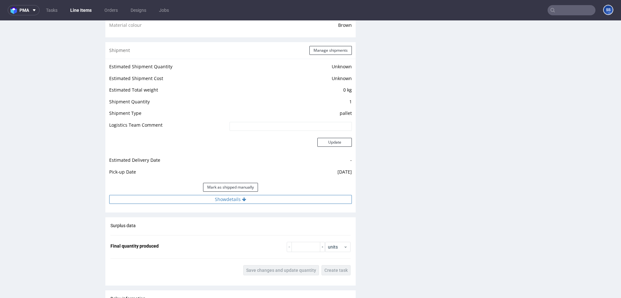
click at [248, 203] on button "Show details" at bounding box center [230, 199] width 243 height 9
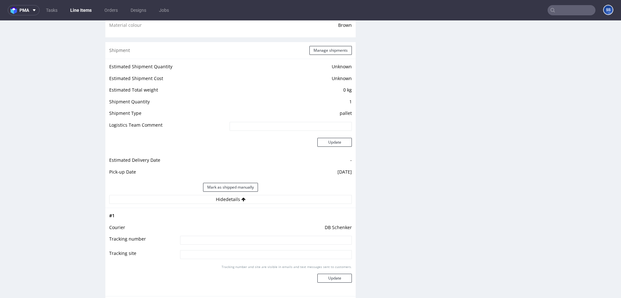
click at [232, 239] on input at bounding box center [266, 240] width 172 height 9
paste input "PLWAW509015226"
type input "PLWAW509015226"
click at [328, 278] on button "Update" at bounding box center [334, 278] width 34 height 9
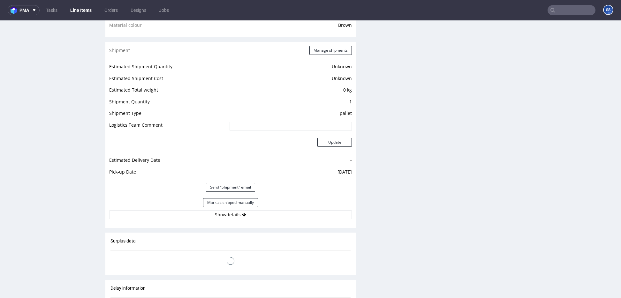
click at [84, 6] on link "Line Items" at bounding box center [80, 10] width 29 height 10
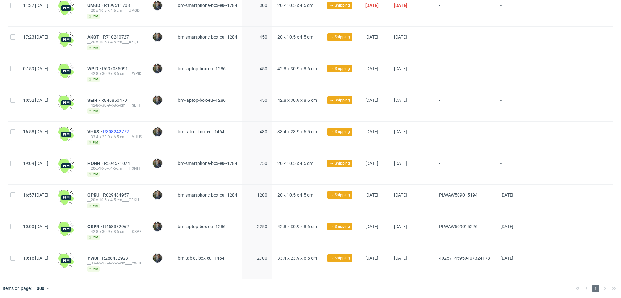
scroll to position [185, 0]
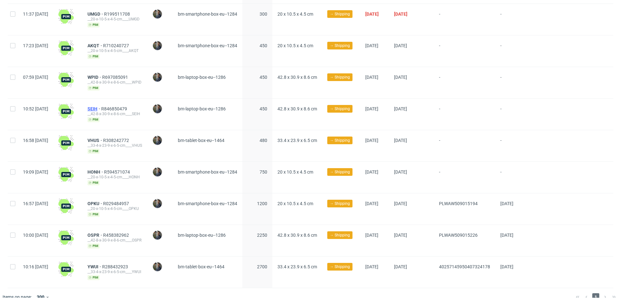
click at [101, 106] on span "SEIH" at bounding box center [94, 108] width 14 height 5
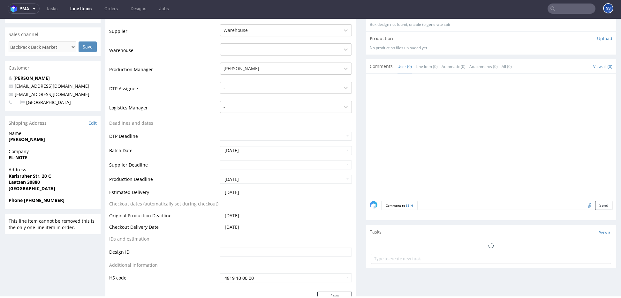
scroll to position [132, 0]
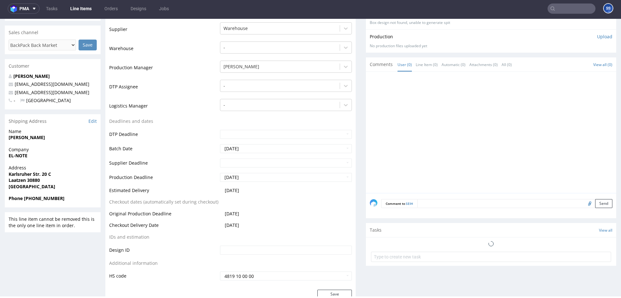
click at [441, 204] on textarea at bounding box center [514, 203] width 195 height 9
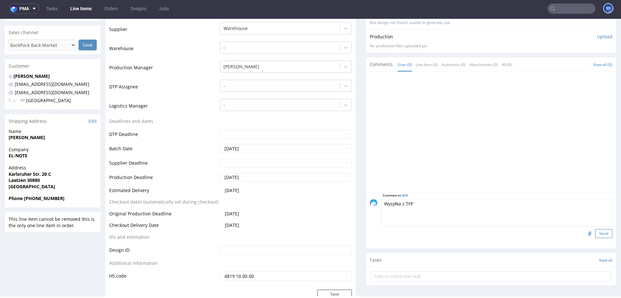
type textarea "Wysyłka z TFP"
click at [598, 235] on button "Send" at bounding box center [603, 233] width 17 height 9
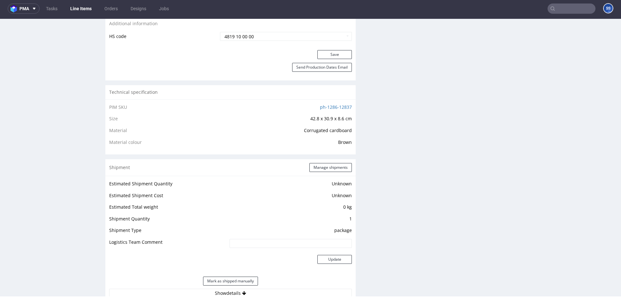
scroll to position [372, 0]
click at [319, 165] on button "Manage shipments" at bounding box center [330, 166] width 42 height 9
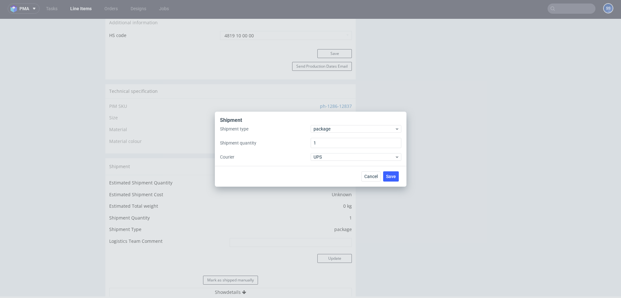
click at [334, 133] on div "Shipment type package Shipment quantity 1 Courier UPS" at bounding box center [310, 143] width 181 height 36
click at [334, 130] on span "package" at bounding box center [353, 129] width 81 height 6
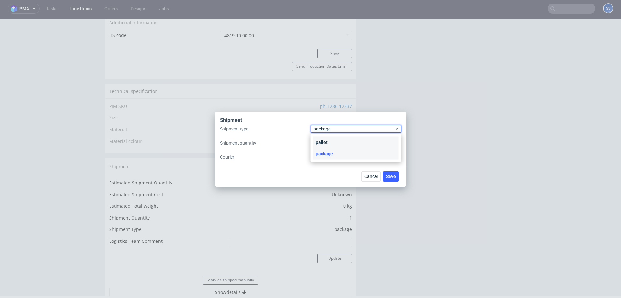
click at [337, 143] on div "pallet" at bounding box center [356, 142] width 86 height 11
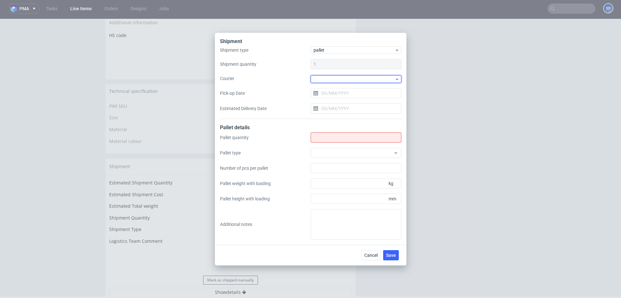
click at [322, 80] on div at bounding box center [355, 79] width 91 height 8
click at [340, 108] on div "DSV" at bounding box center [356, 110] width 86 height 11
click at [335, 93] on input "Pick-up Date" at bounding box center [355, 92] width 91 height 10
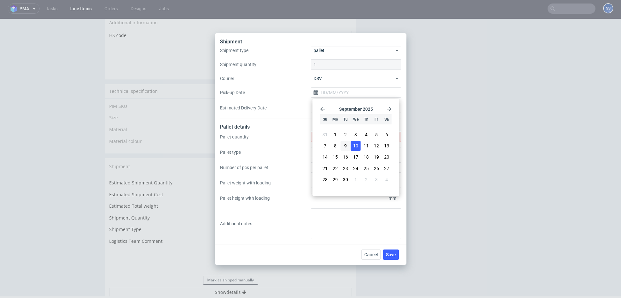
click at [357, 144] on span "10" at bounding box center [355, 146] width 5 height 6
type input "[DATE]"
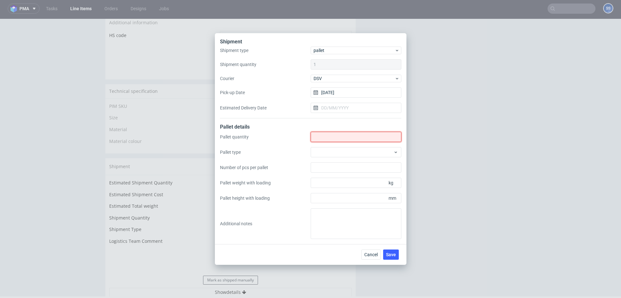
click at [346, 139] on input "Shipment type" at bounding box center [355, 137] width 91 height 10
type input "1"
click at [394, 256] on span "Save" at bounding box center [391, 254] width 10 height 4
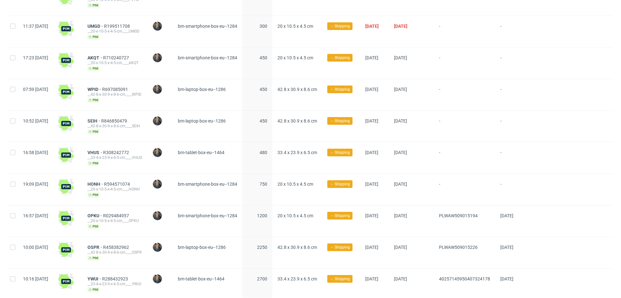
scroll to position [193, 0]
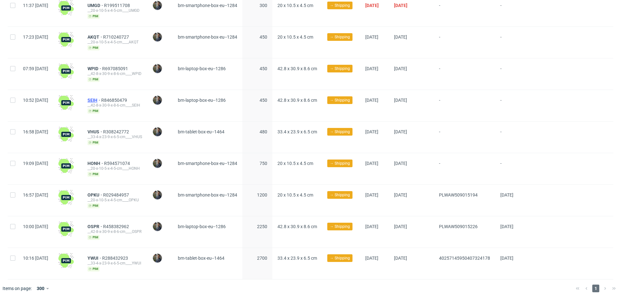
drag, startPoint x: 106, startPoint y: 102, endPoint x: 110, endPoint y: 100, distance: 4.4
click at [107, 103] on div "__42-8-x-30-9-x-8-6-cm____SEIH" at bounding box center [114, 105] width 55 height 5
click at [101, 99] on span "SEIH" at bounding box center [94, 100] width 14 height 5
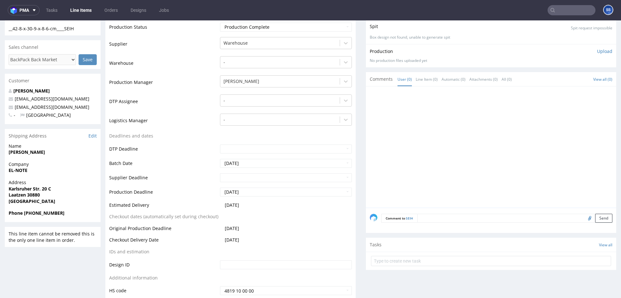
scroll to position [121, 0]
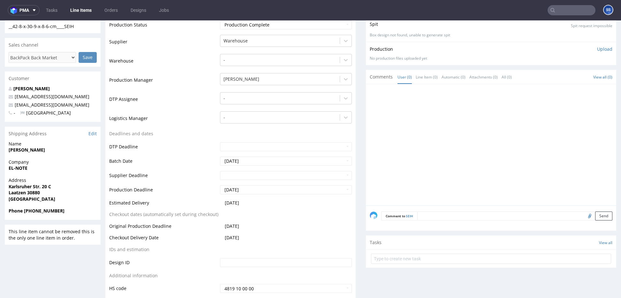
click at [23, 169] on strong "EL-NOTE" at bounding box center [18, 168] width 19 height 6
click at [21, 169] on strong "EL-NOTE" at bounding box center [18, 168] width 19 height 6
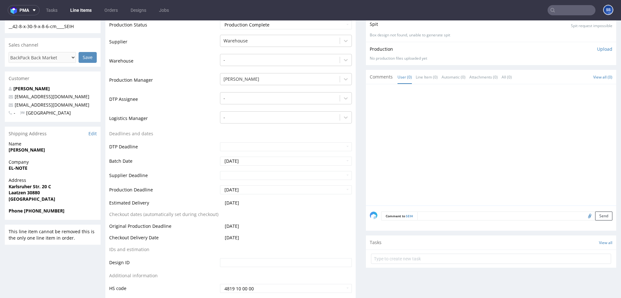
click at [28, 186] on strong "Karlsruher Str. 20 C" at bounding box center [30, 186] width 42 height 6
copy strong "Karlsruher Str. 20 C"
click at [19, 191] on strong "Laatzen 30880" at bounding box center [24, 193] width 31 height 6
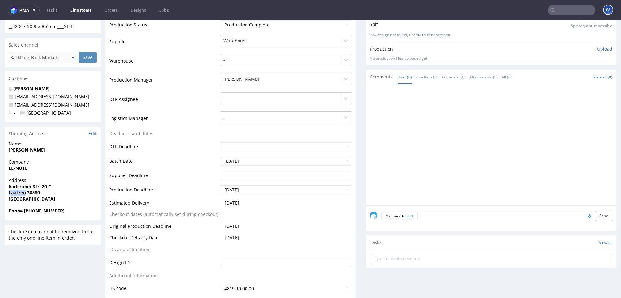
click at [19, 191] on strong "Laatzen 30880" at bounding box center [24, 193] width 31 height 6
copy strong "Laatzen"
click at [34, 195] on span "Laatzen 30880" at bounding box center [53, 193] width 88 height 6
click at [34, 195] on strong "Laatzen 30880" at bounding box center [24, 193] width 31 height 6
click at [36, 194] on strong "Laatzen 30880" at bounding box center [24, 193] width 31 height 6
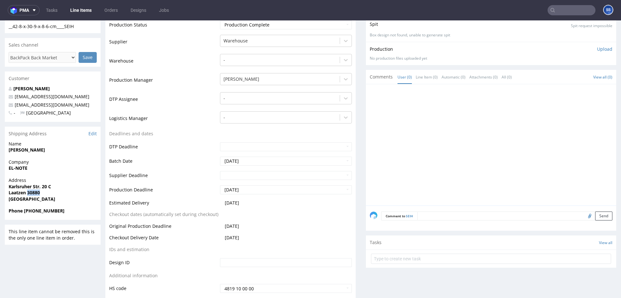
click at [36, 194] on strong "Laatzen 30880" at bounding box center [24, 193] width 31 height 6
copy strong "30880"
click at [30, 152] on strong "[PERSON_NAME]" at bounding box center [27, 150] width 36 height 6
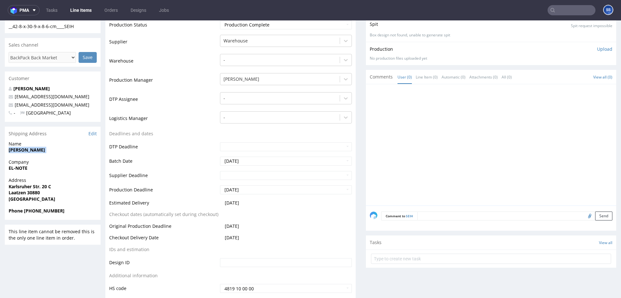
copy strong "[PERSON_NAME]"
drag, startPoint x: 59, startPoint y: 105, endPoint x: 185, endPoint y: 27, distance: 147.5
click at [13, 105] on p "[EMAIL_ADDRESS][DOMAIN_NAME]" at bounding box center [53, 105] width 88 height 6
copy link "[EMAIL_ADDRESS][DOMAIN_NAME]"
drag, startPoint x: 71, startPoint y: 210, endPoint x: 36, endPoint y: 209, distance: 35.1
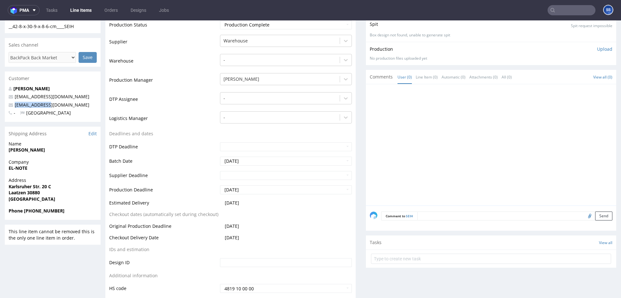
click at [34, 211] on span "Phone [PHONE_NUMBER]" at bounding box center [53, 211] width 88 height 6
copy strong "163 7777462"
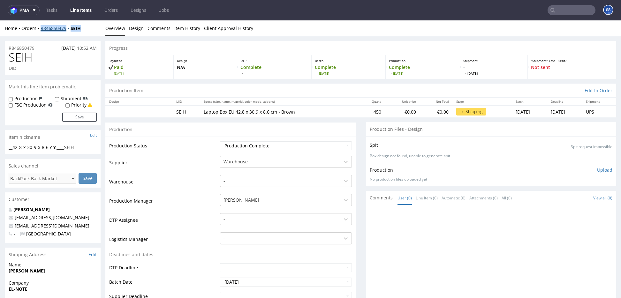
drag, startPoint x: 60, startPoint y: 32, endPoint x: 53, endPoint y: 31, distance: 7.5
click at [40, 30] on div "Home Orders R846850479 SEIH" at bounding box center [53, 28] width 96 height 6
copy div "R846850479 SEIH"
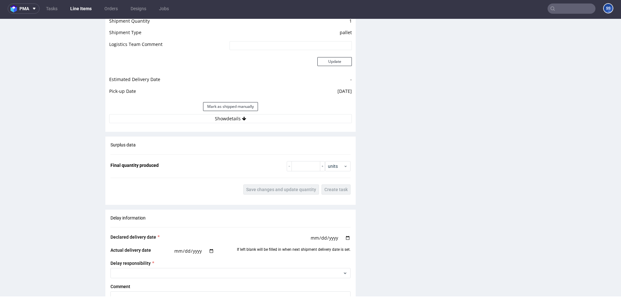
scroll to position [539, 0]
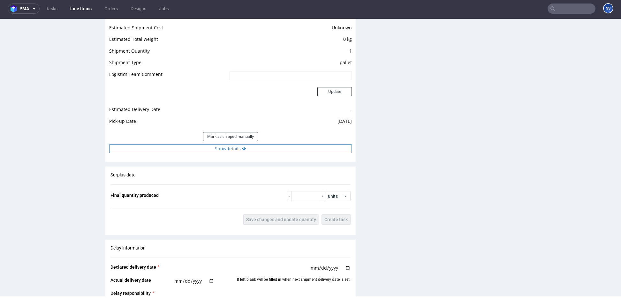
click at [228, 149] on button "Show details" at bounding box center [230, 148] width 243 height 9
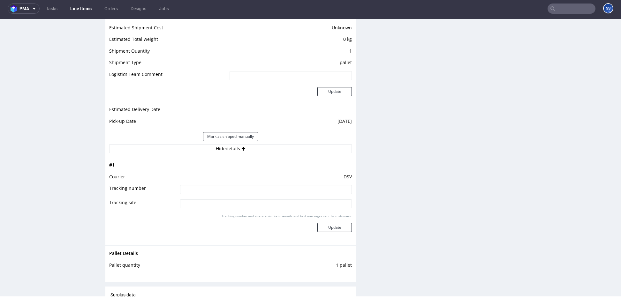
click at [229, 186] on input at bounding box center [266, 189] width 172 height 9
paste input "40257145950407331268"
type input "40257145950407331268"
click at [334, 225] on button "Update" at bounding box center [334, 227] width 34 height 9
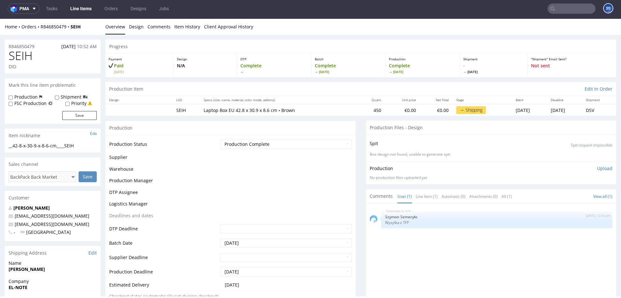
scroll to position [406, 0]
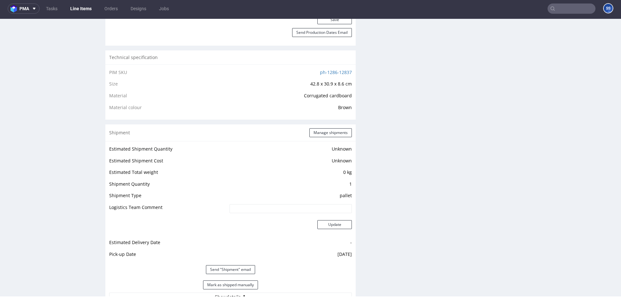
click at [86, 9] on link "Line Items" at bounding box center [80, 9] width 29 height 10
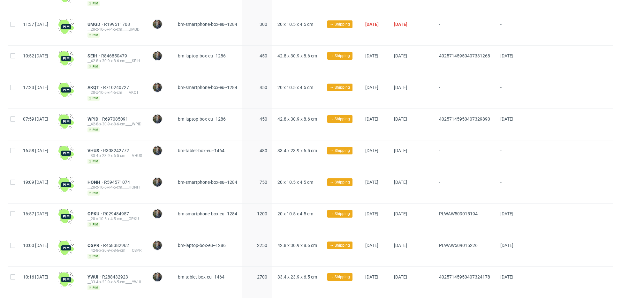
scroll to position [172, 0]
